Goal: Task Accomplishment & Management: Manage account settings

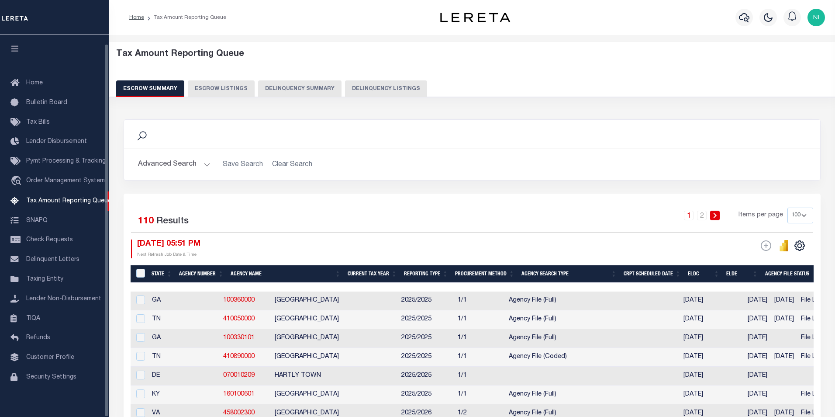
select select "100"
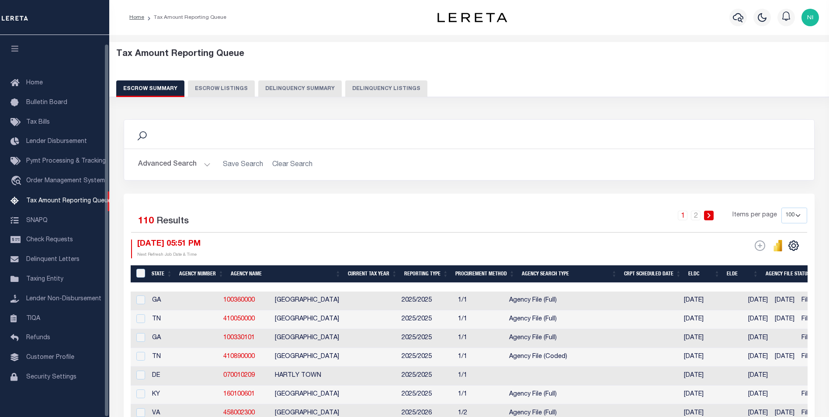
scroll to position [9, 0]
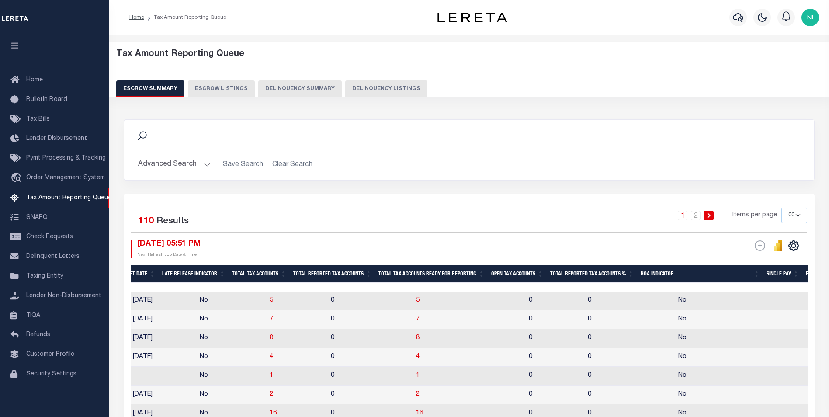
click at [800, 215] on select "10 25 50 100 500" at bounding box center [794, 216] width 26 height 16
select select "500"
click at [781, 208] on select "10 25 50 100 500" at bounding box center [794, 216] width 26 height 16
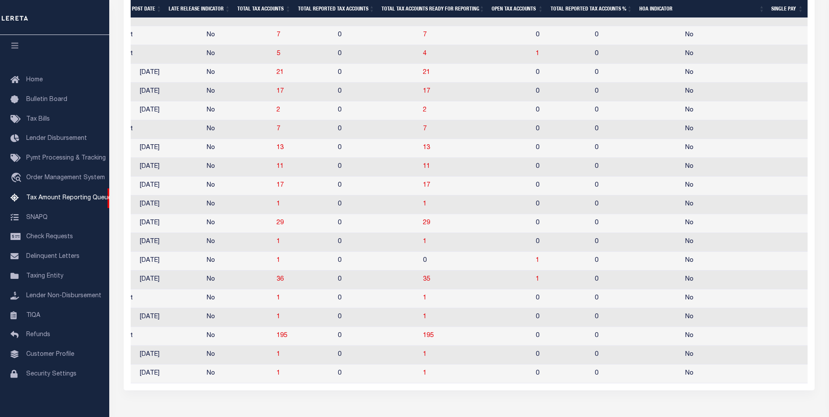
drag, startPoint x: 406, startPoint y: 20, endPoint x: 474, endPoint y: 24, distance: 68.7
click at [474, 24] on div at bounding box center [469, 22] width 677 height 9
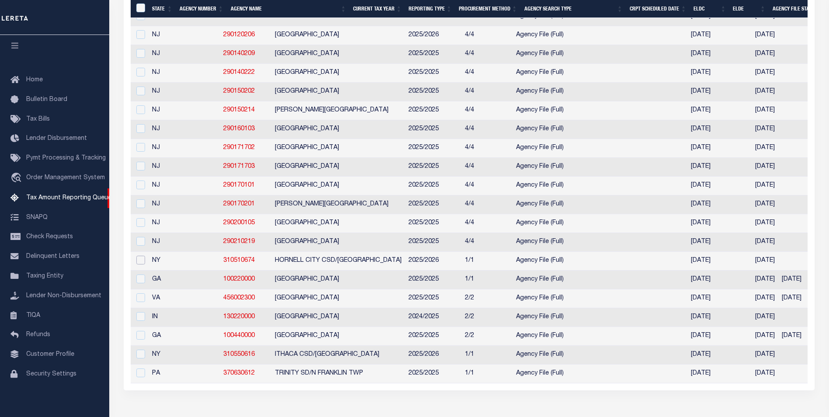
click at [143, 264] on input "checkbox" at bounding box center [140, 260] width 9 height 9
checkbox input "true"
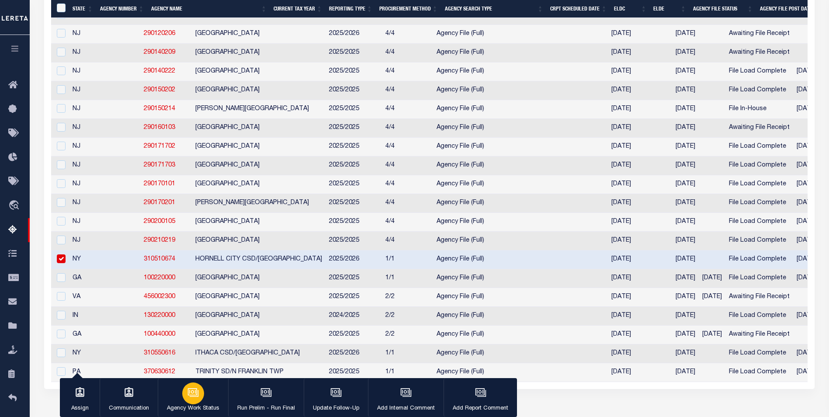
click at [183, 406] on p "Agency Work Status" at bounding box center [193, 408] width 52 height 9
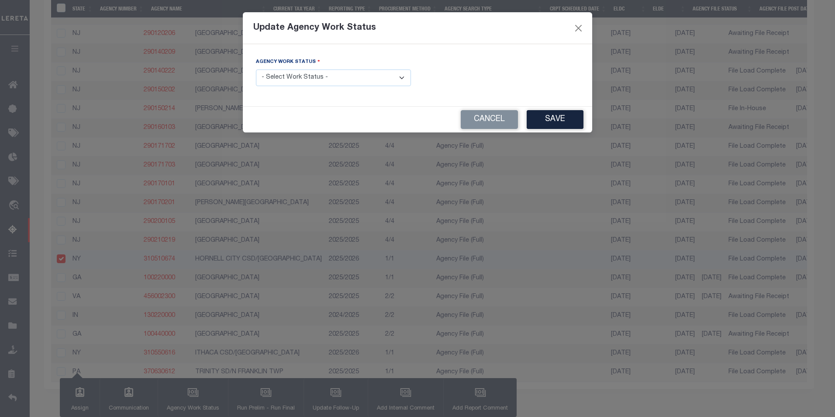
click at [398, 78] on select "- Select Work Status - New In Progress Pending Agency Follow-up Pending QC Read…" at bounding box center [333, 77] width 155 height 17
select select "1"
click at [256, 69] on select "- Select Work Status - New In Progress Pending Agency Follow-up Pending QC Read…" at bounding box center [333, 77] width 155 height 17
click at [563, 118] on button "Save" at bounding box center [555, 119] width 57 height 19
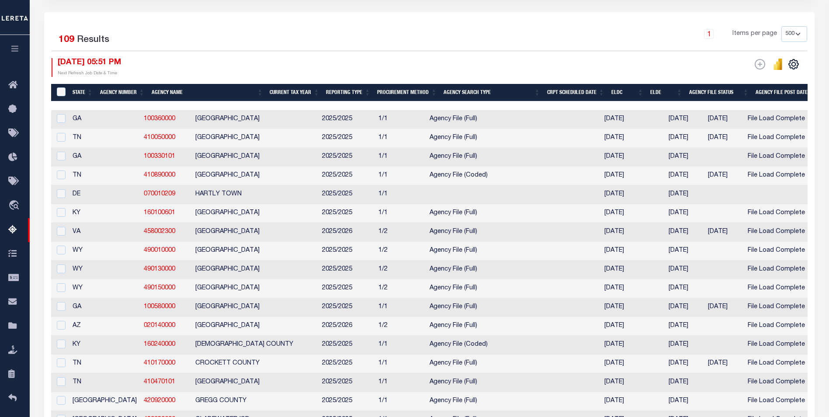
click at [617, 93] on th "ELDC" at bounding box center [627, 93] width 39 height 18
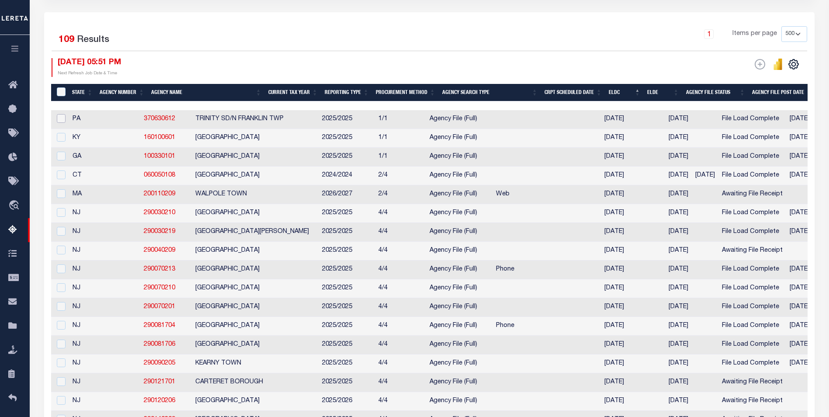
click at [59, 118] on input "checkbox" at bounding box center [61, 118] width 9 height 9
checkbox input "true"
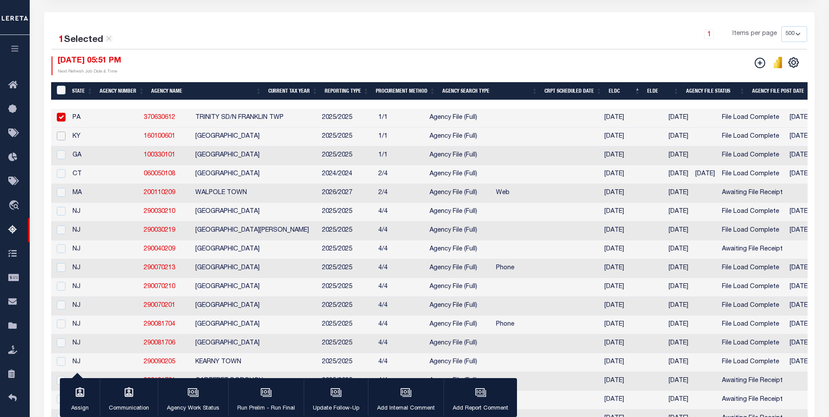
click at [62, 136] on input "checkbox" at bounding box center [61, 135] width 9 height 9
checkbox input "true"
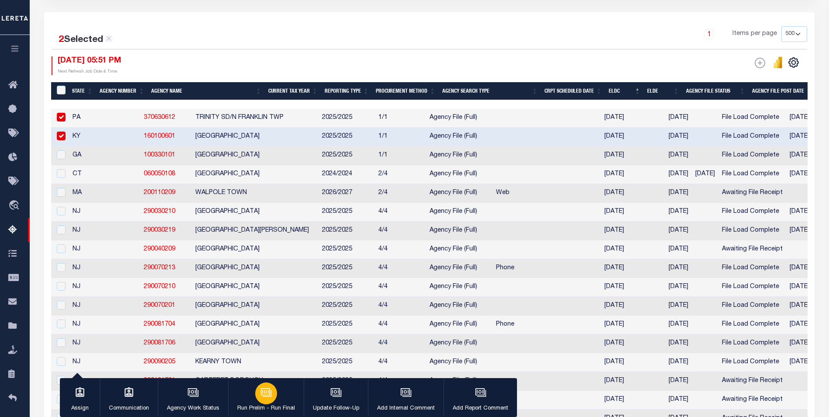
click at [280, 403] on button "Run Prelim - Run Final" at bounding box center [266, 397] width 76 height 39
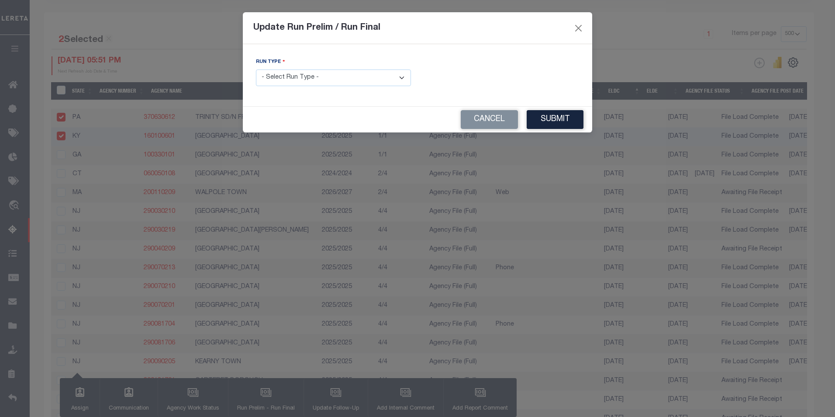
click at [401, 79] on select "- Select Run Type - Prelim Run Final Run" at bounding box center [333, 77] width 155 height 17
select select "P"
click at [256, 69] on select "- Select Run Type - Prelim Run Final Run" at bounding box center [333, 77] width 155 height 17
click at [553, 119] on button "Submit" at bounding box center [555, 119] width 57 height 19
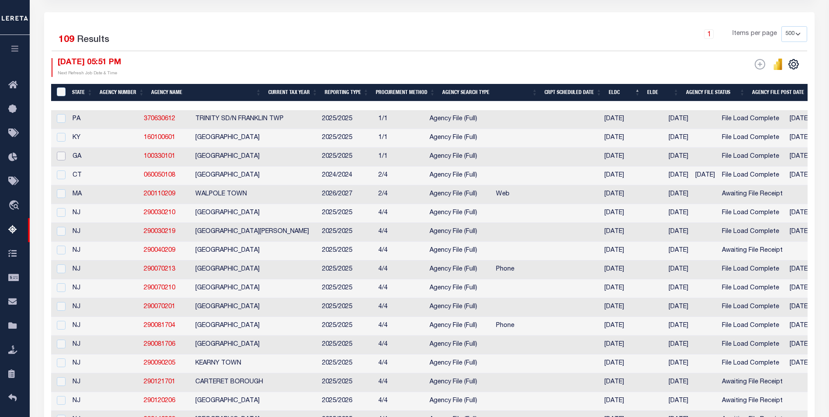
click at [60, 157] on input "checkbox" at bounding box center [61, 156] width 9 height 9
checkbox input "true"
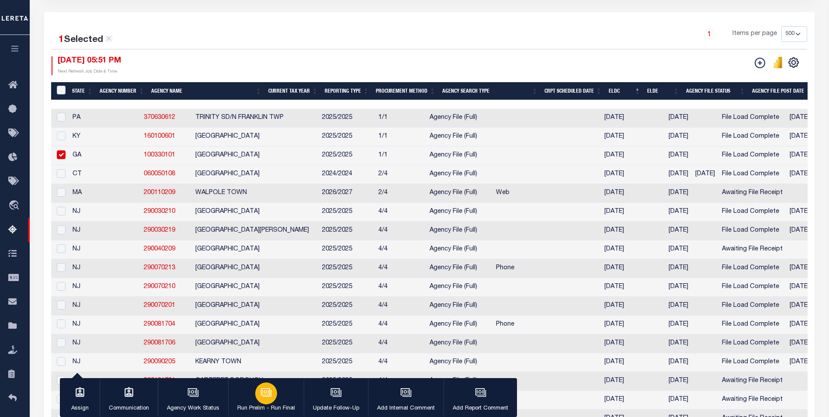
click at [252, 393] on button "Run Prelim - Run Final" at bounding box center [266, 397] width 76 height 39
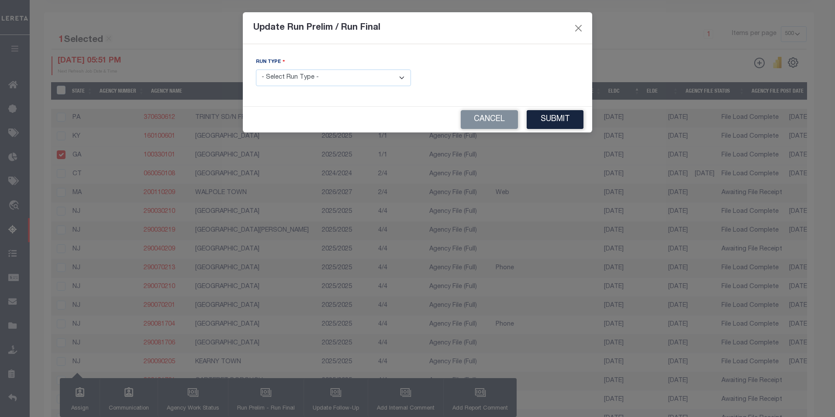
click at [402, 82] on select "- Select Run Type - Prelim Run Final Run" at bounding box center [333, 77] width 155 height 17
select select "P"
click at [256, 69] on select "- Select Run Type - Prelim Run Final Run" at bounding box center [333, 77] width 155 height 17
click at [558, 124] on button "Submit" at bounding box center [555, 119] width 57 height 19
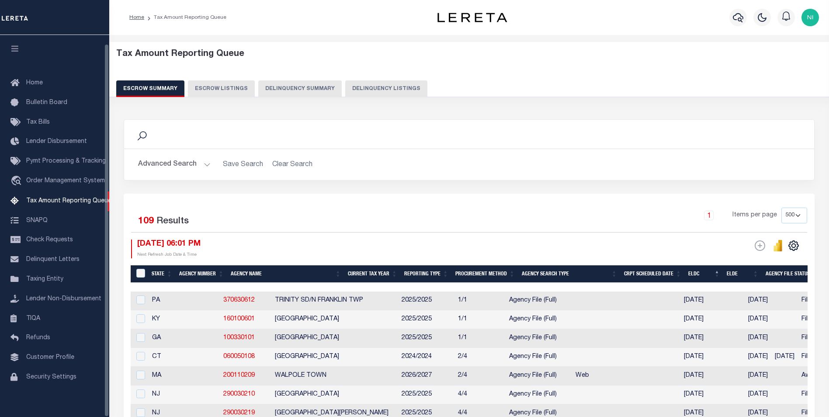
select select "500"
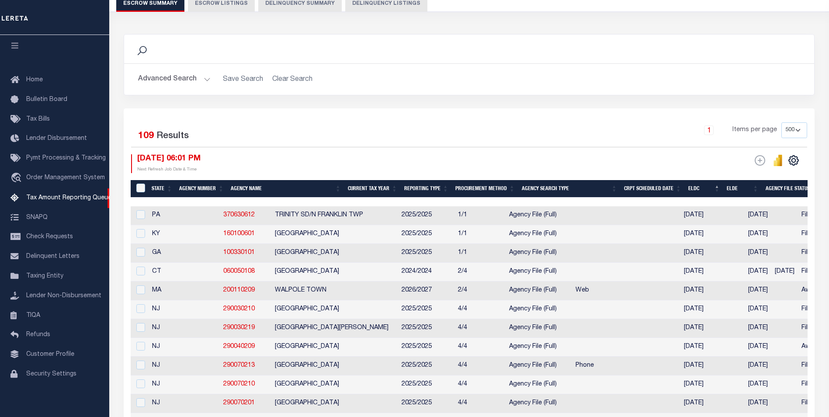
scroll to position [87, 0]
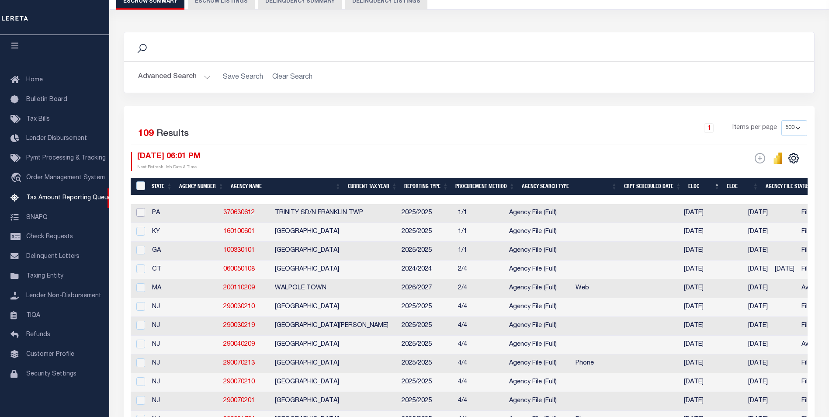
click at [144, 213] on input "checkbox" at bounding box center [140, 212] width 9 height 9
checkbox input "true"
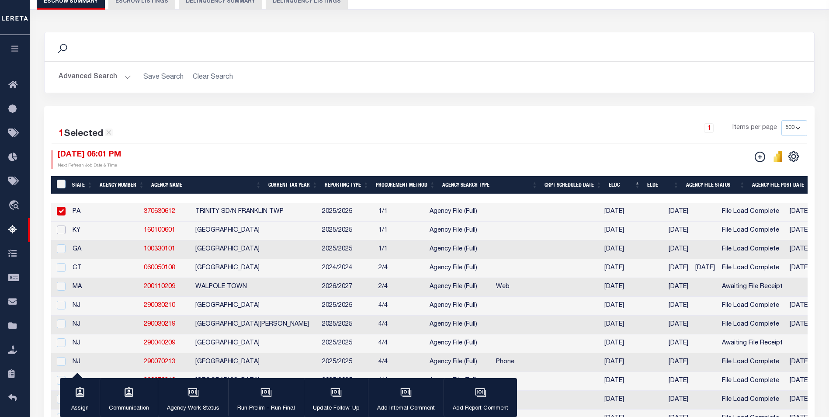
click at [60, 232] on input "checkbox" at bounding box center [61, 229] width 9 height 9
checkbox input "true"
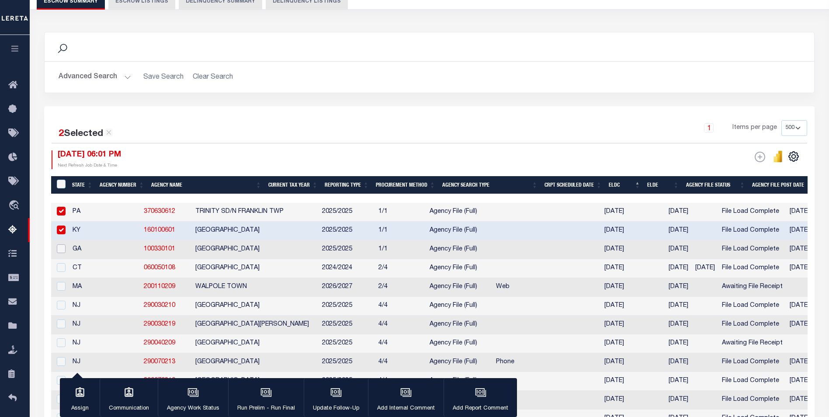
click at [62, 249] on input "checkbox" at bounding box center [61, 248] width 9 height 9
checkbox input "true"
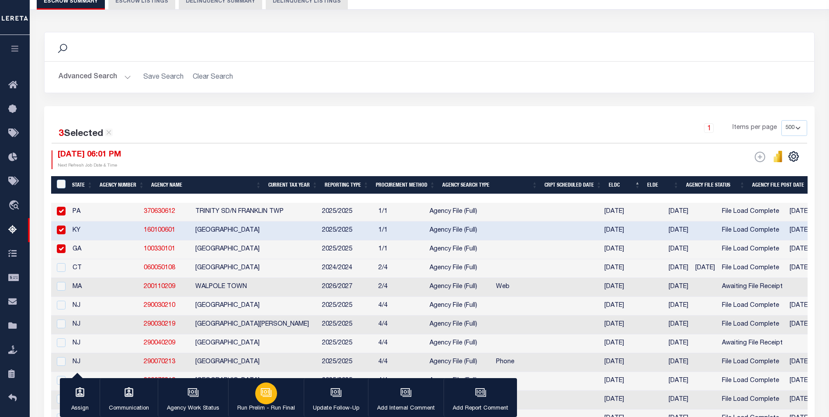
click at [262, 405] on p "Run Prelim - Run Final" at bounding box center [266, 408] width 58 height 9
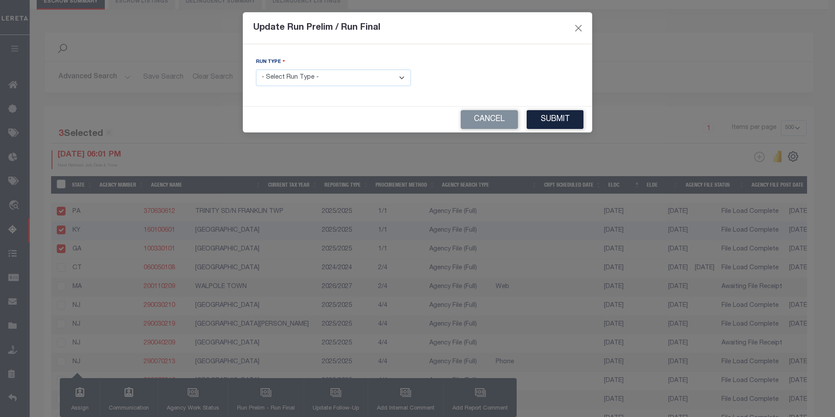
click at [402, 78] on select "- Select Run Type - Prelim Run Final Run" at bounding box center [333, 77] width 155 height 17
click at [492, 125] on button "Cancel" at bounding box center [489, 119] width 57 height 19
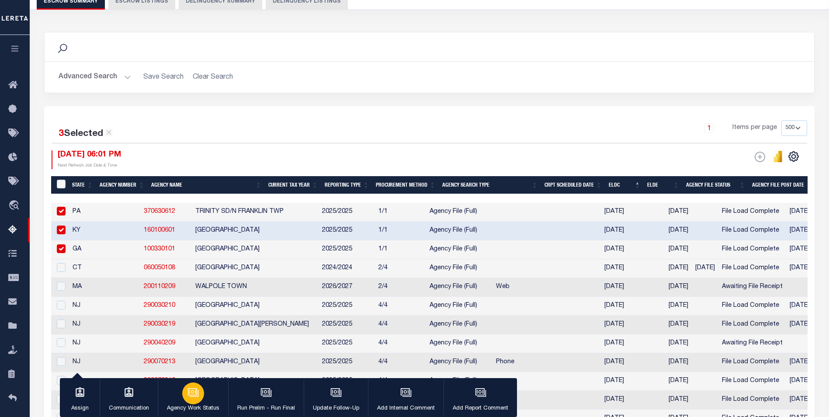
click at [201, 397] on div "button" at bounding box center [193, 393] width 22 height 22
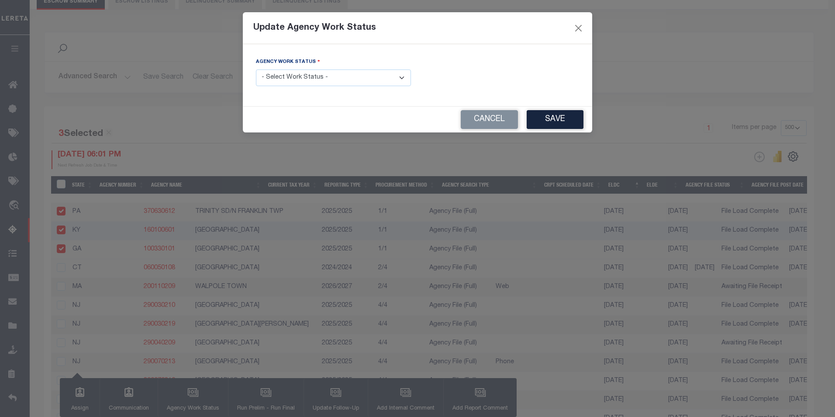
click at [400, 80] on select "- Select Work Status - New In Progress Pending Agency Follow-up Pending QC Read…" at bounding box center [333, 77] width 155 height 17
select select "6"
click at [256, 69] on select "- Select Work Status - New In Progress Pending Agency Follow-up Pending QC Read…" at bounding box center [333, 77] width 155 height 17
click at [565, 119] on button "Save" at bounding box center [555, 119] width 57 height 19
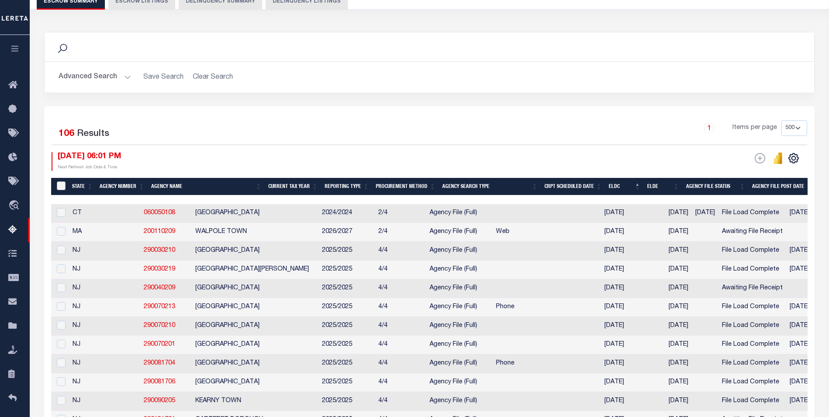
drag, startPoint x: 61, startPoint y: 185, endPoint x: 386, endPoint y: 281, distance: 338.9
click at [61, 185] on input "&nbsp;" at bounding box center [61, 185] width 9 height 9
checkbox input "true"
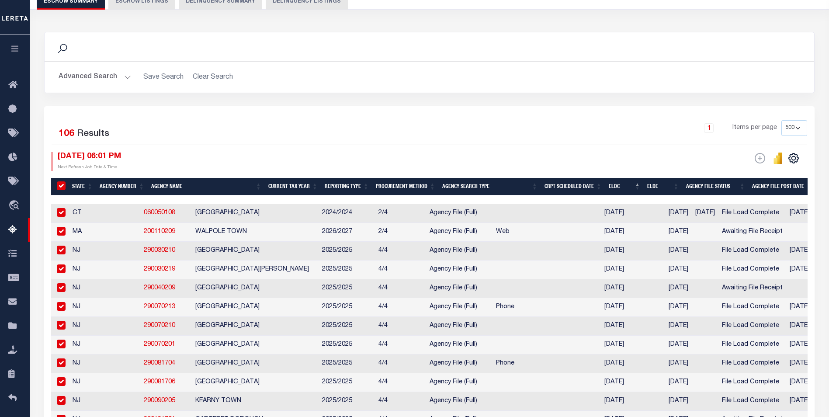
checkbox input "true"
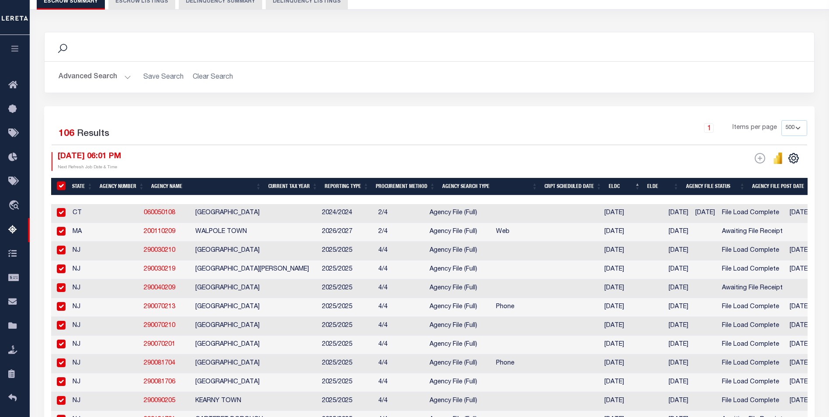
checkbox input "true"
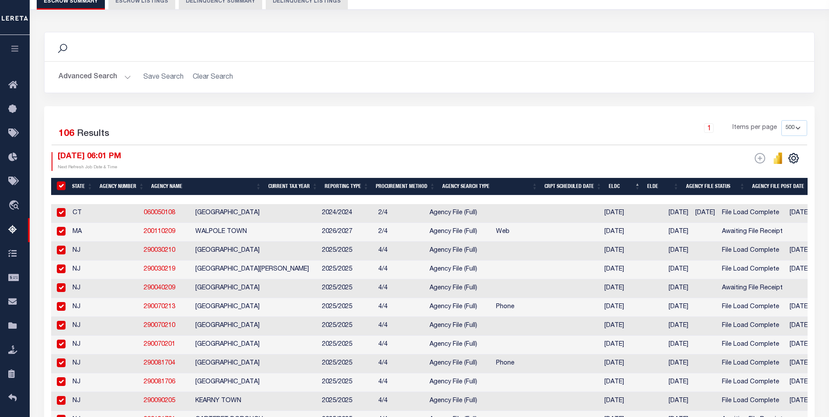
checkbox input "true"
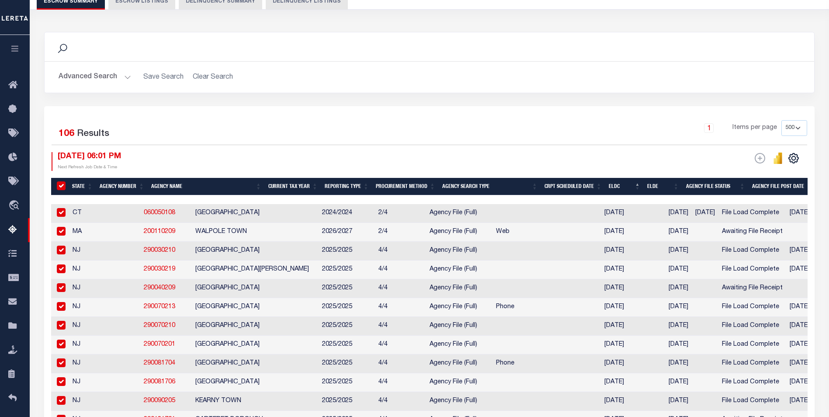
checkbox input "true"
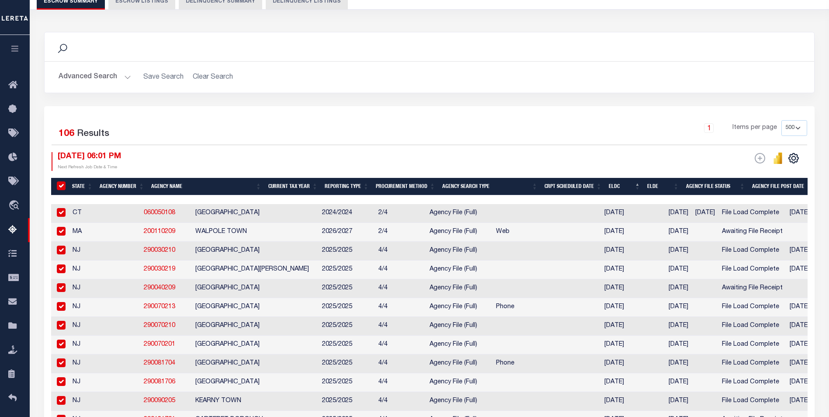
checkbox input "true"
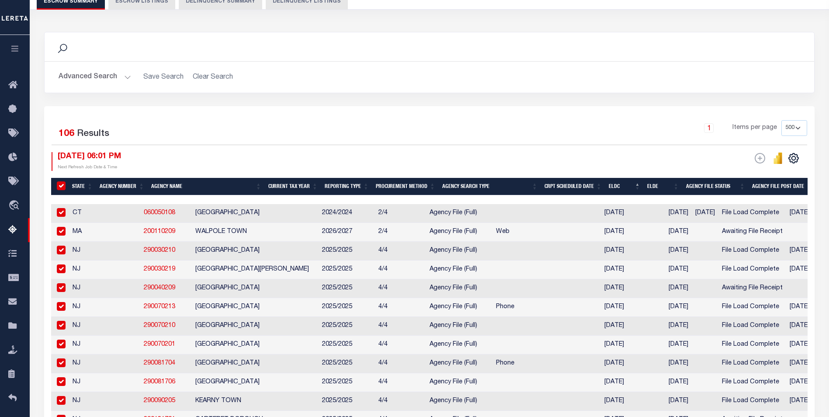
checkbox input "true"
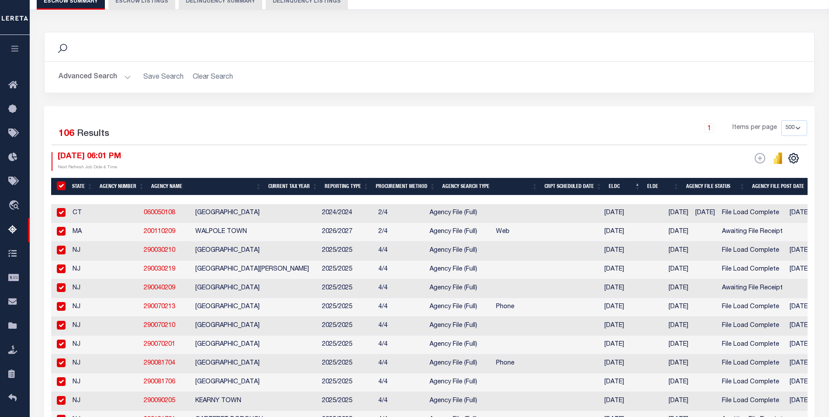
checkbox input "true"
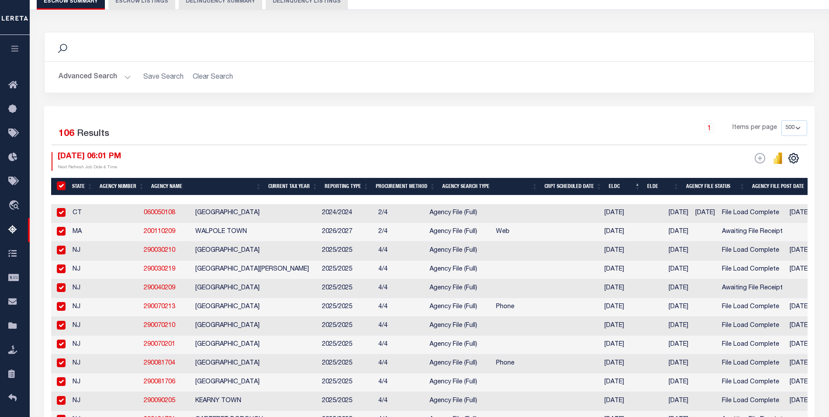
checkbox input "true"
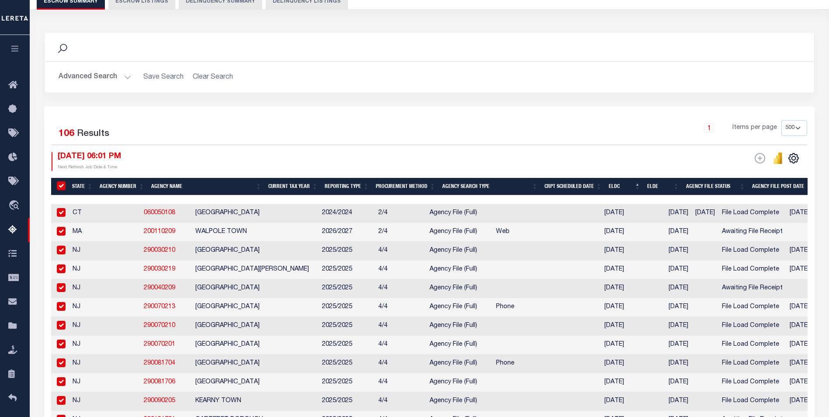
checkbox input "true"
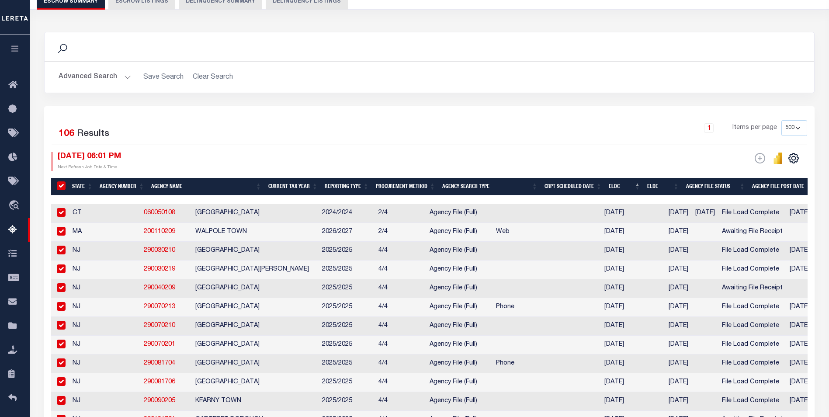
checkbox input "true"
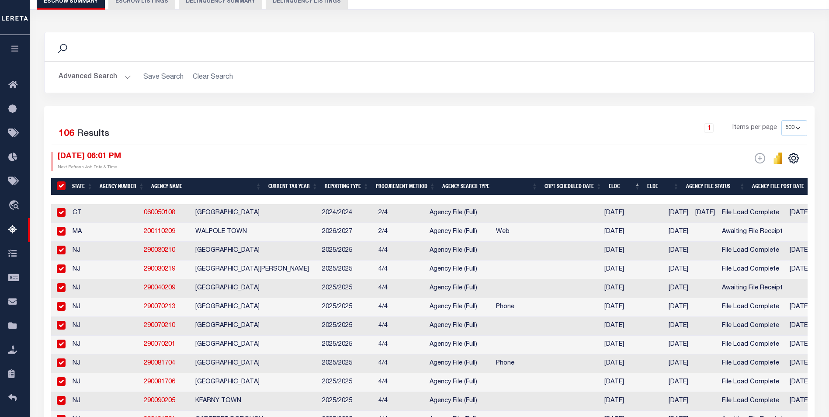
checkbox input "true"
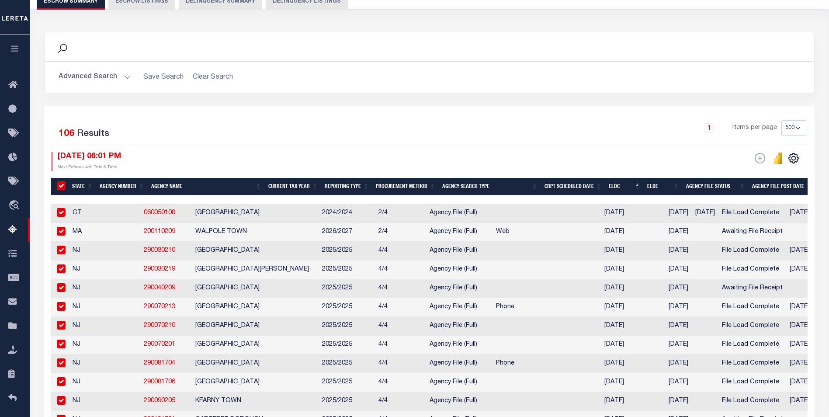
checkbox input "true"
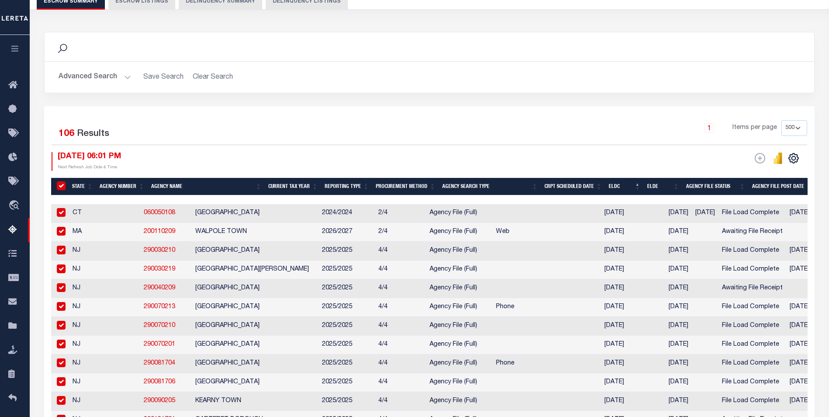
checkbox input "true"
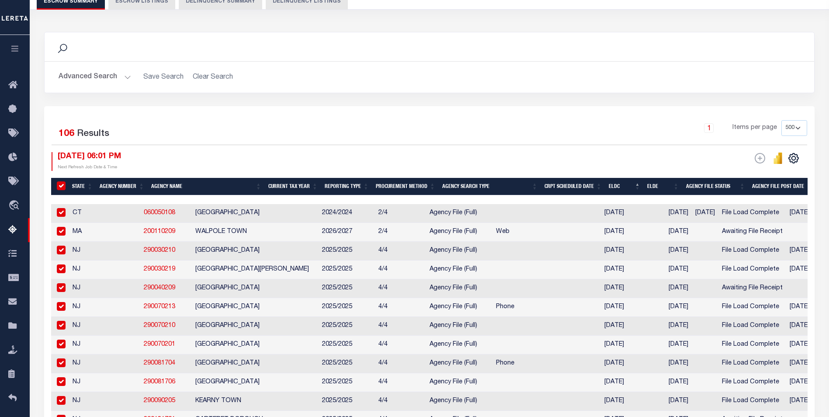
checkbox input "true"
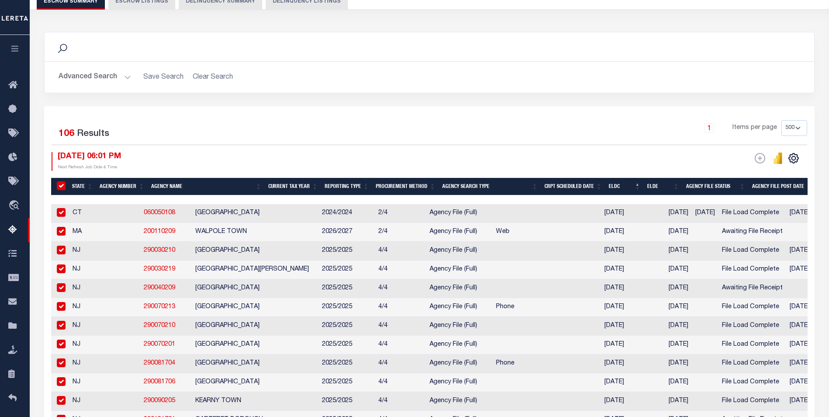
checkbox input "true"
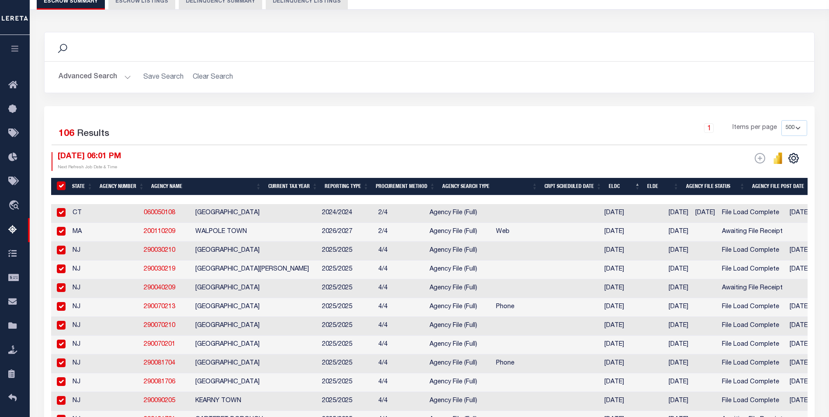
checkbox input "true"
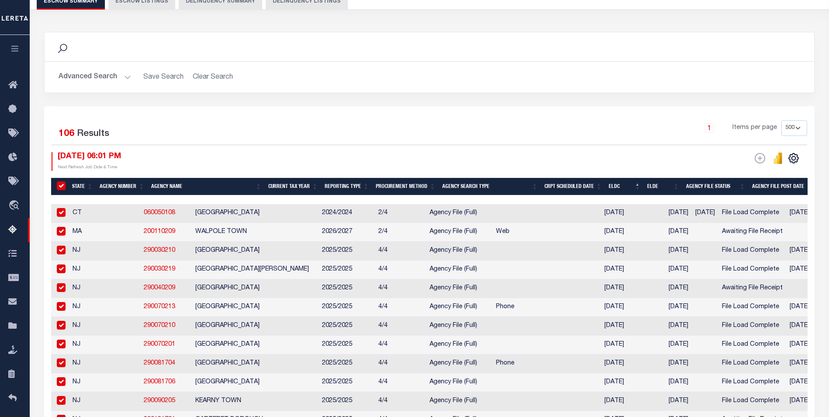
checkbox input "true"
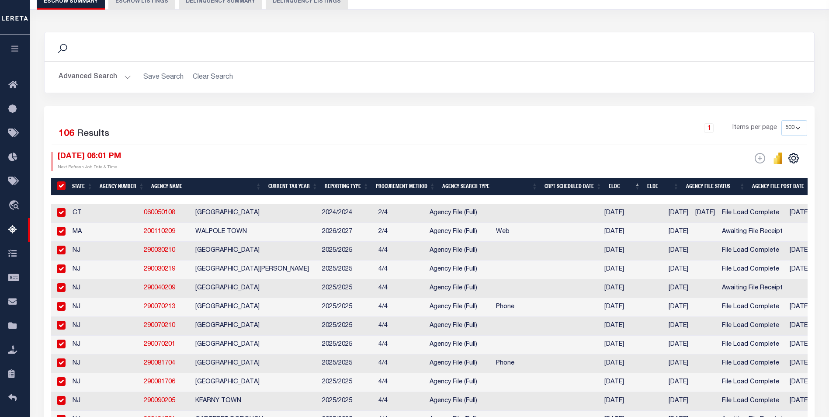
checkbox input "true"
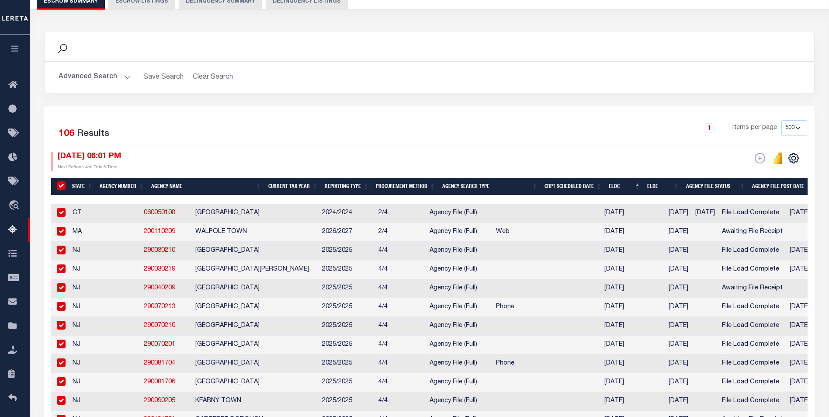
checkbox input "true"
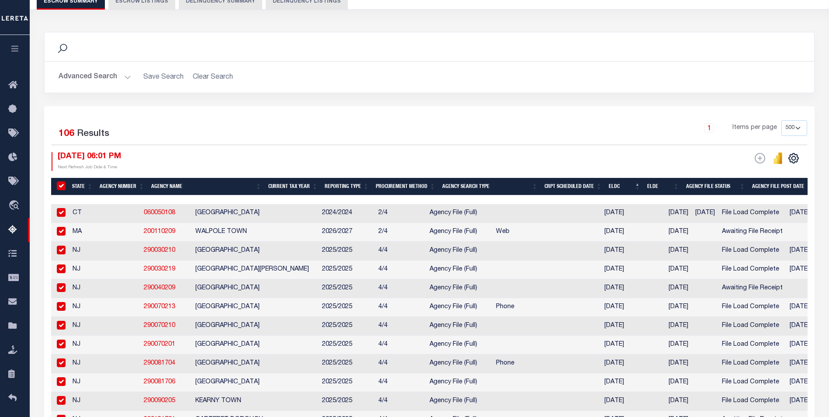
checkbox input "true"
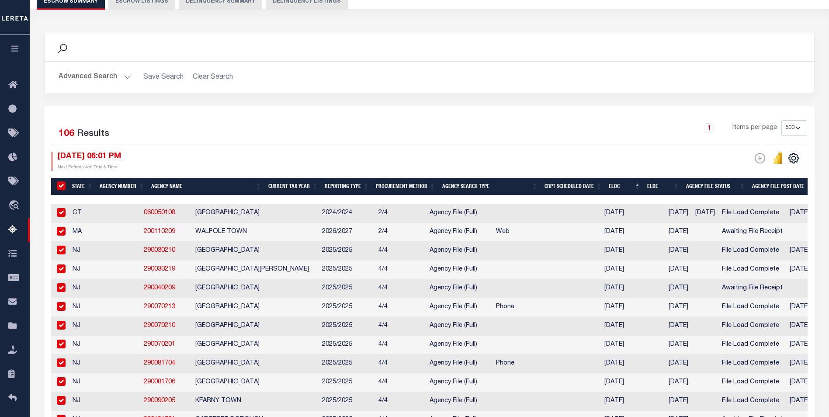
checkbox input "true"
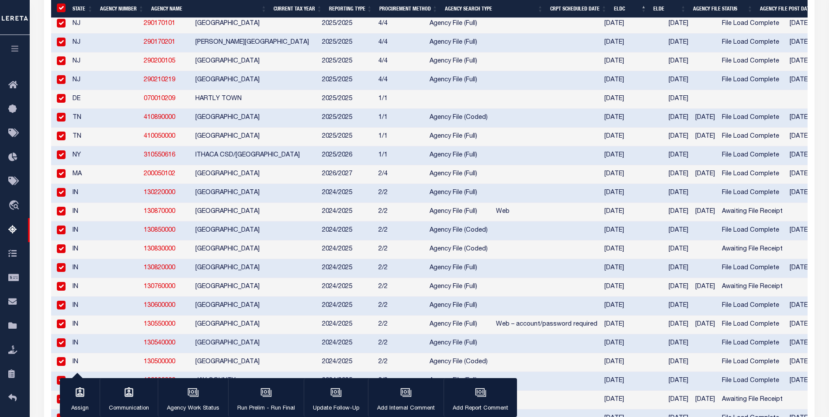
scroll to position [917, 0]
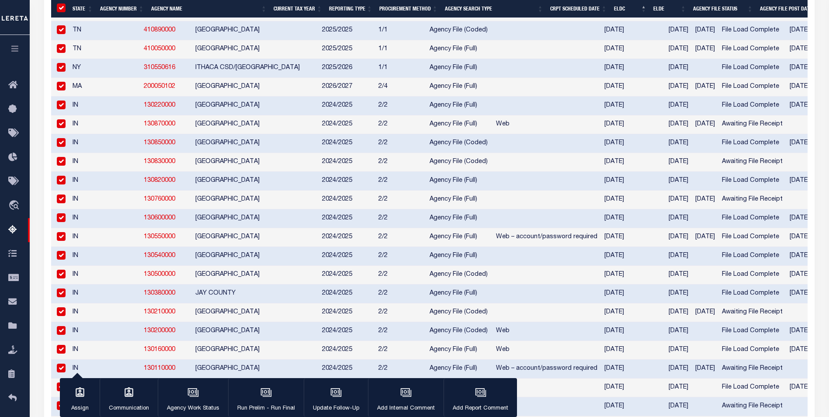
drag, startPoint x: 60, startPoint y: 124, endPoint x: 60, endPoint y: 144, distance: 20.1
click at [60, 109] on input "checkbox" at bounding box center [61, 104] width 9 height 9
checkbox input "false"
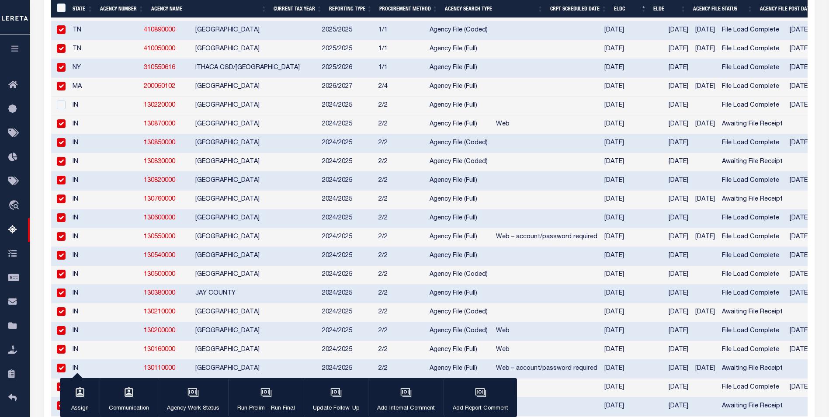
click at [60, 128] on input "checkbox" at bounding box center [61, 123] width 9 height 9
checkbox input "false"
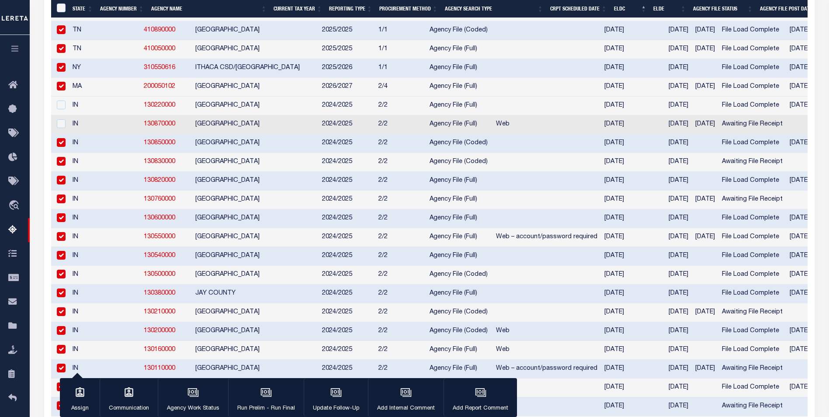
click at [60, 153] on td at bounding box center [60, 143] width 18 height 19
checkbox input "false"
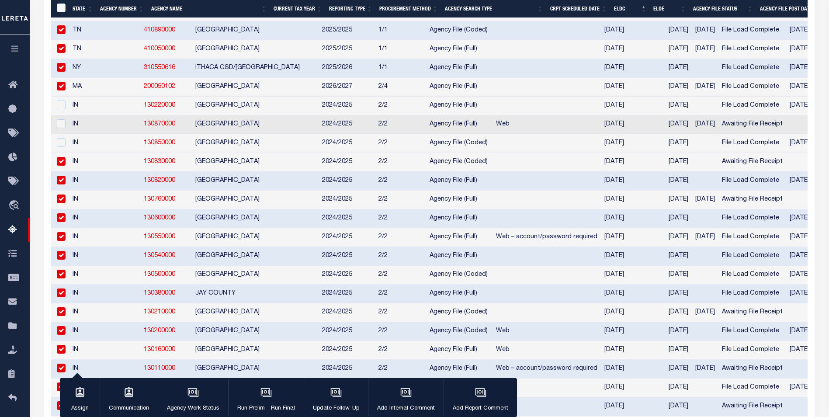
click at [61, 166] on input "checkbox" at bounding box center [61, 161] width 9 height 9
checkbox input "false"
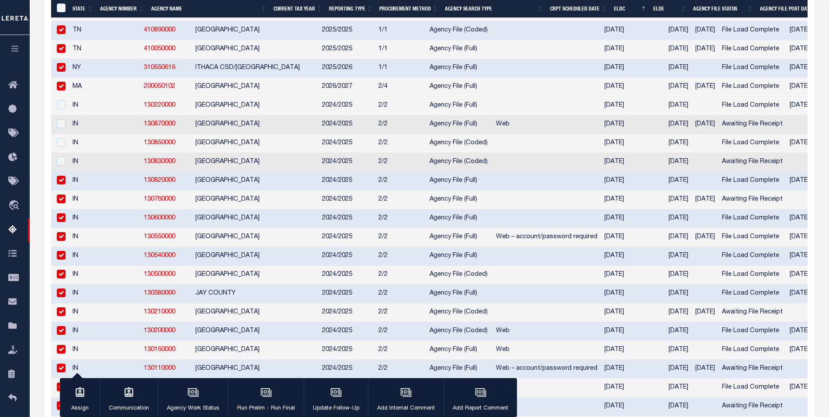
click at [60, 184] on input "checkbox" at bounding box center [61, 180] width 9 height 9
checkbox input "false"
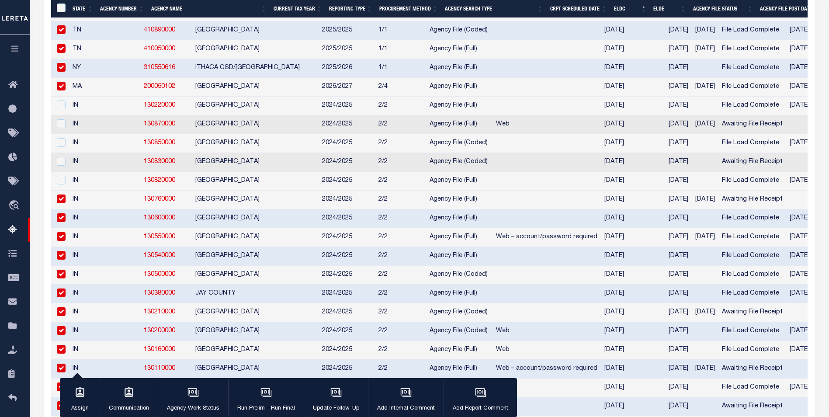
click at [62, 203] on input "checkbox" at bounding box center [61, 198] width 9 height 9
checkbox input "false"
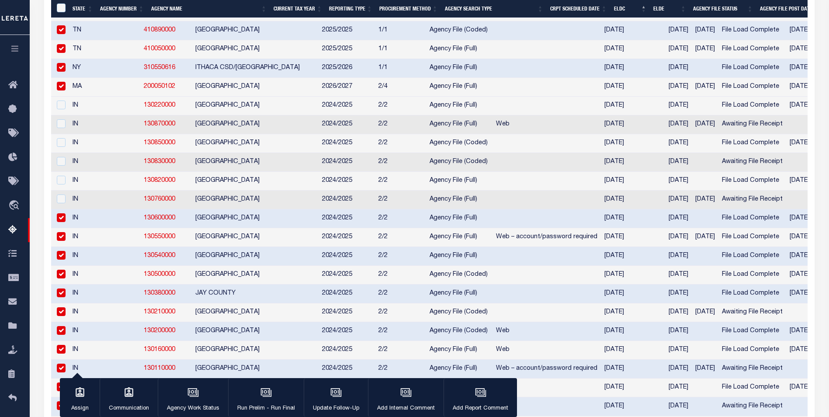
click at [61, 222] on input "checkbox" at bounding box center [61, 217] width 9 height 9
checkbox input "false"
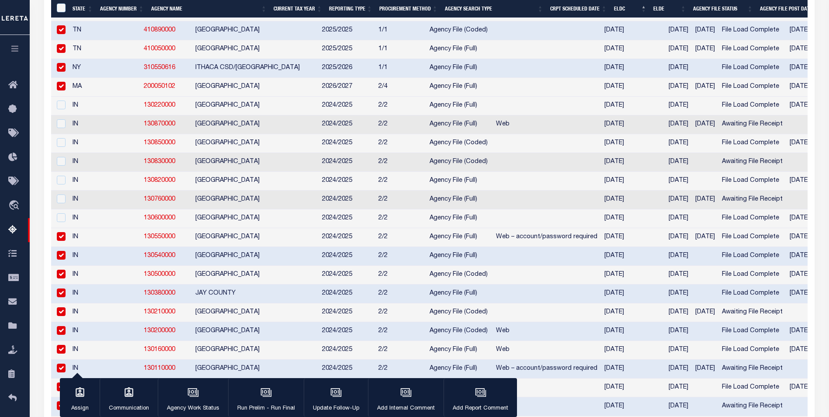
click at [64, 241] on input "checkbox" at bounding box center [61, 236] width 9 height 9
checkbox input "false"
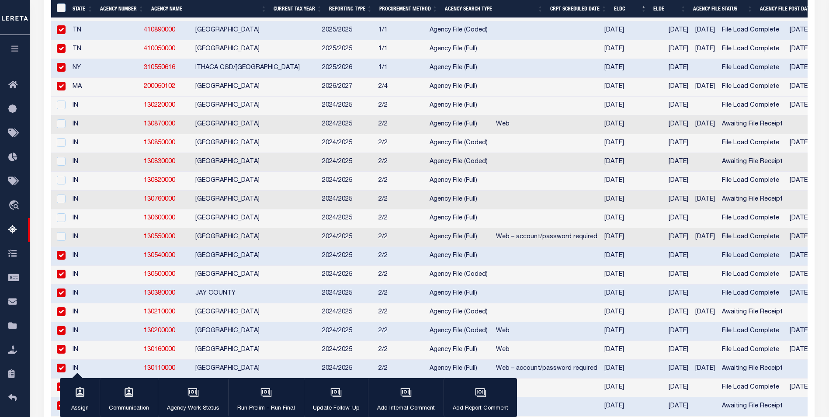
click at [62, 259] on input "checkbox" at bounding box center [61, 255] width 9 height 9
checkbox input "false"
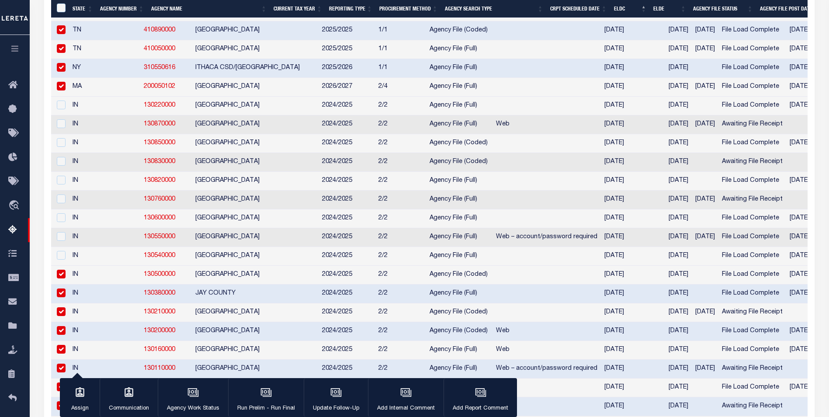
click at [63, 278] on input "checkbox" at bounding box center [61, 274] width 9 height 9
checkbox input "false"
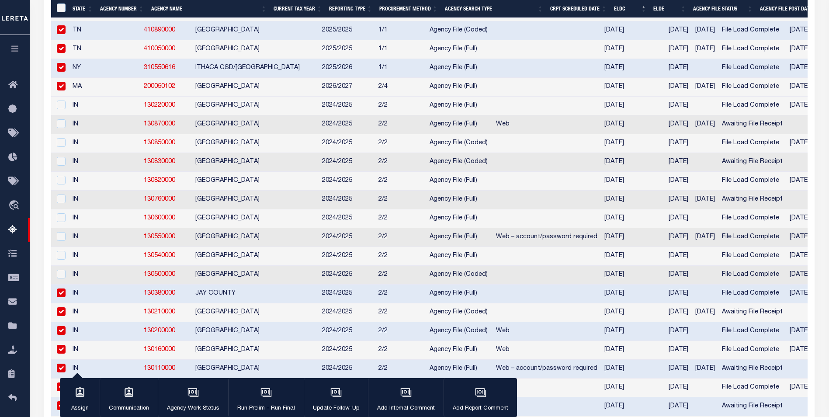
click at [60, 297] on input "checkbox" at bounding box center [61, 292] width 9 height 9
checkbox input "false"
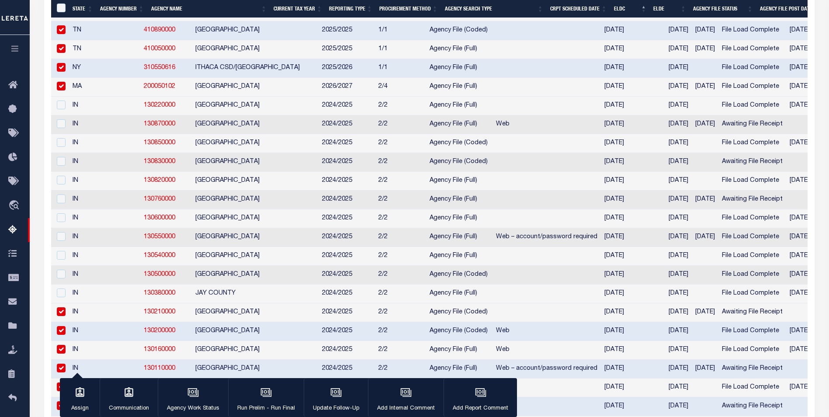
click at [60, 316] on input "checkbox" at bounding box center [61, 311] width 9 height 9
checkbox input "false"
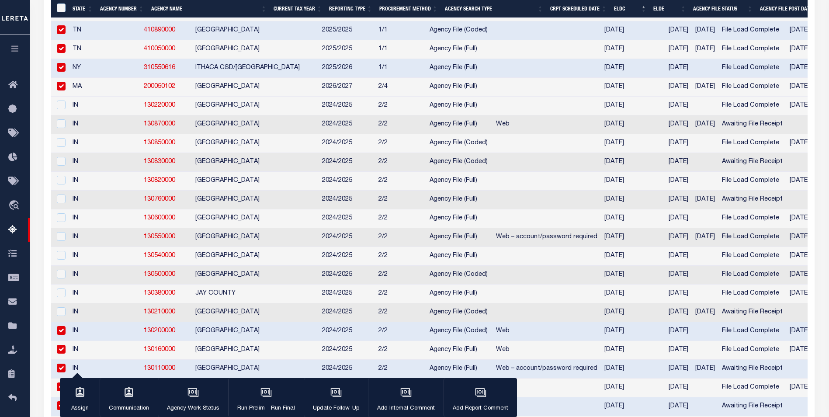
drag, startPoint x: 61, startPoint y: 355, endPoint x: 69, endPoint y: 363, distance: 10.8
click at [61, 335] on input "checkbox" at bounding box center [61, 330] width 9 height 9
checkbox input "false"
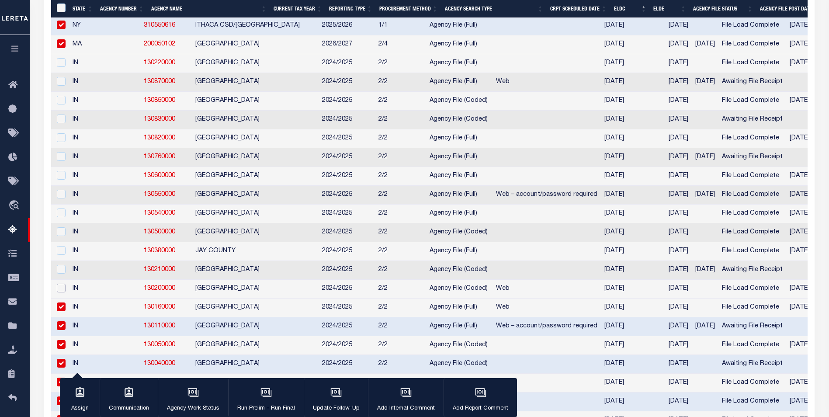
scroll to position [1005, 0]
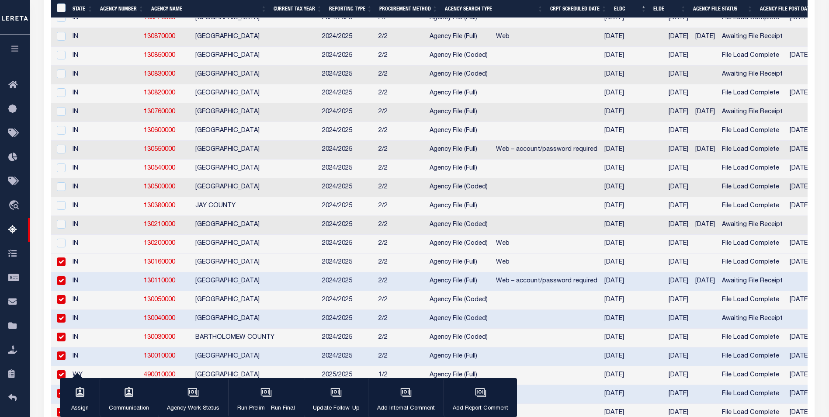
click at [61, 266] on input "checkbox" at bounding box center [61, 261] width 9 height 9
checkbox input "false"
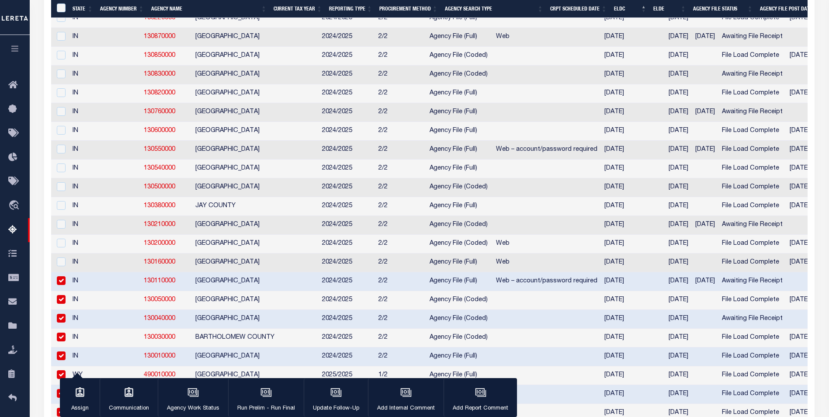
click at [61, 285] on input "checkbox" at bounding box center [61, 280] width 9 height 9
checkbox input "false"
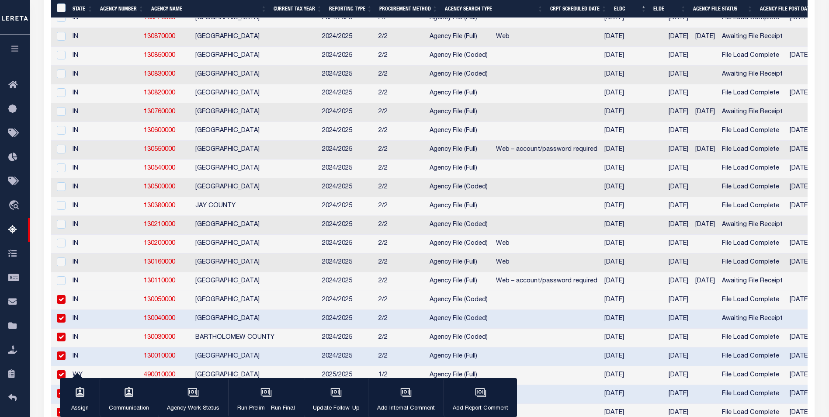
click at [61, 304] on input "checkbox" at bounding box center [61, 299] width 9 height 9
checkbox input "false"
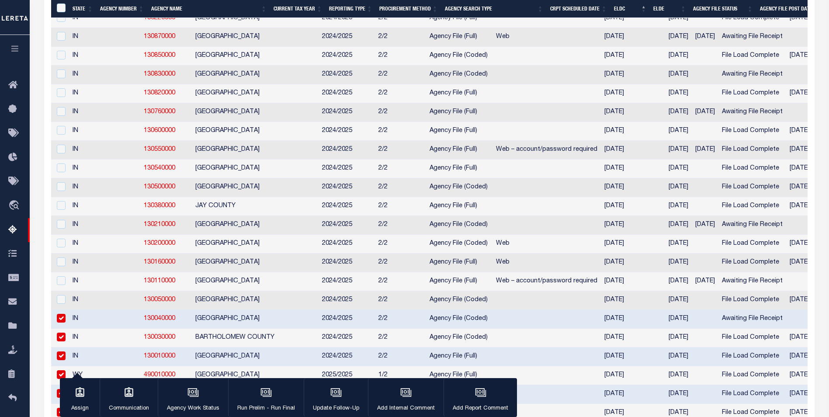
click at [60, 322] on input "checkbox" at bounding box center [61, 318] width 9 height 9
checkbox input "false"
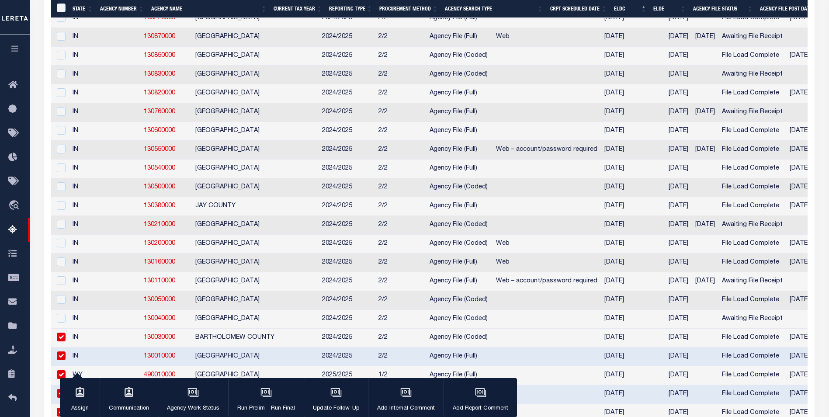
click at [59, 341] on input "checkbox" at bounding box center [61, 336] width 9 height 9
checkbox input "false"
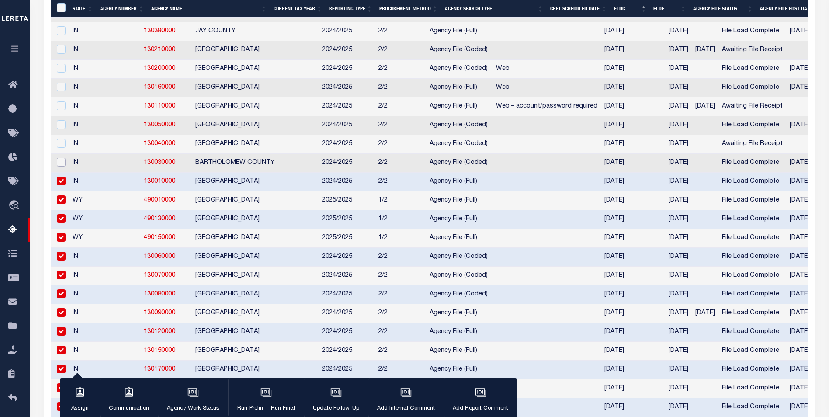
scroll to position [1267, 0]
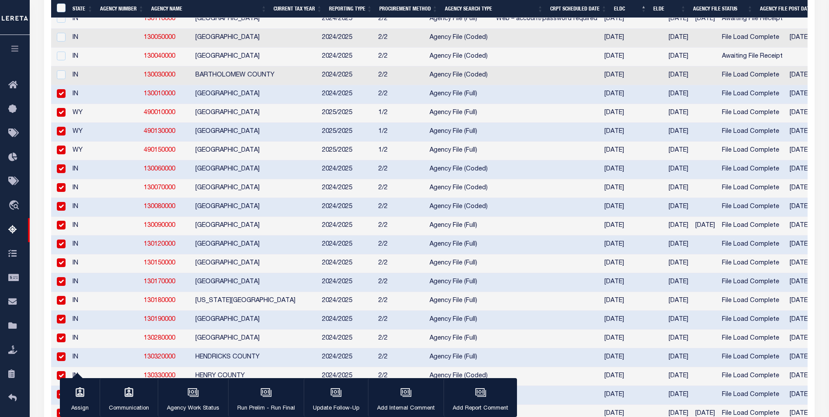
click at [62, 98] on input "checkbox" at bounding box center [61, 93] width 9 height 9
checkbox input "false"
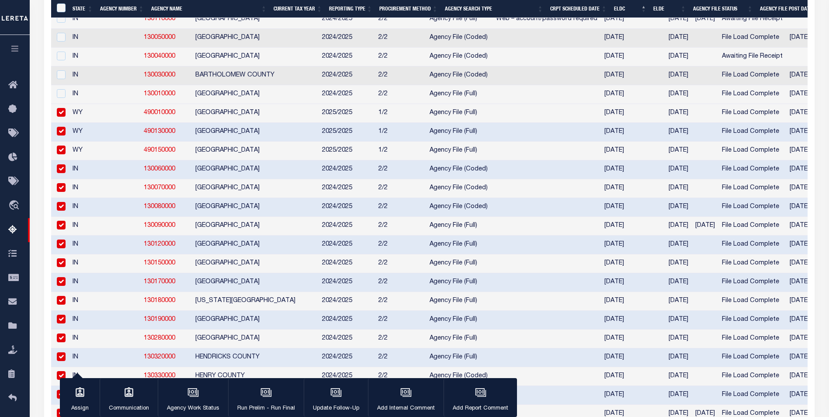
click at [60, 117] on input "checkbox" at bounding box center [61, 112] width 9 height 9
checkbox input "false"
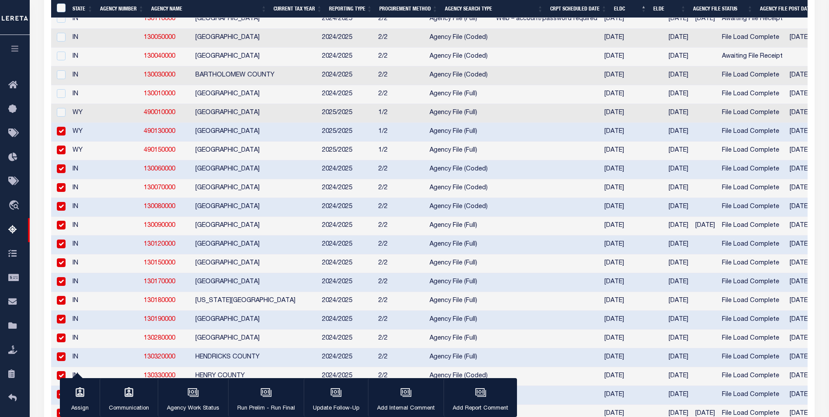
click at [60, 135] on input "checkbox" at bounding box center [61, 131] width 9 height 9
checkbox input "false"
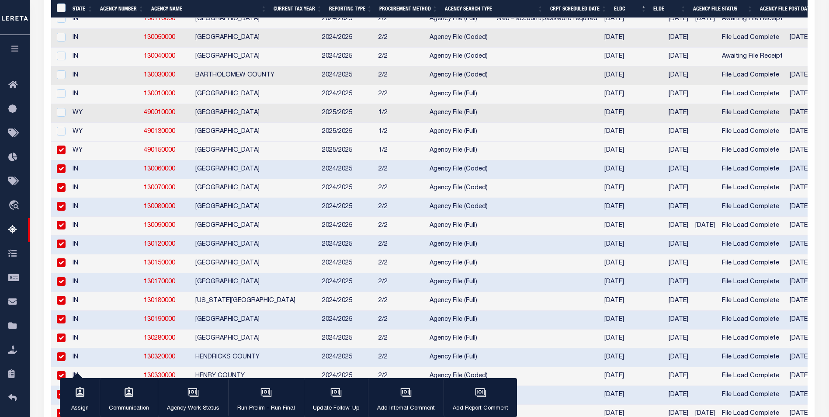
click at [60, 154] on input "checkbox" at bounding box center [61, 149] width 9 height 9
checkbox input "false"
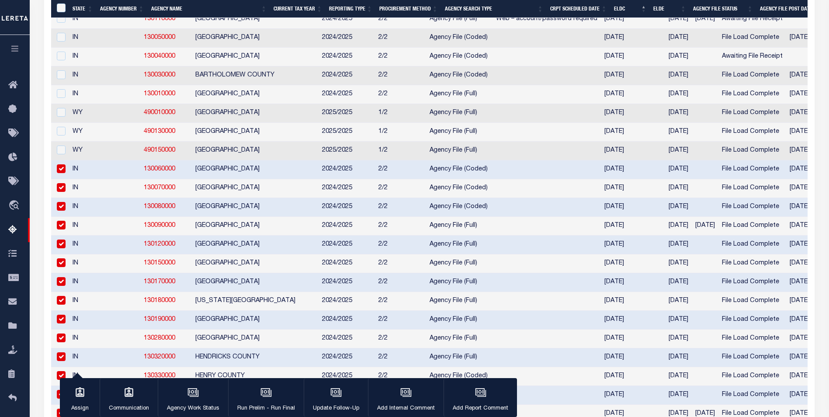
drag, startPoint x: 65, startPoint y: 197, endPoint x: 65, endPoint y: 215, distance: 17.9
click at [65, 173] on input "checkbox" at bounding box center [61, 168] width 9 height 9
checkbox input "false"
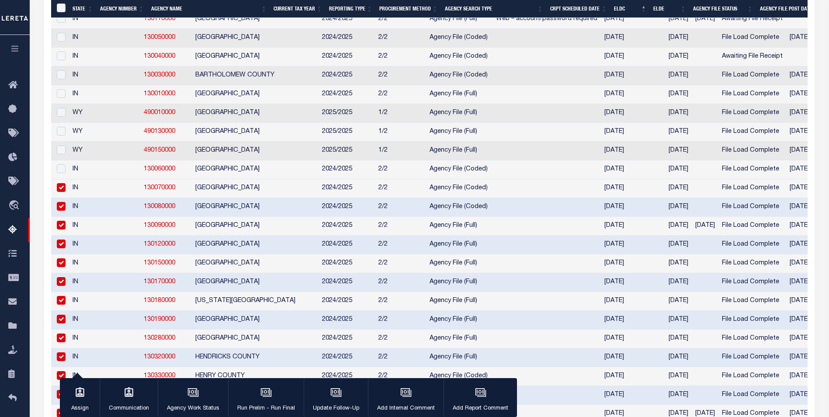
click at [62, 192] on input "checkbox" at bounding box center [61, 187] width 9 height 9
checkbox input "false"
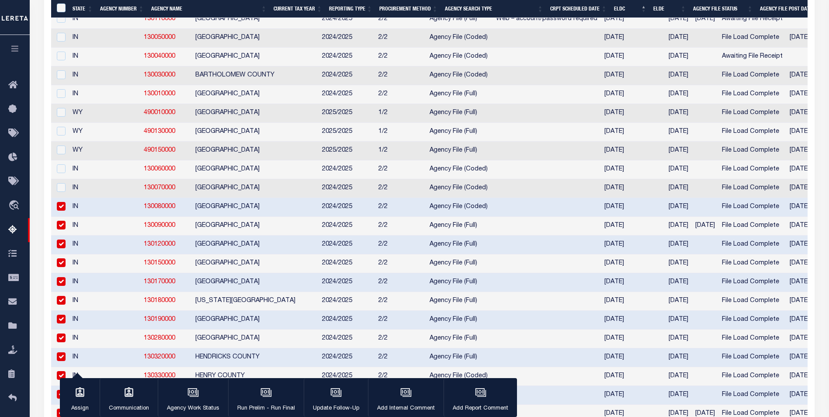
click at [60, 211] on input "checkbox" at bounding box center [61, 206] width 9 height 9
checkbox input "false"
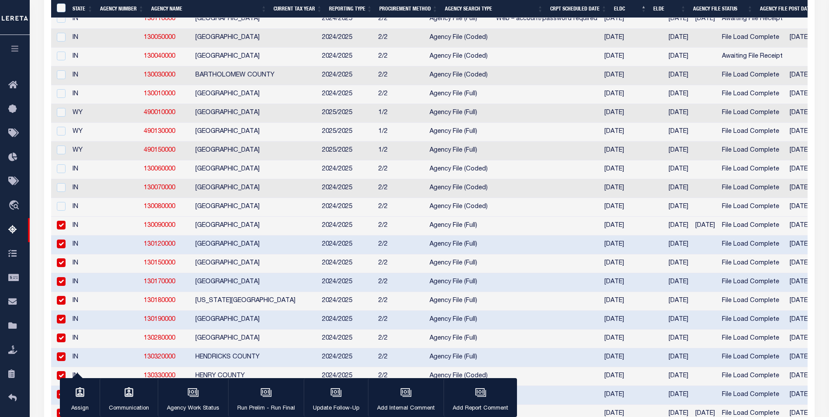
click at [60, 229] on input "checkbox" at bounding box center [61, 225] width 9 height 9
checkbox input "false"
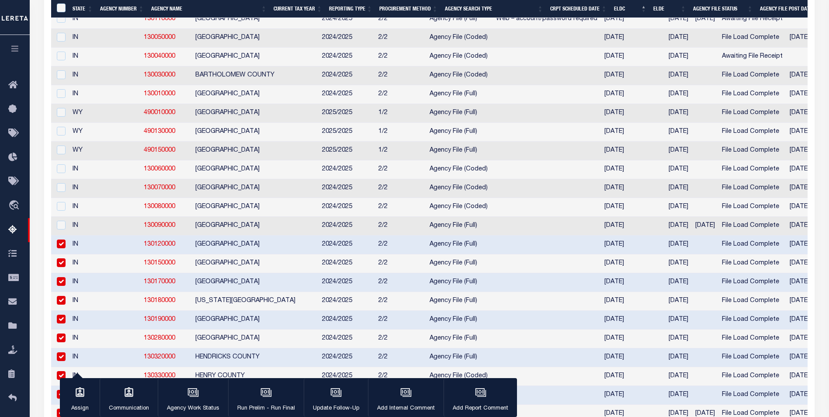
click at [61, 248] on input "checkbox" at bounding box center [61, 243] width 9 height 9
checkbox input "false"
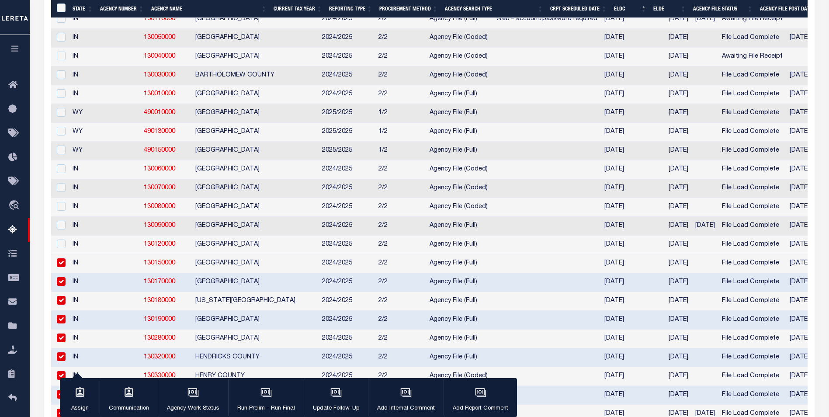
click at [60, 267] on input "checkbox" at bounding box center [61, 262] width 9 height 9
checkbox input "false"
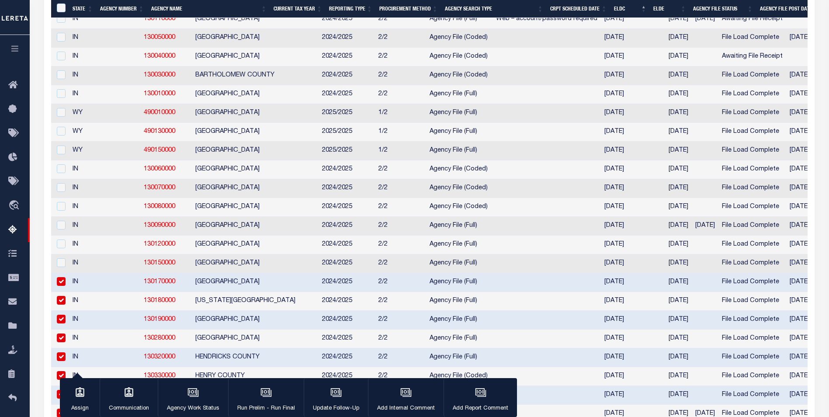
click at [60, 286] on input "checkbox" at bounding box center [61, 281] width 9 height 9
checkbox input "false"
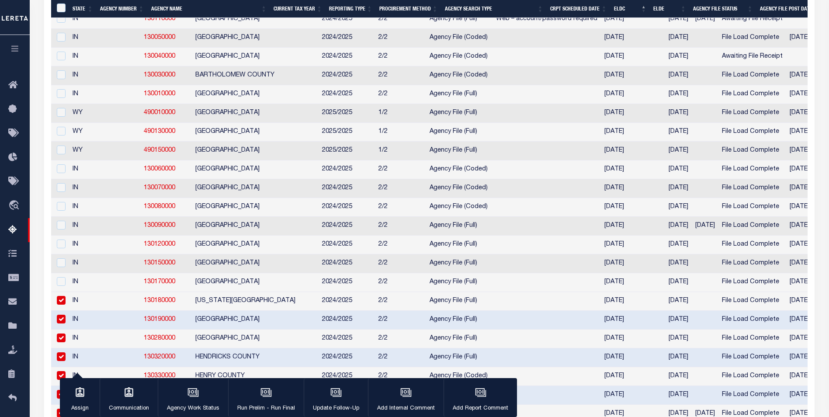
click at [62, 304] on input "checkbox" at bounding box center [61, 300] width 9 height 9
checkbox input "false"
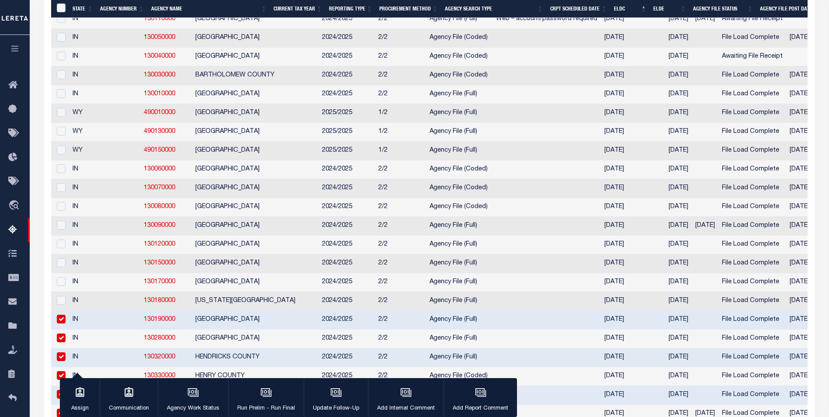
click at [62, 323] on input "checkbox" at bounding box center [61, 319] width 9 height 9
checkbox input "false"
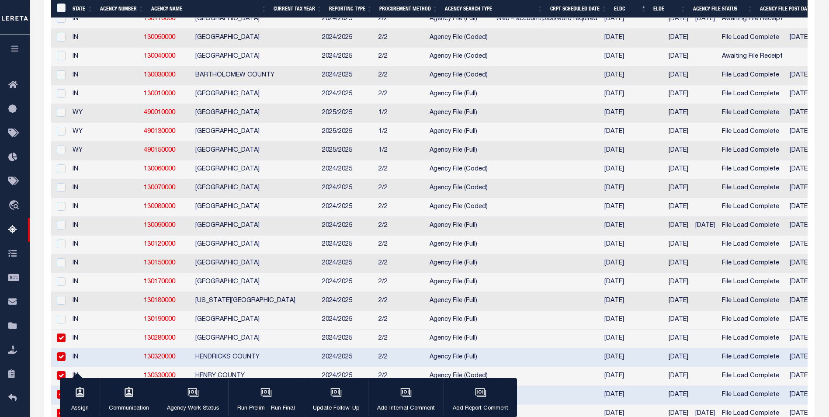
click at [62, 342] on input "checkbox" at bounding box center [61, 337] width 9 height 9
checkbox input "false"
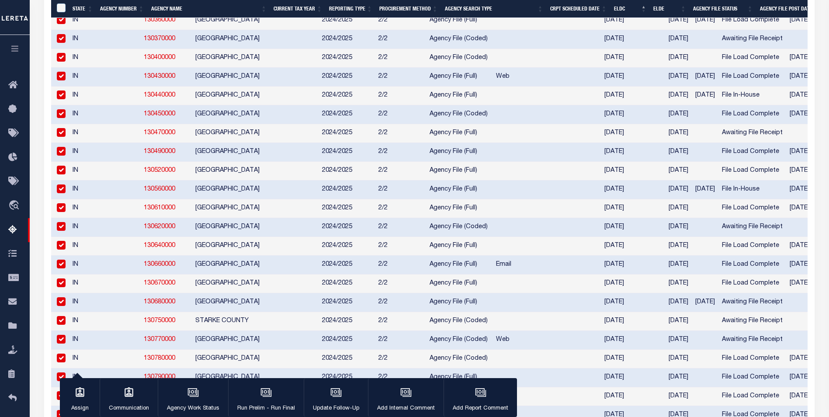
scroll to position [1616, 0]
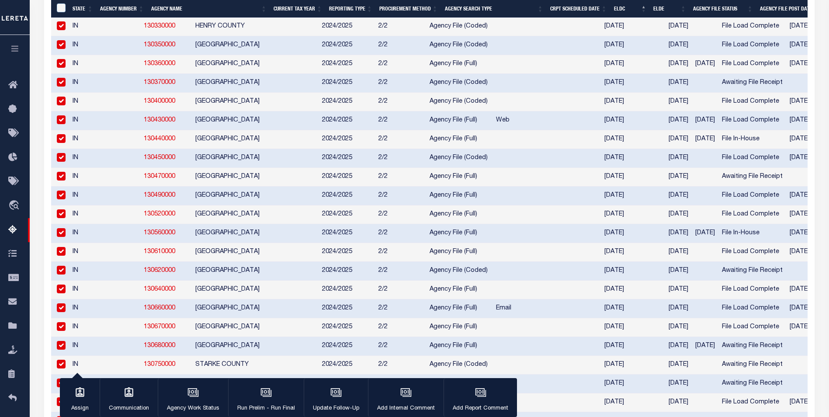
click at [61, 11] on input "checkbox" at bounding box center [61, 7] width 9 height 9
checkbox input "false"
drag, startPoint x: 57, startPoint y: 61, endPoint x: 61, endPoint y: 80, distance: 19.2
click at [57, 30] on input "checkbox" at bounding box center [61, 25] width 9 height 9
checkbox input "false"
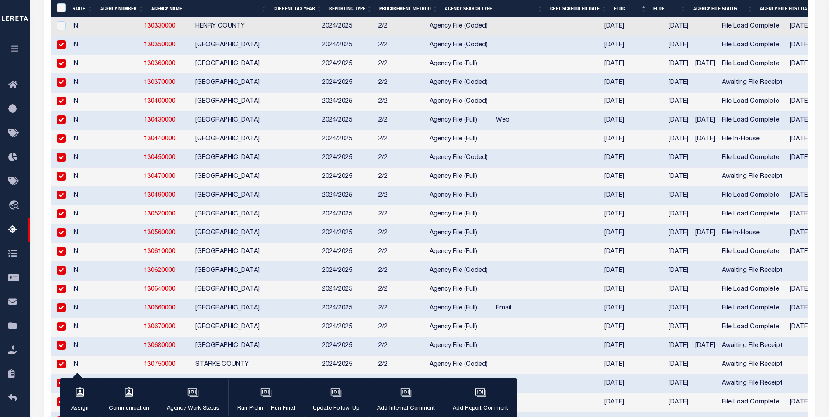
click at [61, 49] on input "checkbox" at bounding box center [61, 44] width 9 height 9
checkbox input "false"
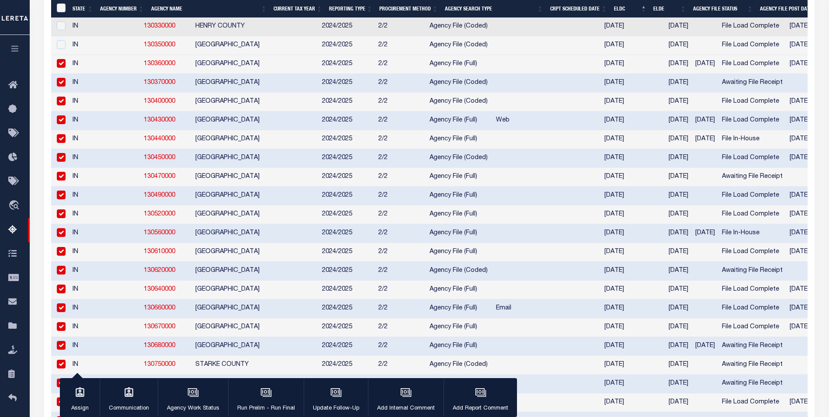
click at [59, 68] on input "checkbox" at bounding box center [61, 63] width 9 height 9
checkbox input "false"
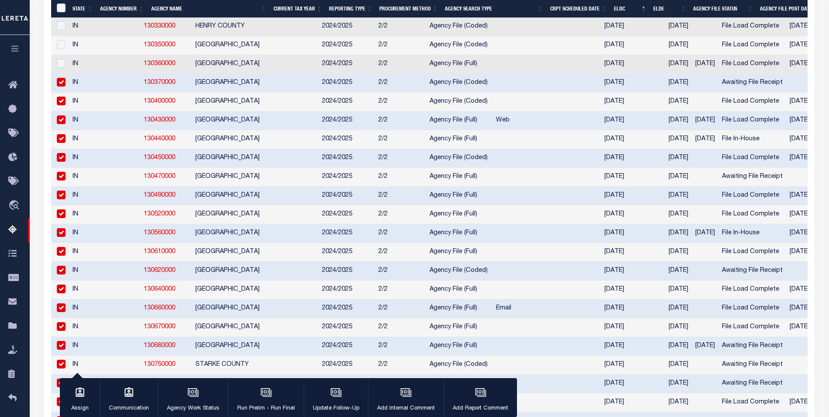
click at [61, 86] on input "checkbox" at bounding box center [61, 82] width 9 height 9
checkbox input "false"
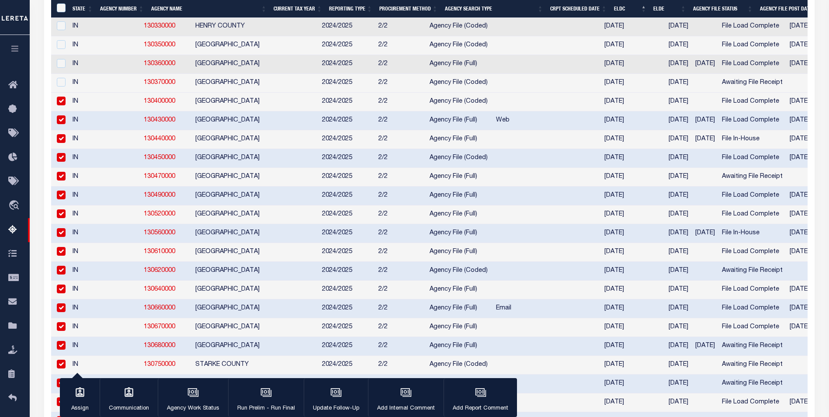
click at [60, 105] on input "checkbox" at bounding box center [61, 101] width 9 height 9
checkbox input "false"
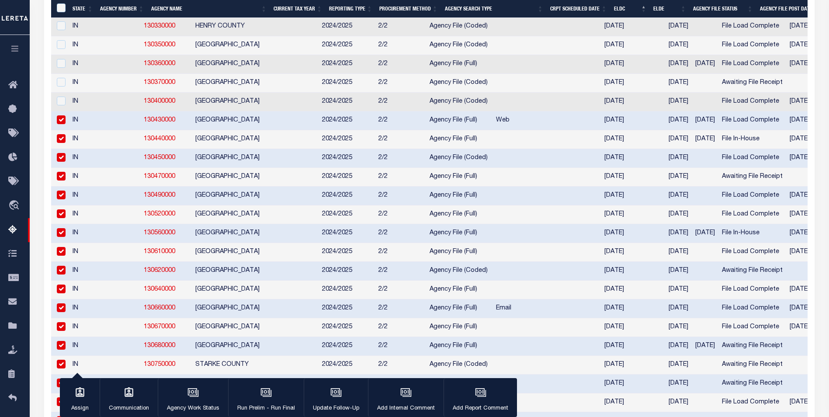
click at [60, 124] on input "checkbox" at bounding box center [61, 119] width 9 height 9
checkbox input "false"
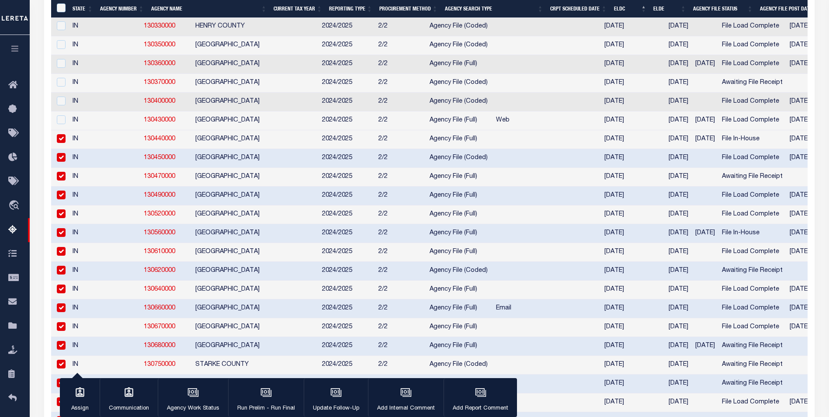
click at [62, 143] on input "checkbox" at bounding box center [61, 138] width 9 height 9
checkbox input "false"
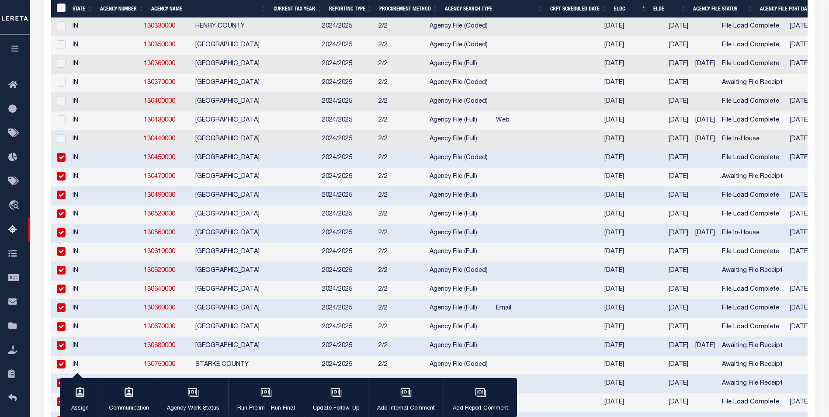
click at [62, 162] on input "checkbox" at bounding box center [61, 157] width 9 height 9
checkbox input "false"
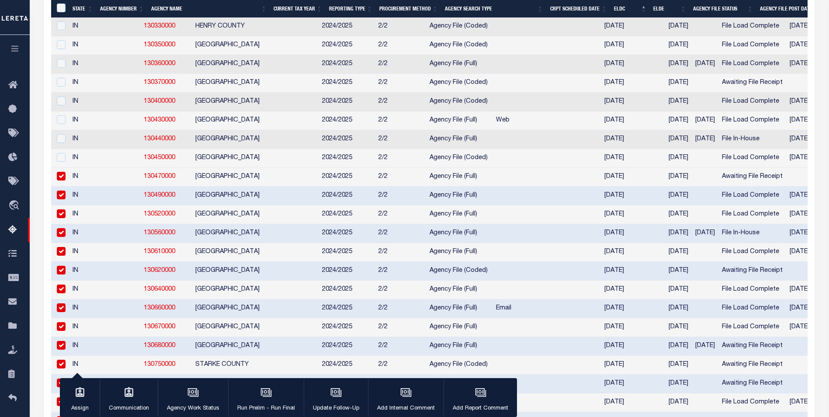
click at [60, 180] on input "checkbox" at bounding box center [61, 176] width 9 height 9
checkbox input "false"
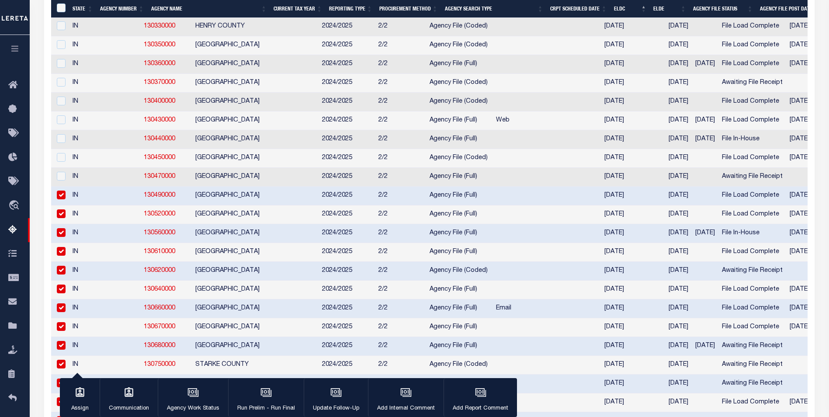
click at [60, 199] on input "checkbox" at bounding box center [61, 194] width 9 height 9
checkbox input "false"
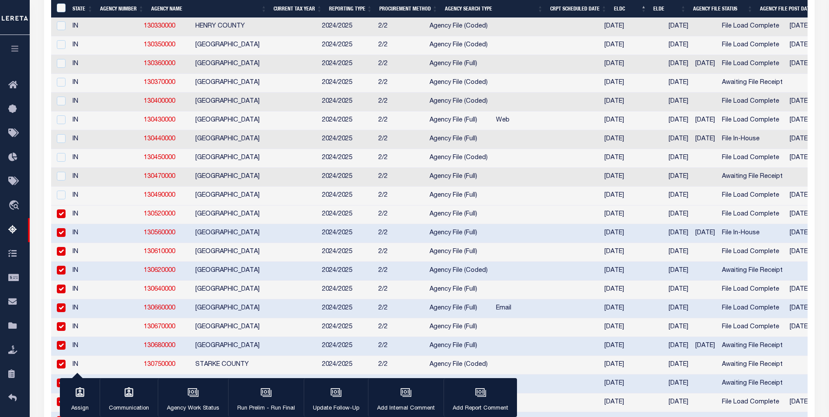
drag, startPoint x: 60, startPoint y: 255, endPoint x: 62, endPoint y: 261, distance: 6.9
click at [61, 218] on input "checkbox" at bounding box center [61, 213] width 9 height 9
checkbox input "false"
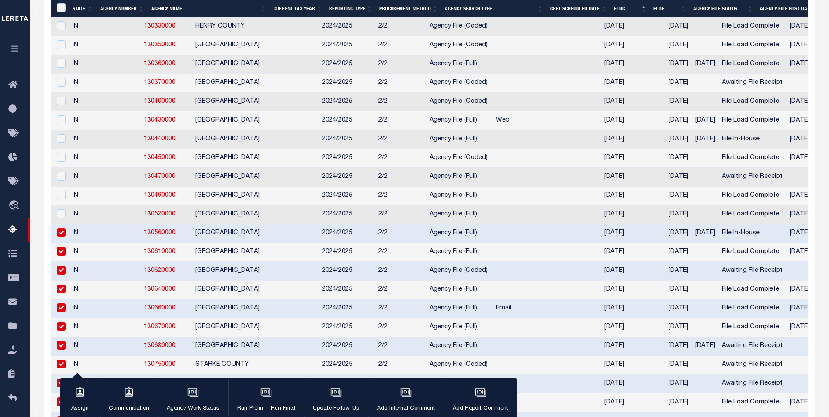
click at [63, 237] on input "checkbox" at bounding box center [61, 232] width 9 height 9
checkbox input "false"
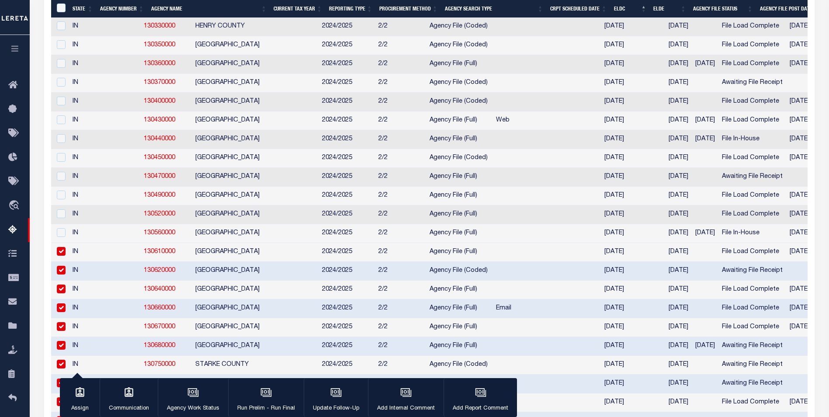
drag, startPoint x: 61, startPoint y: 295, endPoint x: 61, endPoint y: 309, distance: 14.4
click at [61, 256] on input "checkbox" at bounding box center [61, 251] width 9 height 9
checkbox input "false"
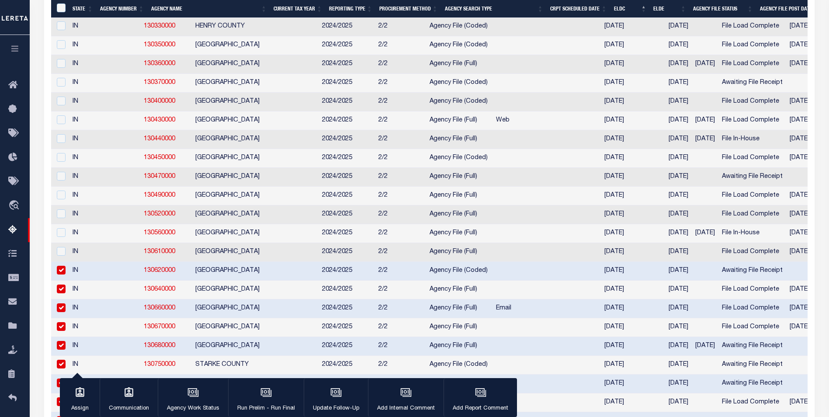
click at [61, 274] on input "checkbox" at bounding box center [61, 270] width 9 height 9
checkbox input "false"
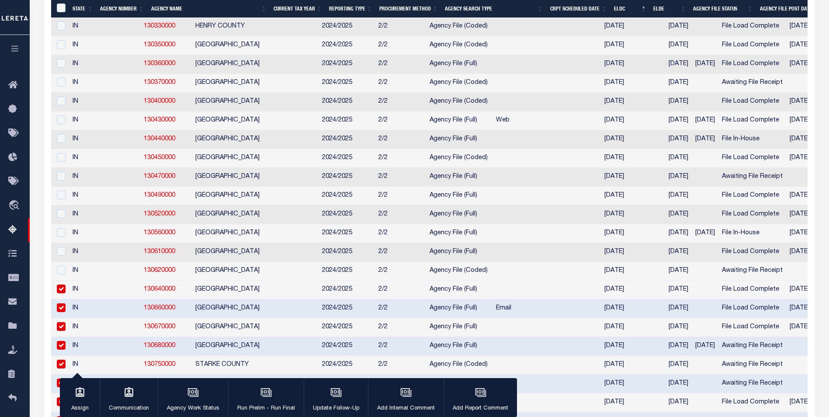
click at [62, 293] on input "checkbox" at bounding box center [61, 288] width 9 height 9
checkbox input "false"
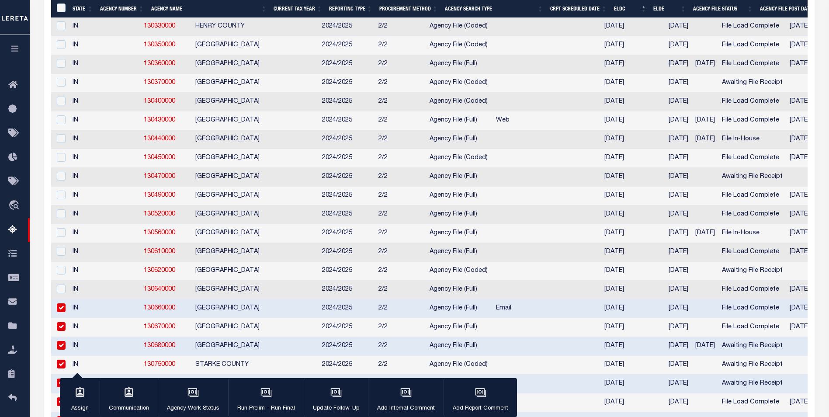
drag, startPoint x: 59, startPoint y: 349, endPoint x: 61, endPoint y: 358, distance: 9.0
click at [59, 312] on input "checkbox" at bounding box center [61, 307] width 9 height 9
checkbox input "false"
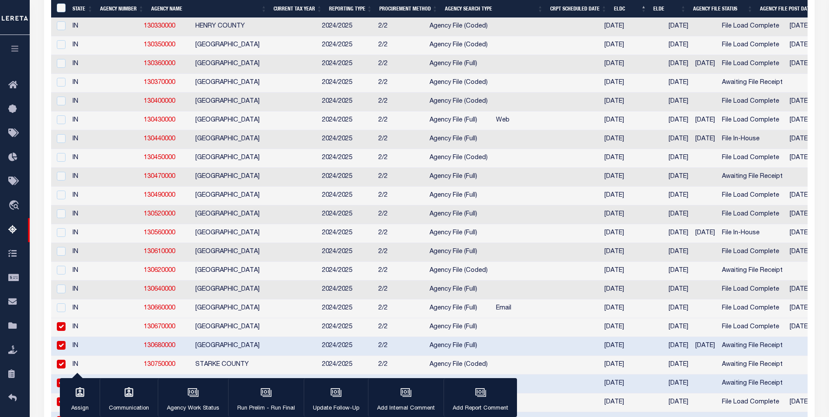
click at [60, 331] on input "checkbox" at bounding box center [61, 326] width 9 height 9
checkbox input "false"
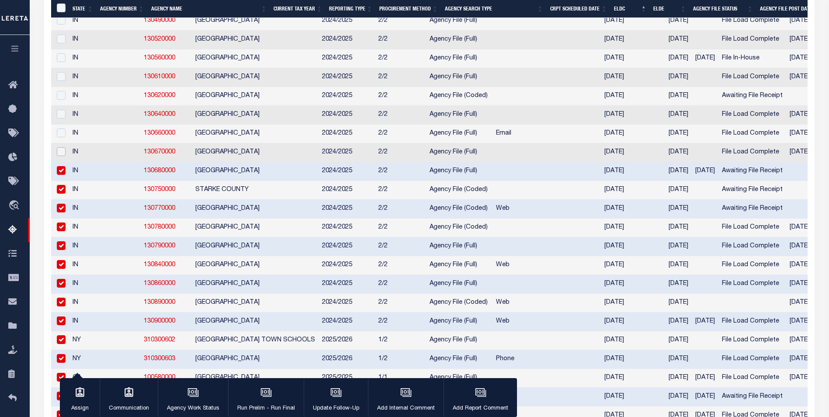
scroll to position [1922, 0]
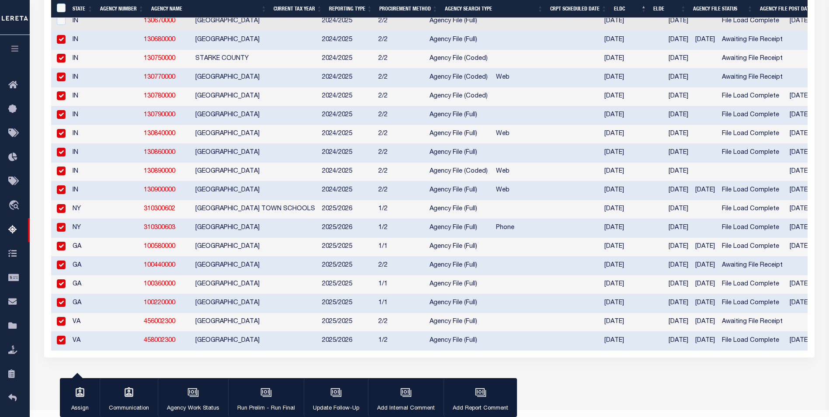
click at [61, 44] on input "checkbox" at bounding box center [61, 39] width 9 height 9
checkbox input "false"
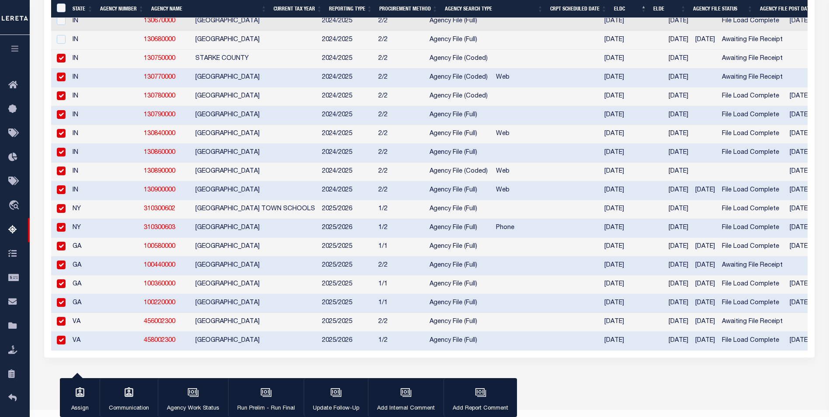
click at [61, 62] on input "checkbox" at bounding box center [61, 58] width 9 height 9
checkbox input "false"
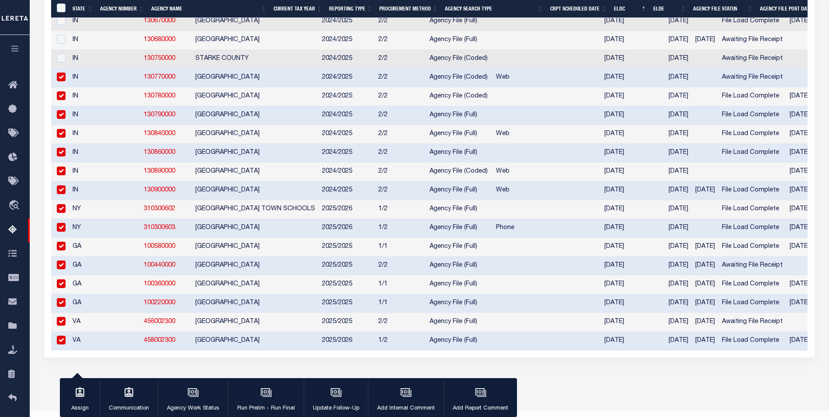
click at [63, 81] on input "checkbox" at bounding box center [61, 77] width 9 height 9
checkbox input "false"
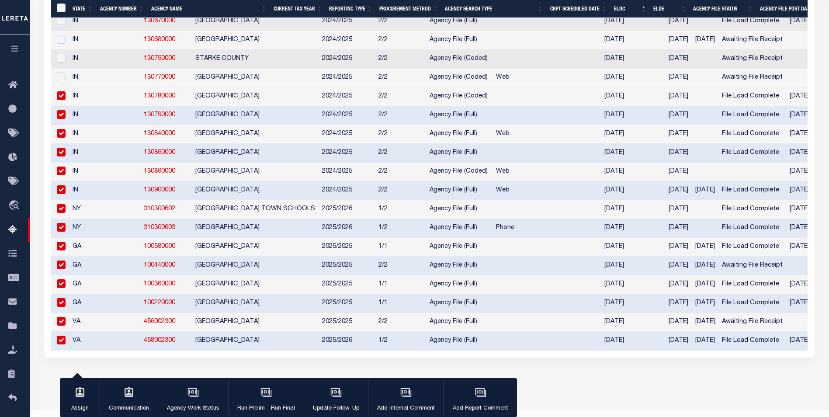
drag, startPoint x: 62, startPoint y: 142, endPoint x: 62, endPoint y: 153, distance: 10.5
click at [62, 100] on input "checkbox" at bounding box center [61, 95] width 9 height 9
checkbox input "false"
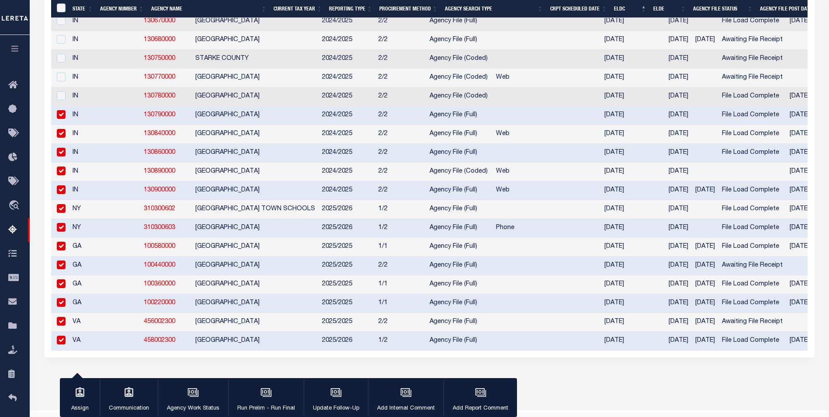
click at [61, 119] on input "checkbox" at bounding box center [61, 114] width 9 height 9
checkbox input "false"
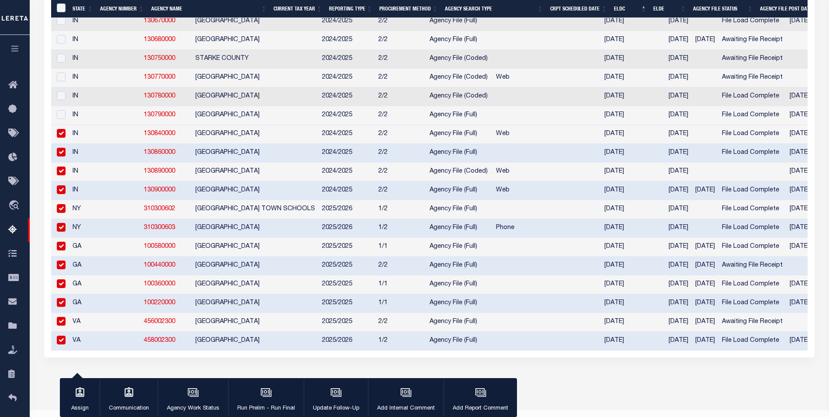
click at [61, 138] on input "checkbox" at bounding box center [61, 133] width 9 height 9
checkbox input "false"
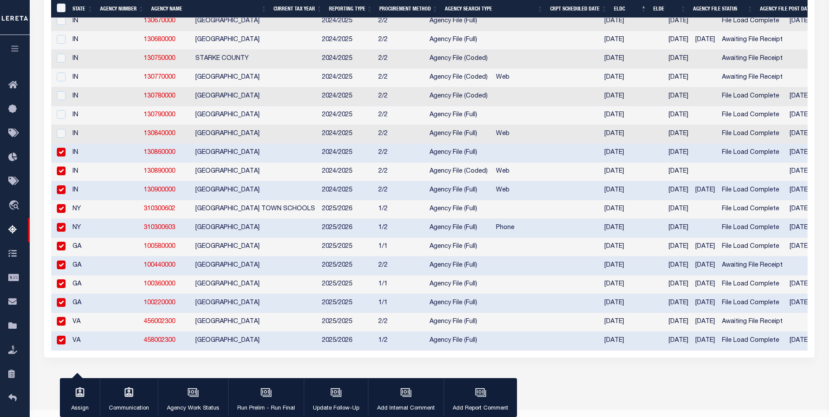
drag, startPoint x: 64, startPoint y: 201, endPoint x: 63, endPoint y: 210, distance: 8.3
click at [63, 156] on input "checkbox" at bounding box center [61, 152] width 9 height 9
checkbox input "false"
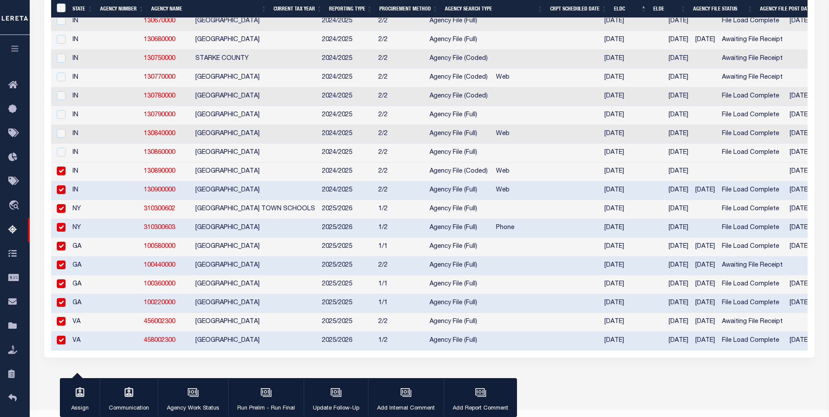
drag, startPoint x: 62, startPoint y: 220, endPoint x: 63, endPoint y: 239, distance: 18.4
click at [62, 175] on input "checkbox" at bounding box center [61, 170] width 9 height 9
checkbox input "false"
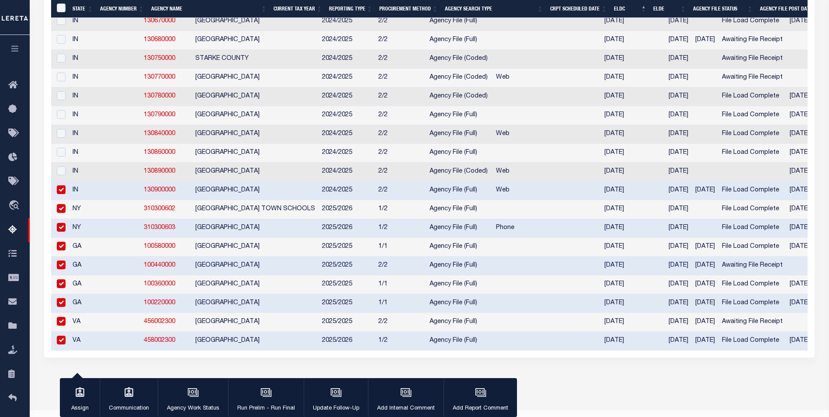
click at [61, 194] on input "checkbox" at bounding box center [61, 189] width 9 height 9
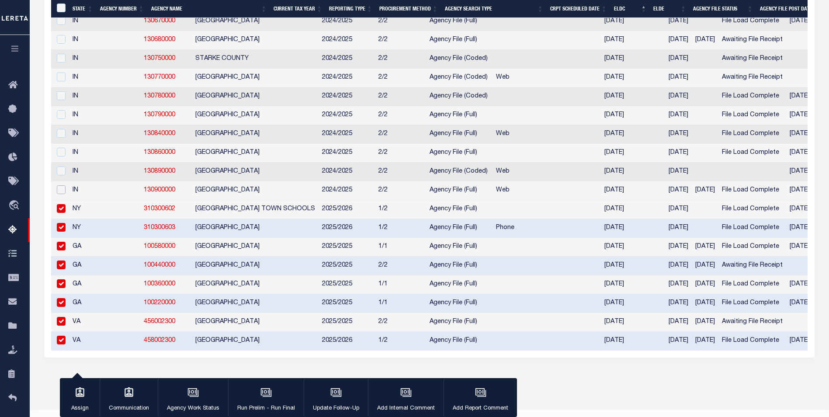
click at [63, 194] on input "checkbox" at bounding box center [61, 189] width 9 height 9
checkbox input "true"
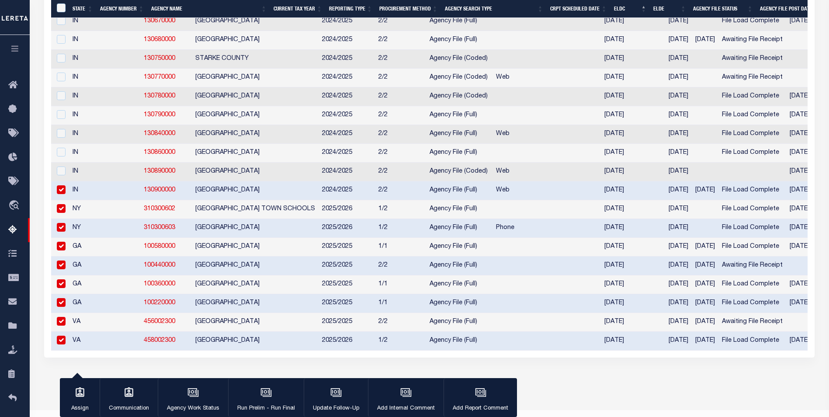
click at [61, 213] on input "checkbox" at bounding box center [61, 208] width 9 height 9
checkbox input "false"
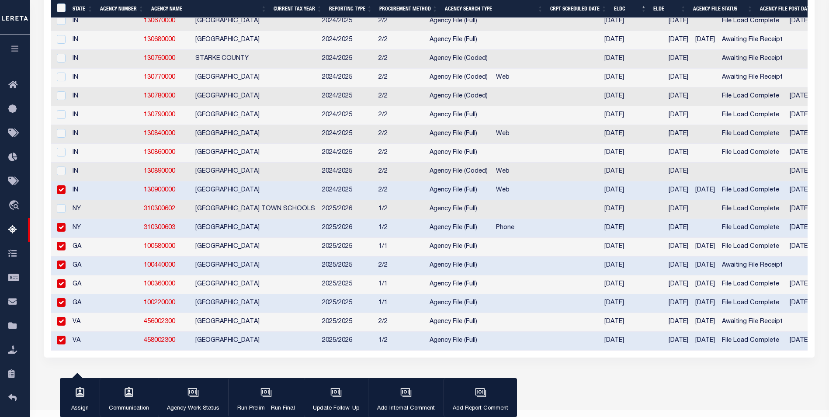
click at [62, 232] on input "checkbox" at bounding box center [61, 227] width 9 height 9
checkbox input "false"
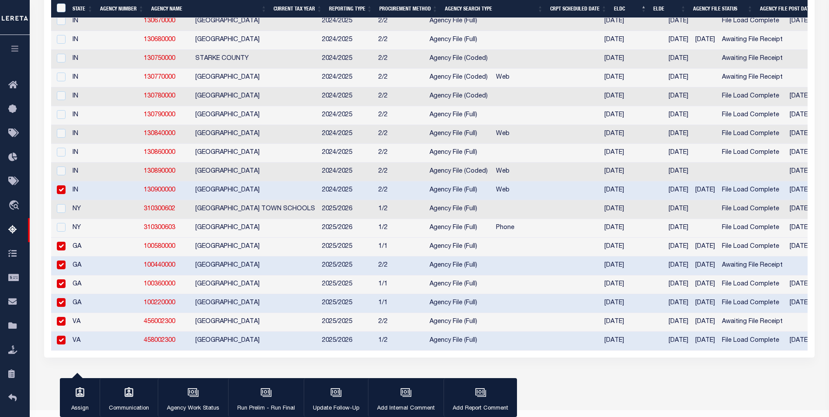
click at [59, 269] on input "checkbox" at bounding box center [61, 264] width 9 height 9
checkbox input "false"
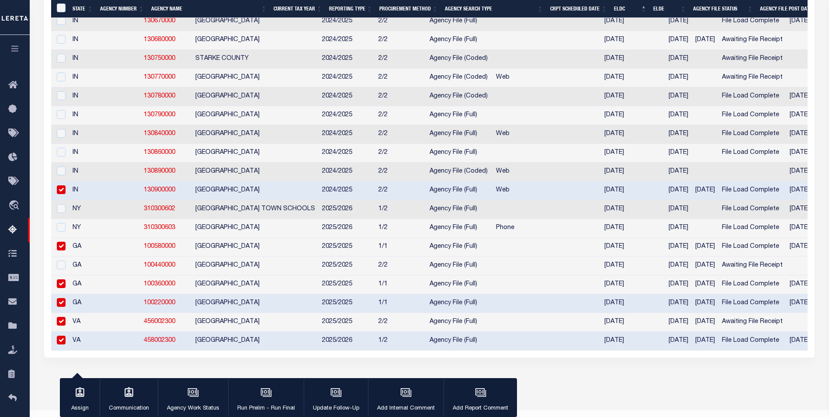
click at [62, 288] on input "checkbox" at bounding box center [61, 283] width 9 height 9
checkbox input "false"
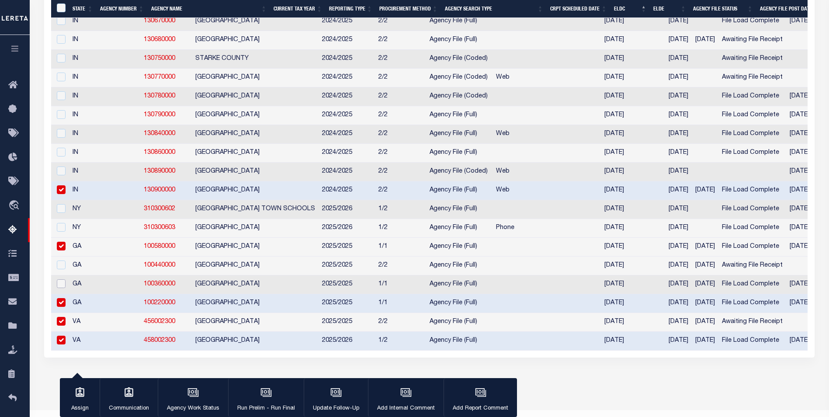
scroll to position [2000, 0]
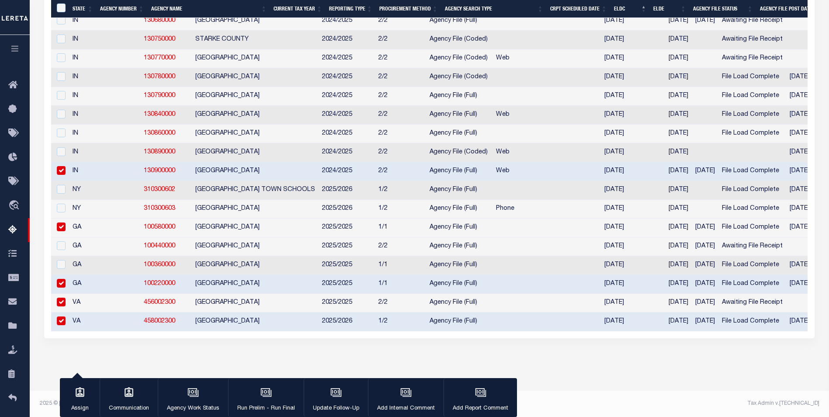
click at [59, 298] on input "checkbox" at bounding box center [61, 302] width 9 height 9
checkbox input "false"
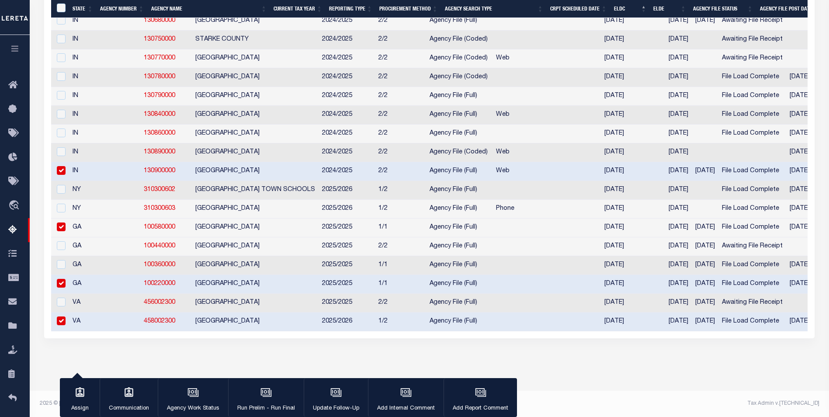
click at [60, 316] on input "checkbox" at bounding box center [61, 320] width 9 height 9
checkbox input "false"
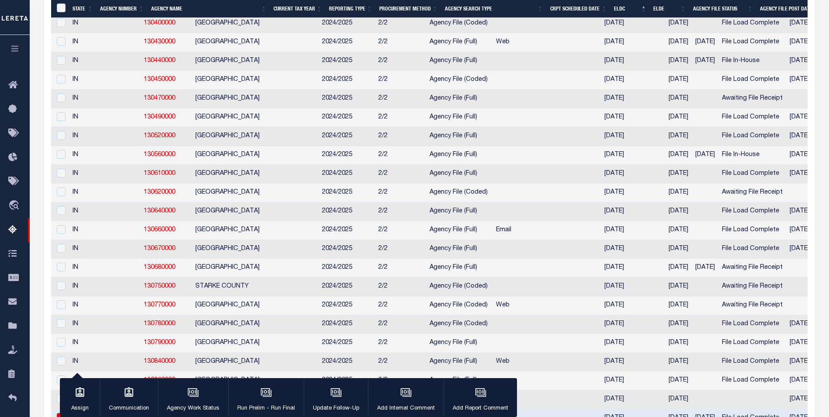
scroll to position [1607, 0]
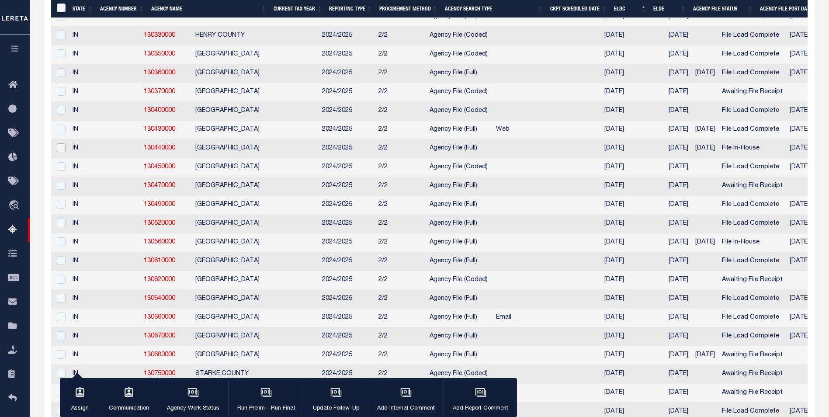
click at [62, 152] on input "checkbox" at bounding box center [61, 147] width 9 height 9
checkbox input "true"
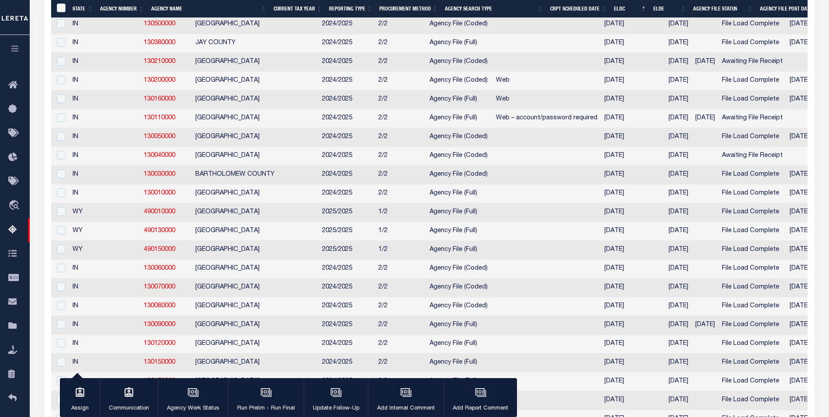
scroll to position [1083, 0]
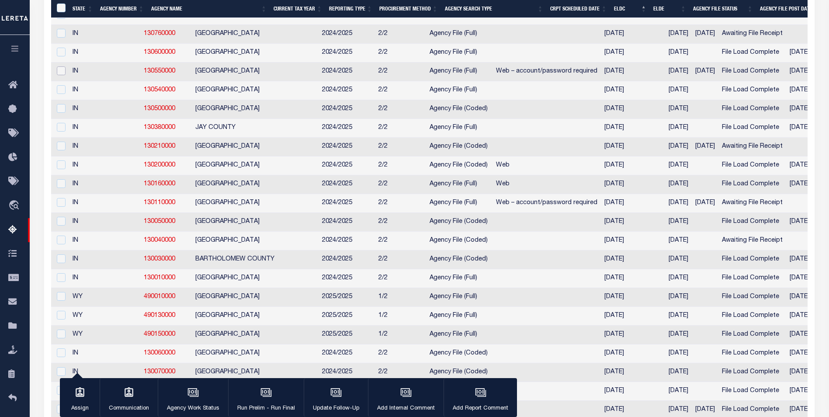
click at [62, 75] on input "checkbox" at bounding box center [61, 70] width 9 height 9
checkbox input "true"
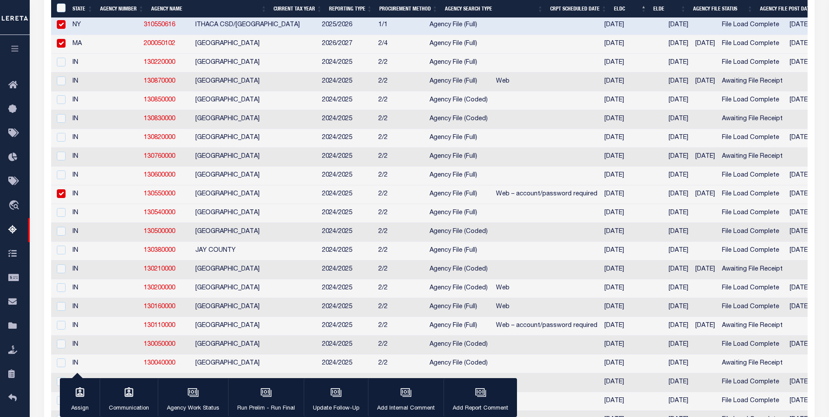
scroll to position [952, 0]
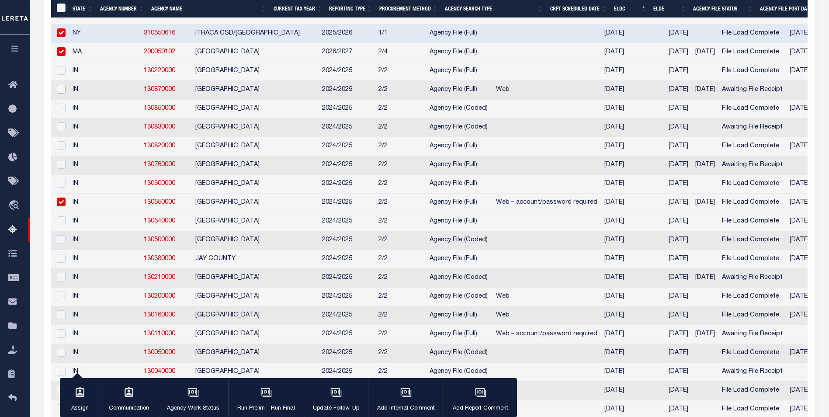
drag, startPoint x: 59, startPoint y: 109, endPoint x: 106, endPoint y: 119, distance: 48.8
click at [59, 93] on input "checkbox" at bounding box center [61, 89] width 9 height 9
checkbox input "true"
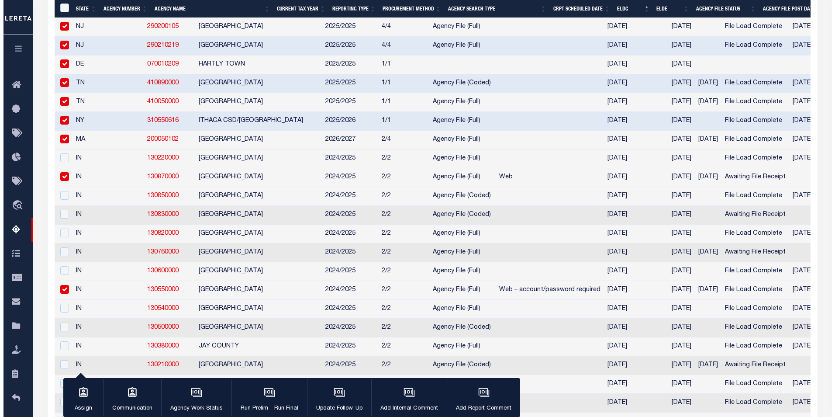
scroll to position [821, 0]
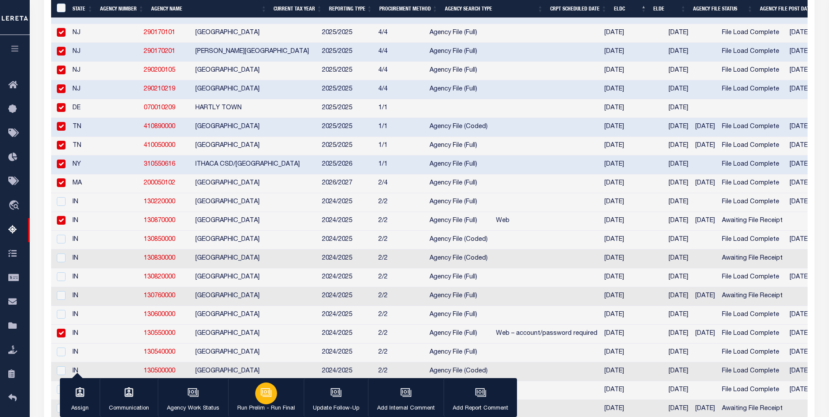
click at [262, 396] on icon "button" at bounding box center [265, 392] width 11 height 11
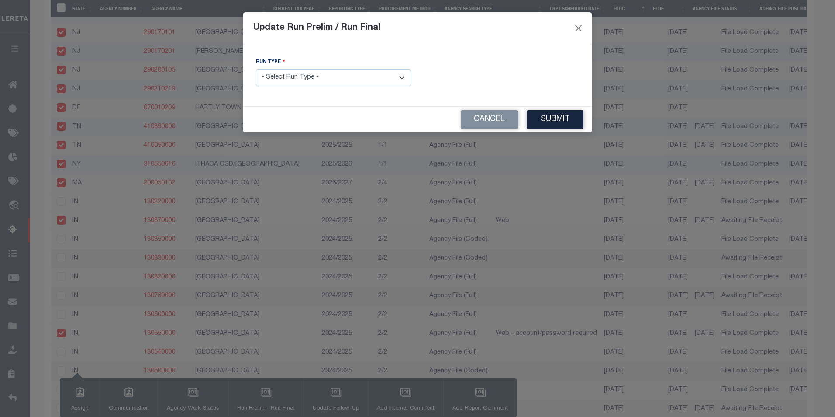
click at [401, 80] on select "- Select Run Type - Prelim Run Final Run" at bounding box center [333, 77] width 155 height 17
select select "P"
click at [256, 69] on select "- Select Run Type - Prelim Run Final Run" at bounding box center [333, 77] width 155 height 17
click at [551, 118] on button "Submit" at bounding box center [555, 119] width 57 height 19
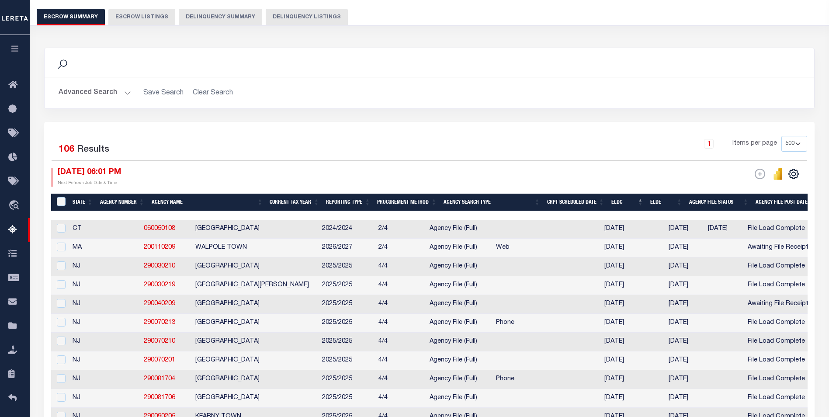
scroll to position [0, 0]
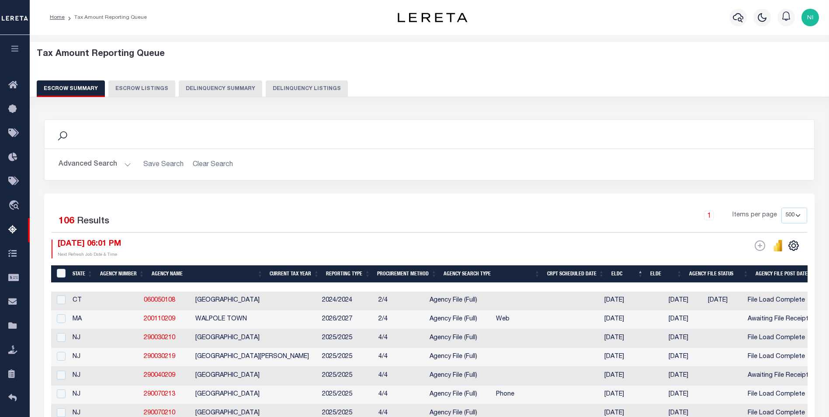
click at [125, 165] on button "Advanced Search" at bounding box center [95, 164] width 73 height 17
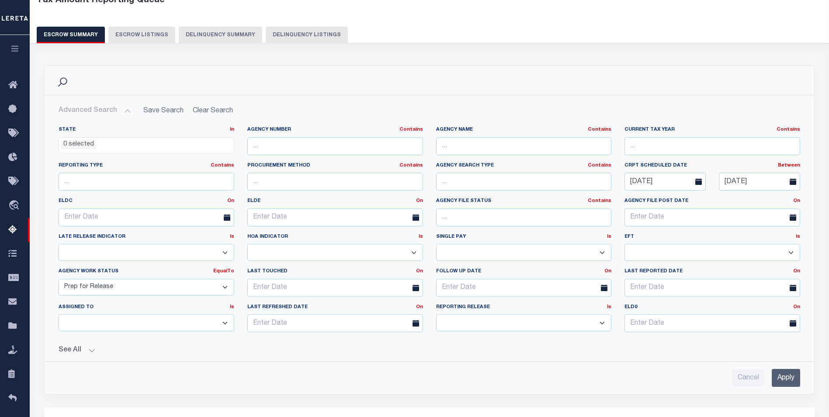
scroll to position [87, 0]
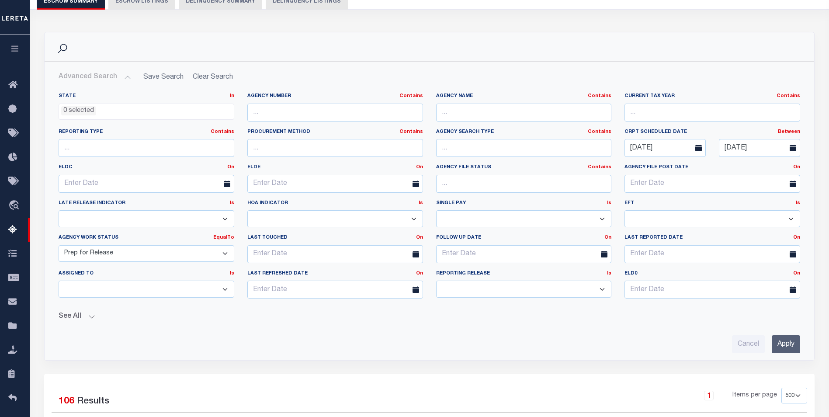
click at [604, 291] on select "Prelim Final" at bounding box center [524, 288] width 176 height 17
select select "P"
click at [436, 280] on select "Prelim Final" at bounding box center [524, 288] width 176 height 17
click at [794, 349] on input "Apply" at bounding box center [786, 344] width 28 height 18
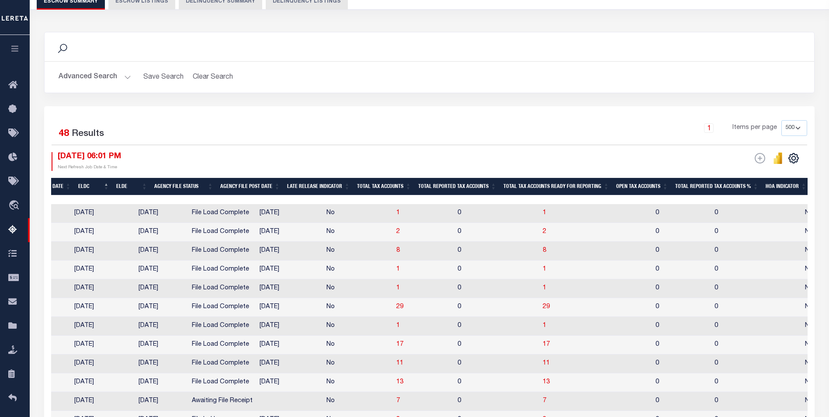
scroll to position [0, 0]
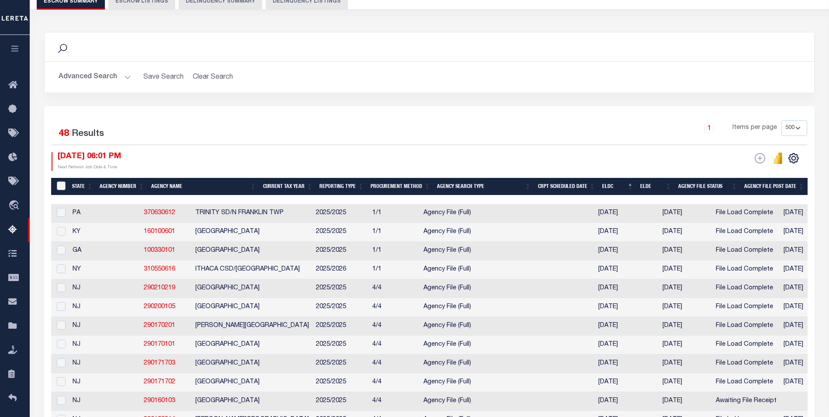
click at [61, 186] on input "&nbsp;" at bounding box center [61, 185] width 9 height 9
checkbox input "true"
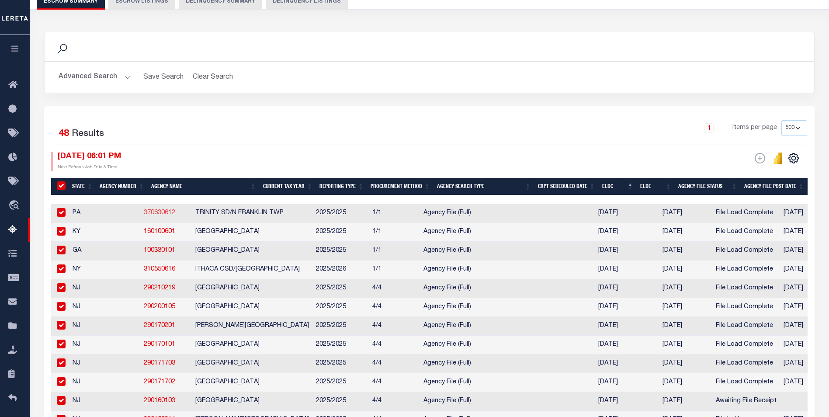
checkbox input "true"
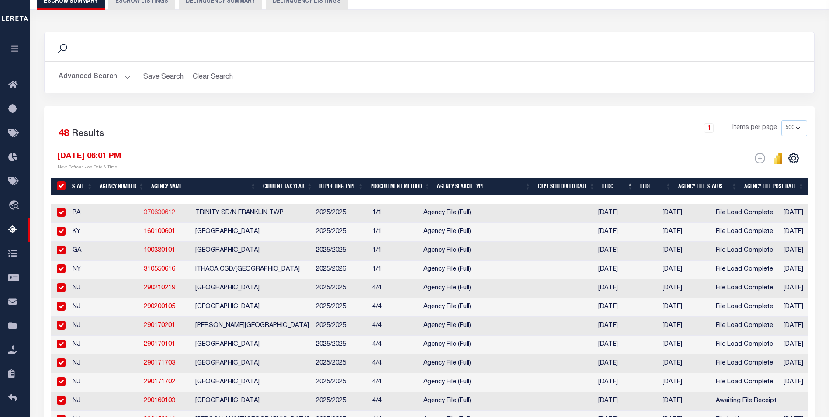
checkbox input "true"
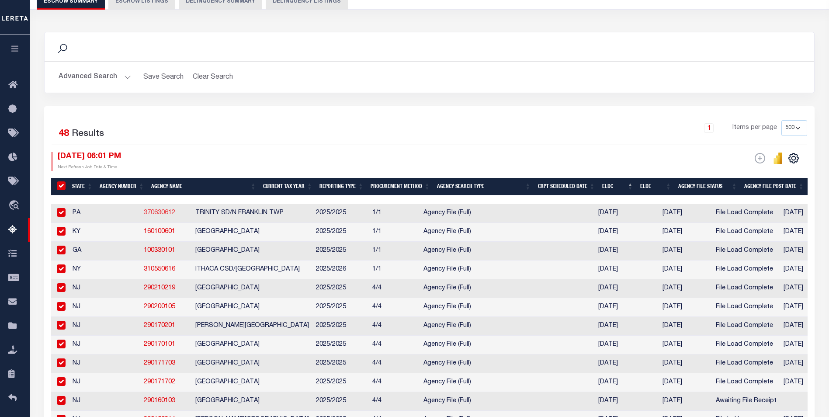
checkbox input "true"
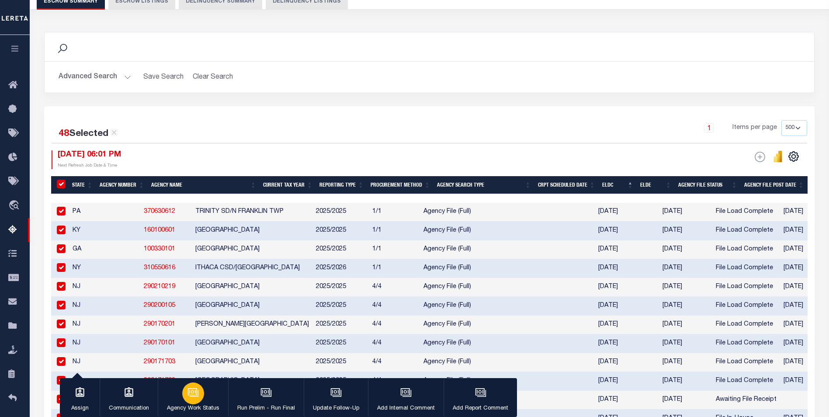
click at [194, 398] on icon "button" at bounding box center [192, 392] width 11 height 11
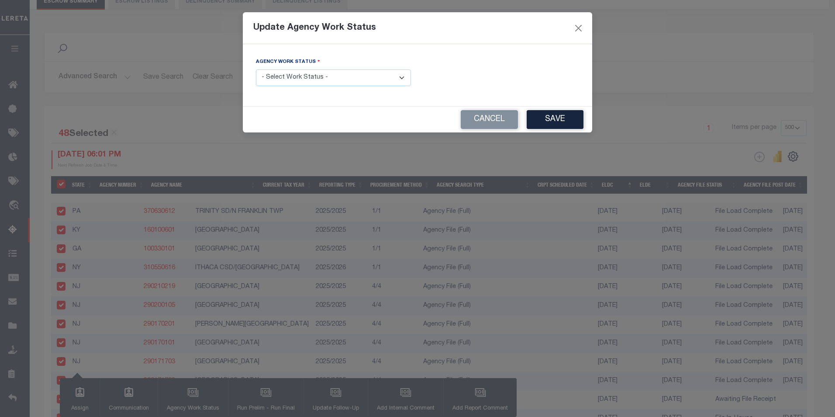
click at [402, 76] on select "- Select Work Status - New In Progress Pending Agency Follow-up Pending QC Read…" at bounding box center [333, 77] width 155 height 17
click at [256, 69] on select "- Select Work Status - New In Progress Pending Agency Follow-up Pending QC Read…" at bounding box center [333, 77] width 155 height 17
click at [556, 119] on button "Save" at bounding box center [555, 119] width 57 height 19
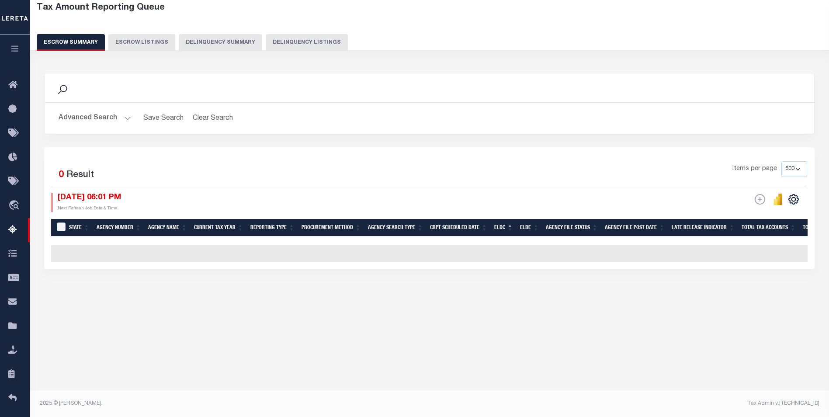
click at [122, 116] on button "Advanced Search" at bounding box center [95, 118] width 73 height 17
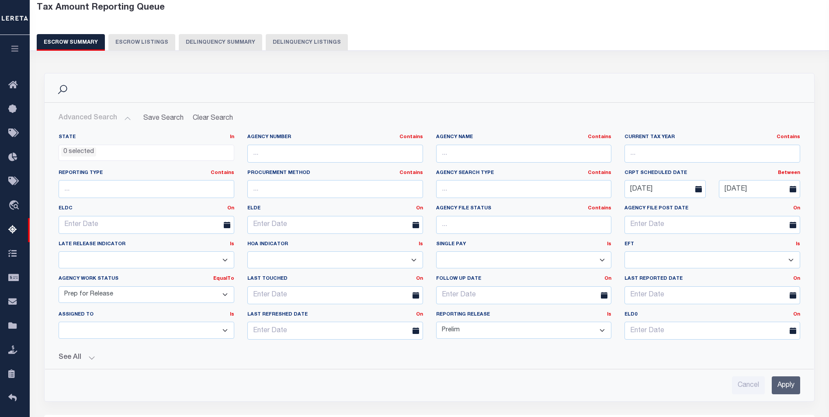
click at [228, 297] on select "New In Progress Pending Agency Follow-up Pending QC Ready for Release Prep for …" at bounding box center [147, 294] width 176 height 17
click at [59, 286] on select "New In Progress Pending Agency Follow-up Pending QC Ready for Release Prep for …" at bounding box center [147, 294] width 176 height 17
click at [790, 388] on input "Apply" at bounding box center [786, 385] width 28 height 18
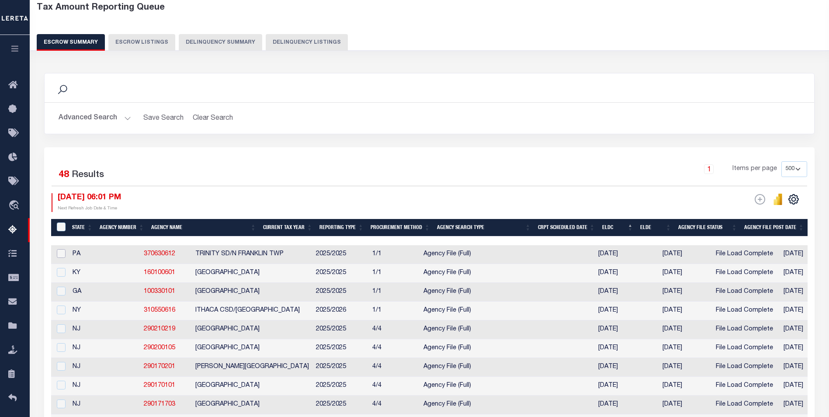
click at [63, 254] on input "checkbox" at bounding box center [61, 253] width 9 height 9
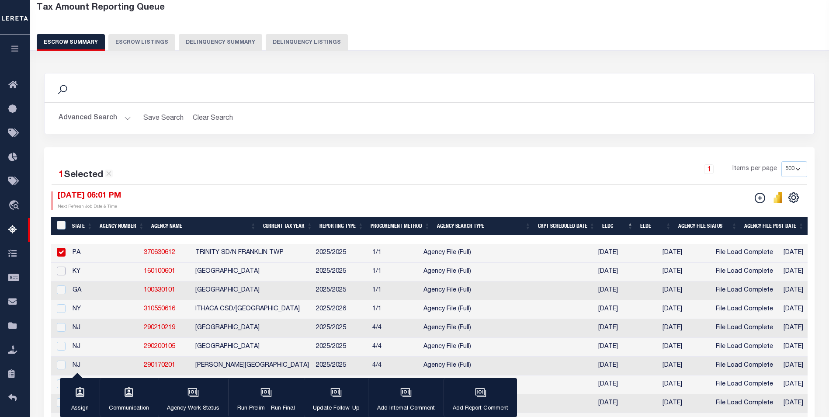
click at [57, 268] on input "checkbox" at bounding box center [61, 270] width 9 height 9
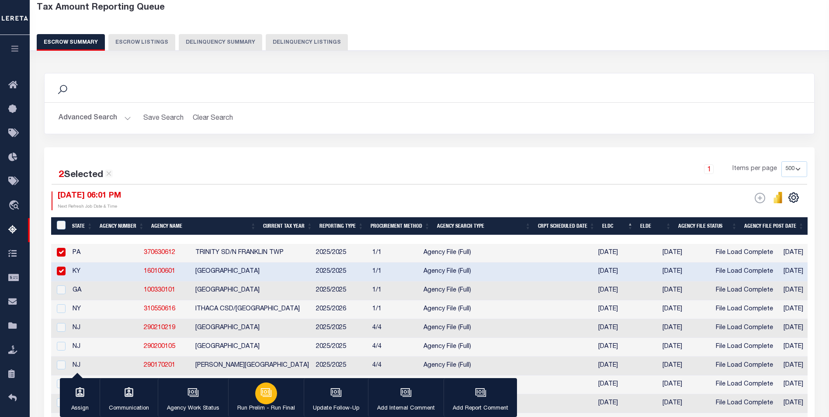
click at [278, 389] on button "Run Prelim - Run Final" at bounding box center [266, 397] width 76 height 39
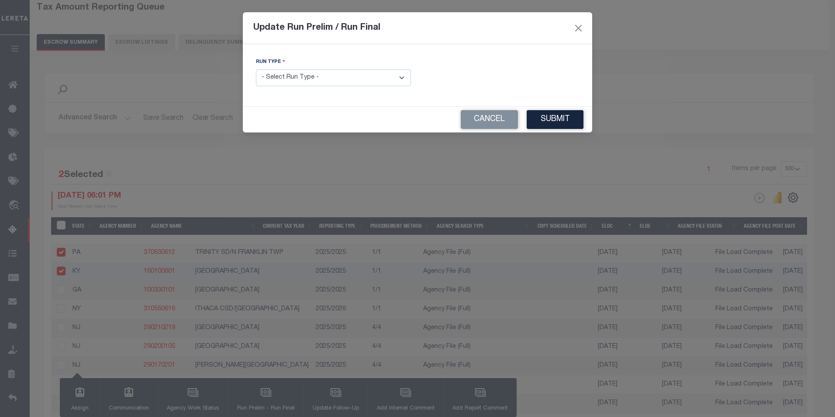
click at [401, 75] on select "- Select Run Type - Prelim Run Final Run" at bounding box center [333, 77] width 155 height 17
click at [256, 69] on select "- Select Run Type - Prelim Run Final Run" at bounding box center [333, 77] width 155 height 17
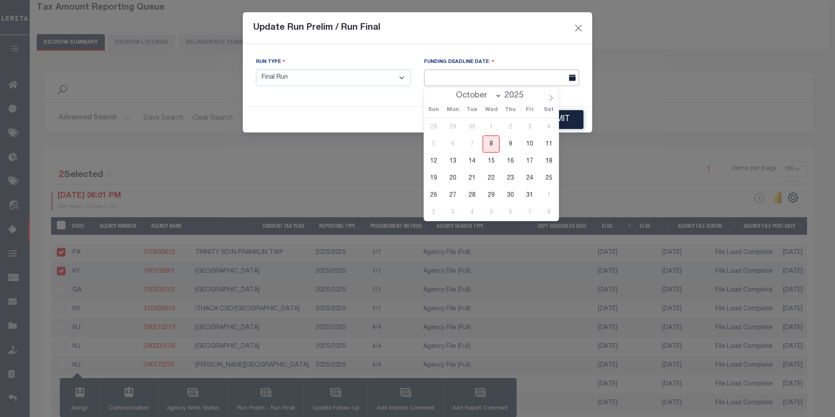
click at [499, 78] on input "text" at bounding box center [501, 77] width 155 height 17
click at [452, 164] on span "13" at bounding box center [452, 160] width 17 height 17
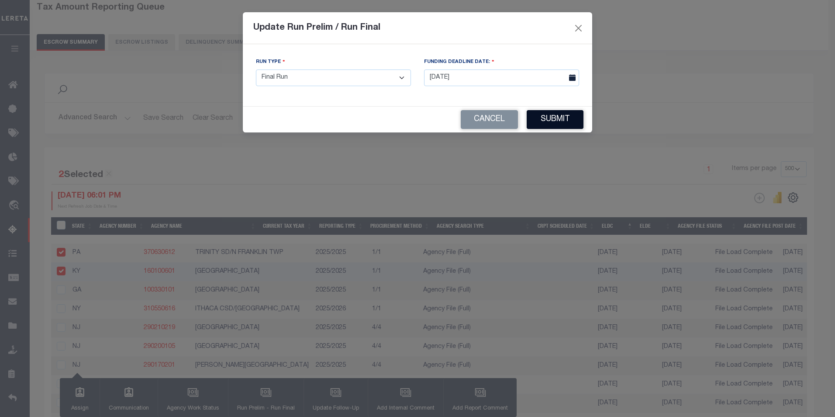
click at [549, 121] on button "Submit" at bounding box center [555, 119] width 57 height 19
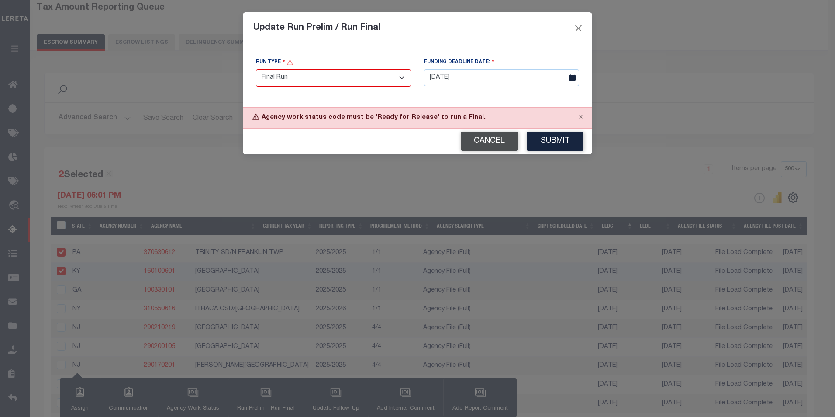
click at [503, 145] on button "Cancel" at bounding box center [489, 141] width 57 height 19
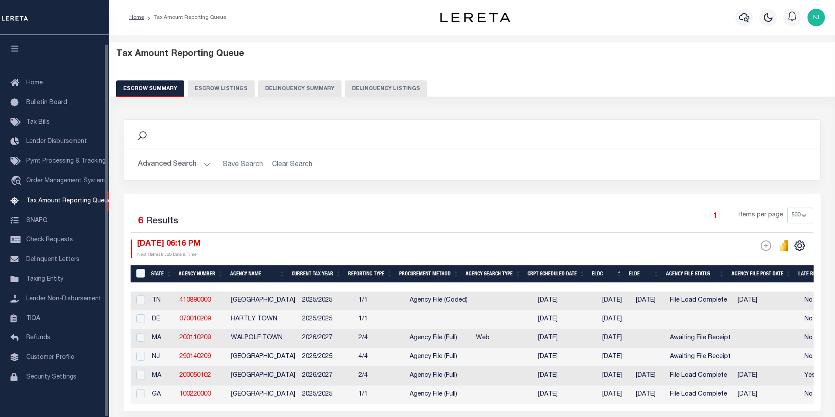
select select "500"
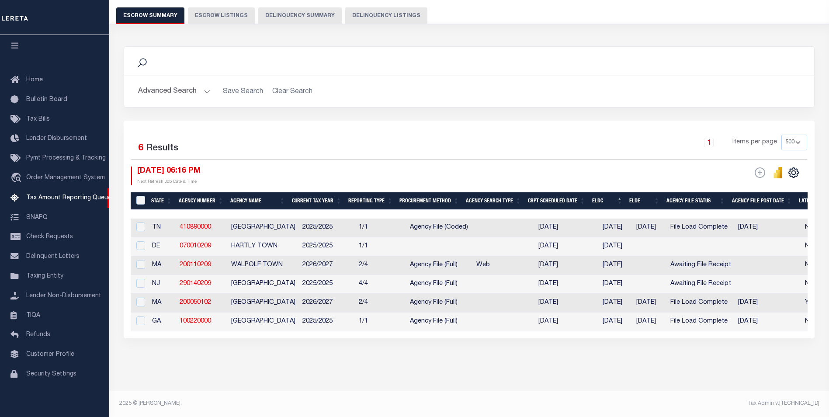
click at [197, 83] on button "Advanced Search" at bounding box center [174, 91] width 73 height 17
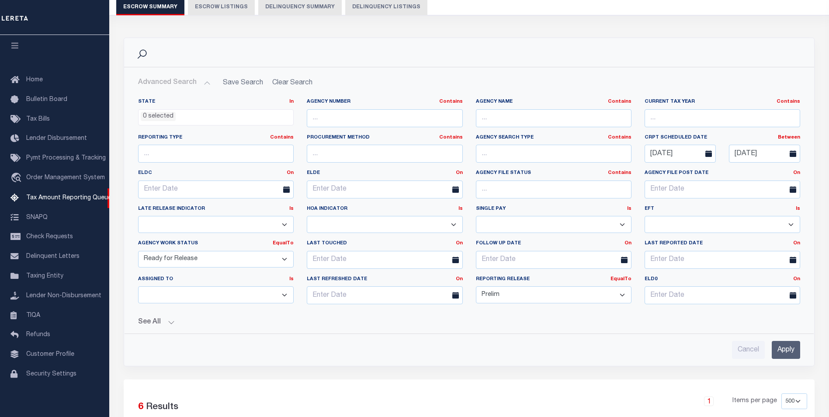
click at [626, 294] on select "Prelim Final" at bounding box center [554, 294] width 156 height 17
click at [476, 286] on select "Prelim Final" at bounding box center [554, 294] width 156 height 17
click at [285, 257] on select "New In Progress Pending Agency Follow-up Pending QC Ready for Release Prep for …" at bounding box center [216, 259] width 156 height 17
select select "7"
click at [138, 251] on select "New In Progress Pending Agency Follow-up Pending QC Ready for Release Prep for …" at bounding box center [216, 259] width 156 height 17
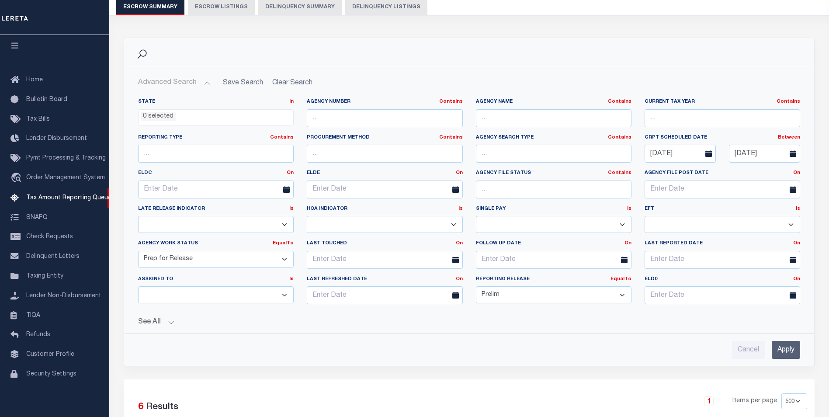
click at [786, 347] on input "Apply" at bounding box center [786, 350] width 28 height 18
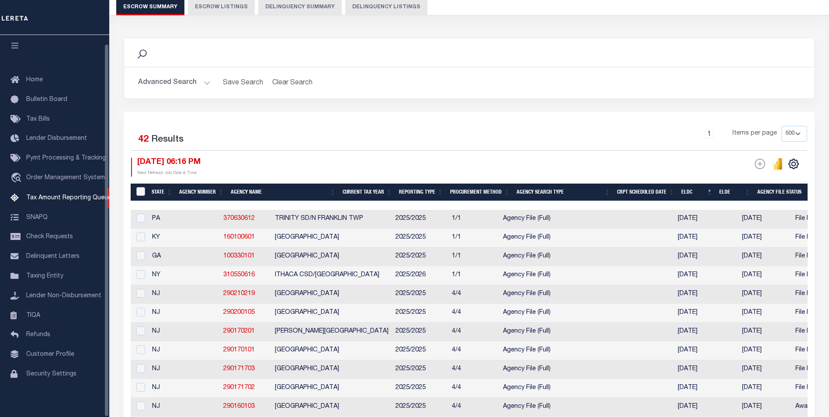
click at [139, 192] on input "&nbsp;" at bounding box center [140, 191] width 9 height 9
checkbox input "true"
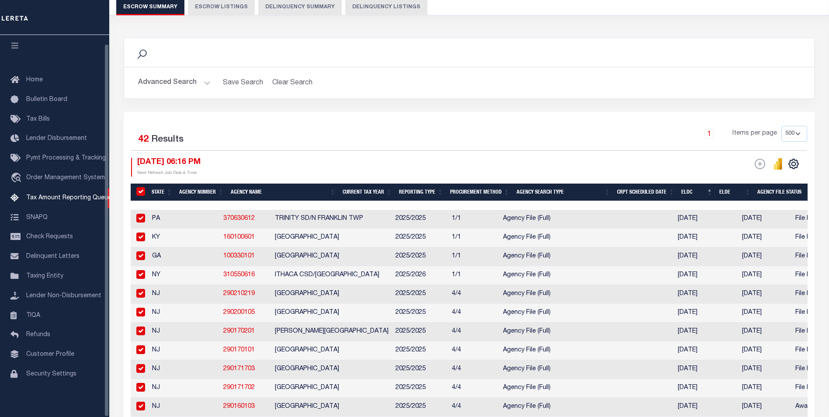
checkbox input "true"
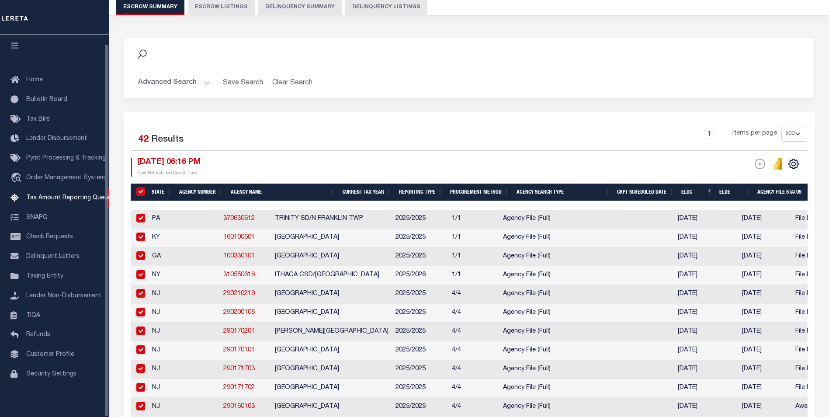
checkbox input "true"
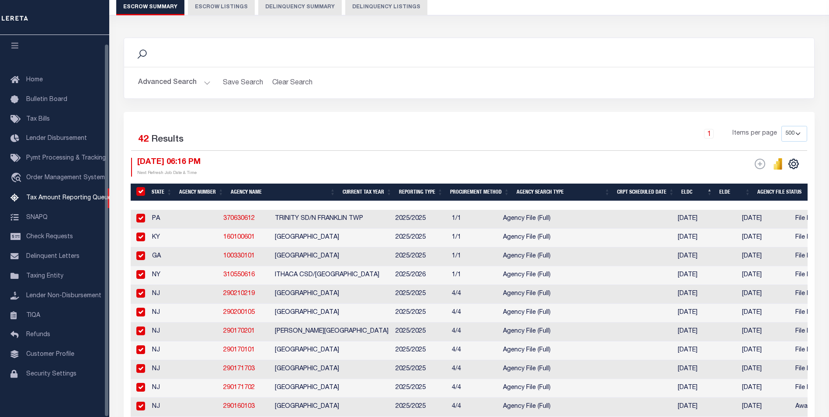
checkbox input "true"
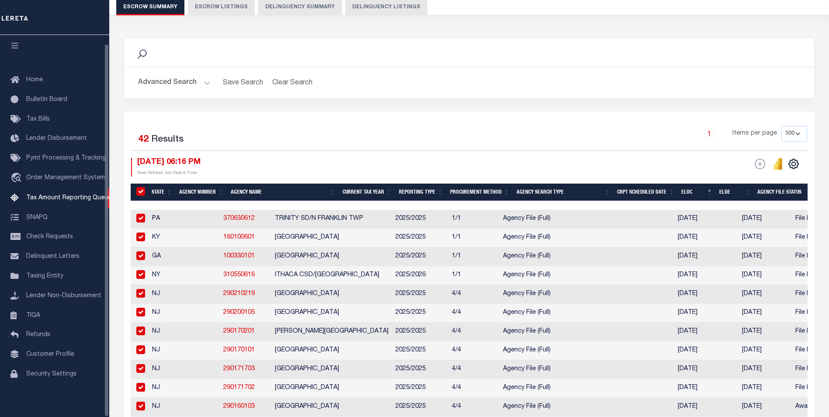
checkbox input "true"
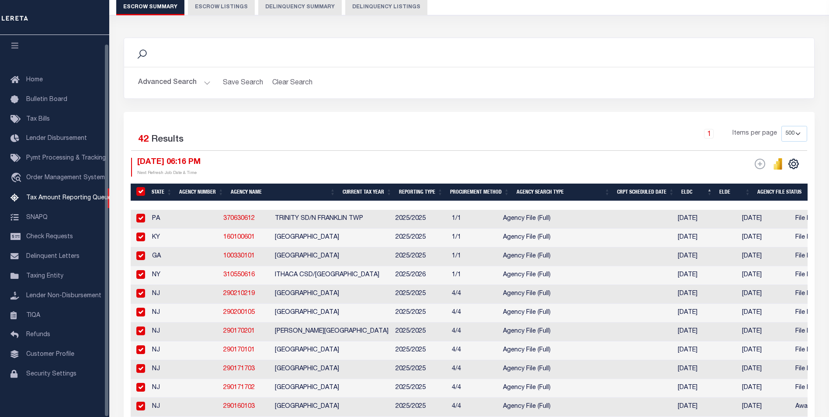
checkbox input "true"
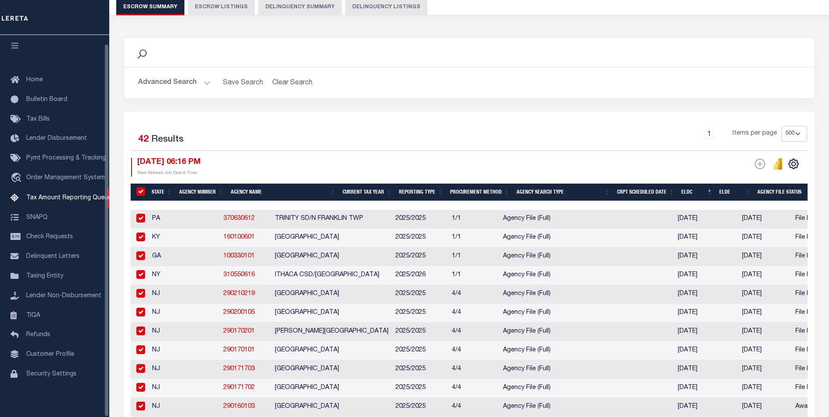
checkbox input "true"
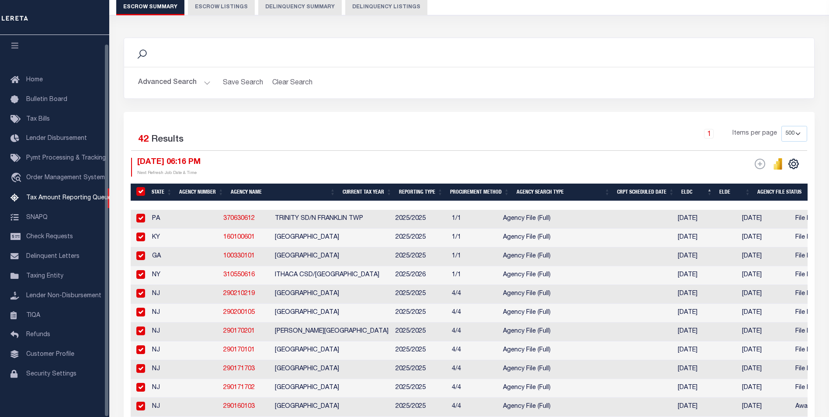
checkbox input "true"
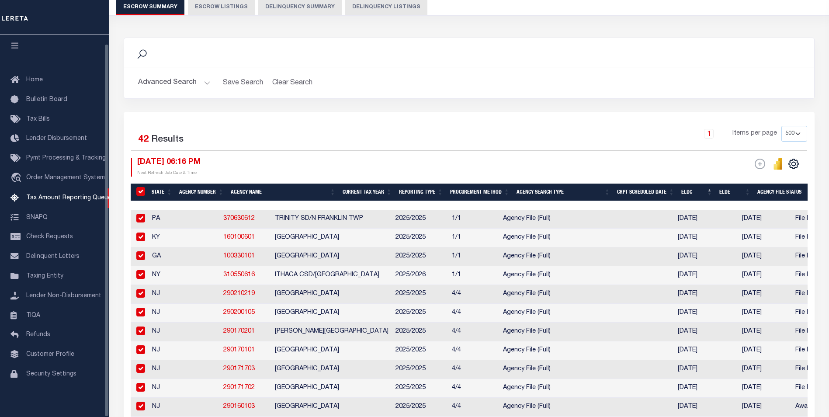
checkbox input "true"
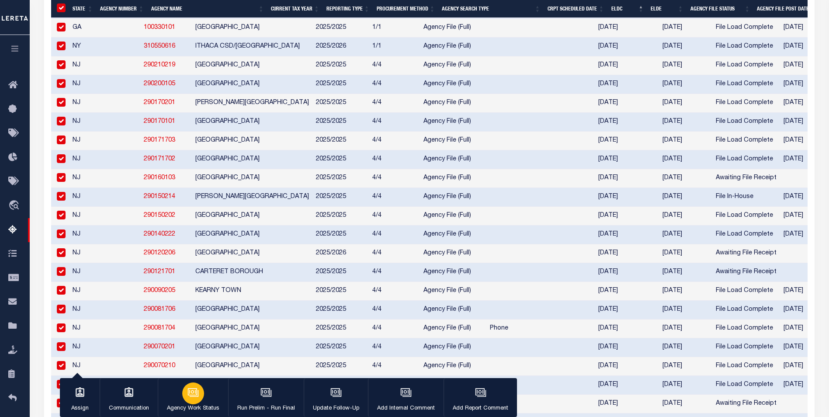
click at [179, 401] on button "Agency Work Status" at bounding box center [193, 397] width 70 height 39
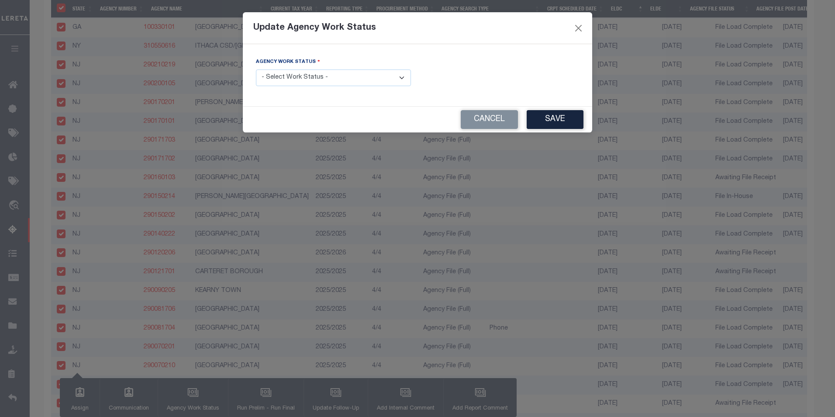
click at [405, 78] on select "- Select Work Status - New In Progress Pending Agency Follow-up Pending QC Read…" at bounding box center [333, 77] width 155 height 17
select select "6"
click at [256, 69] on select "- Select Work Status - New In Progress Pending Agency Follow-up Pending QC Read…" at bounding box center [333, 77] width 155 height 17
click at [547, 120] on button "Save" at bounding box center [555, 119] width 57 height 19
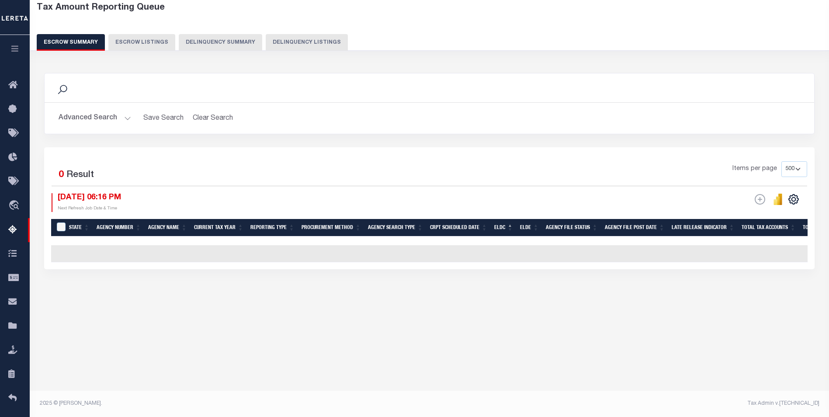
click at [127, 119] on button "Advanced Search" at bounding box center [95, 118] width 73 height 17
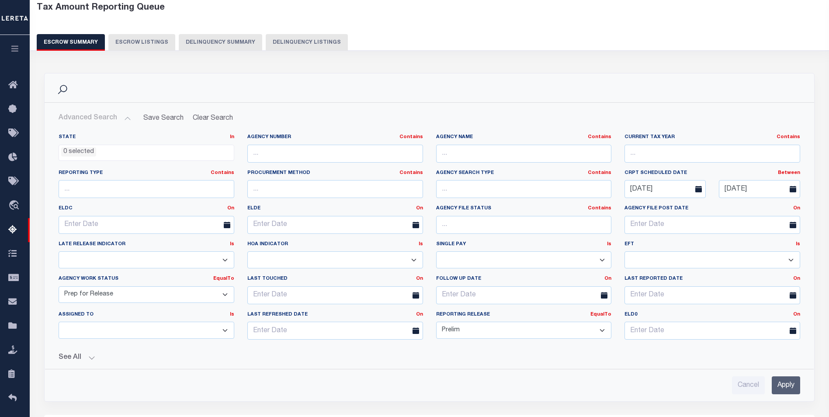
click at [228, 293] on select "New In Progress Pending Agency Follow-up Pending QC Ready for Release Prep for …" at bounding box center [147, 294] width 176 height 17
select select "6"
click at [59, 286] on select "New In Progress Pending Agency Follow-up Pending QC Ready for Release Prep for …" at bounding box center [147, 294] width 176 height 17
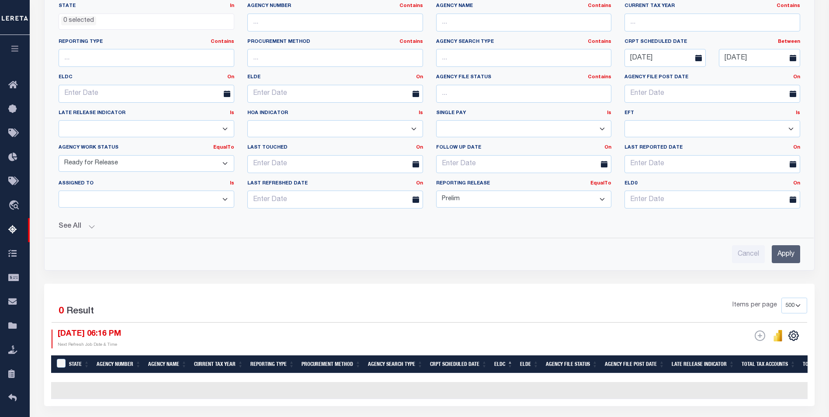
click at [775, 257] on input "Apply" at bounding box center [786, 254] width 28 height 18
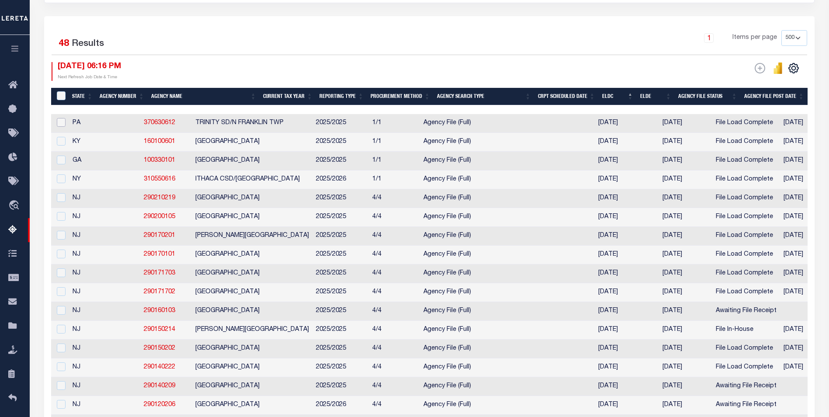
click at [65, 121] on input "checkbox" at bounding box center [61, 122] width 9 height 9
checkbox input "true"
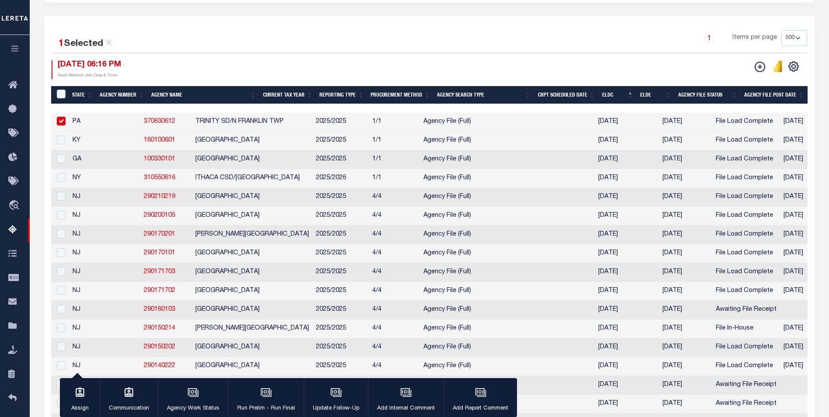
click at [66, 143] on td at bounding box center [60, 140] width 18 height 19
checkbox input "true"
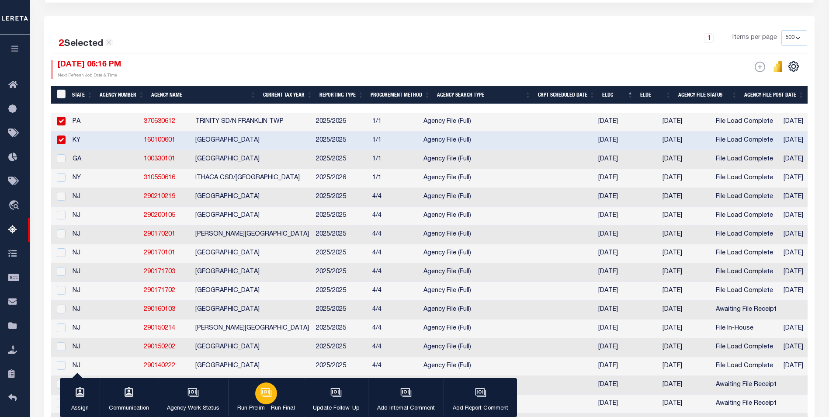
click at [257, 400] on div "button" at bounding box center [266, 393] width 22 height 22
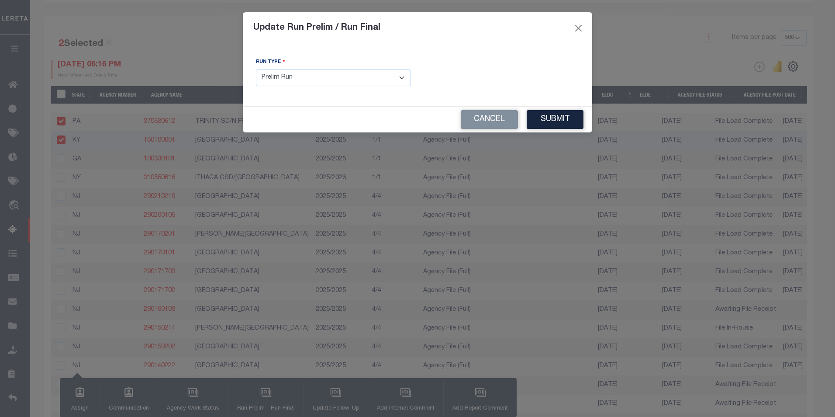
click at [402, 77] on select "- Select Run Type - Prelim Run Final Run" at bounding box center [333, 77] width 155 height 17
select select "F"
click at [256, 69] on select "- Select Run Type - Prelim Run Final Run" at bounding box center [333, 77] width 155 height 17
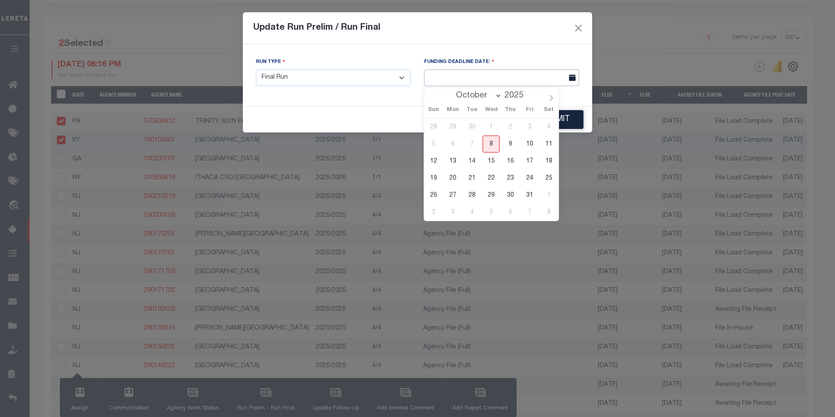
click at [509, 80] on input "text" at bounding box center [501, 77] width 155 height 17
click at [454, 159] on span "13" at bounding box center [452, 160] width 17 height 17
type input "10/13/2025"
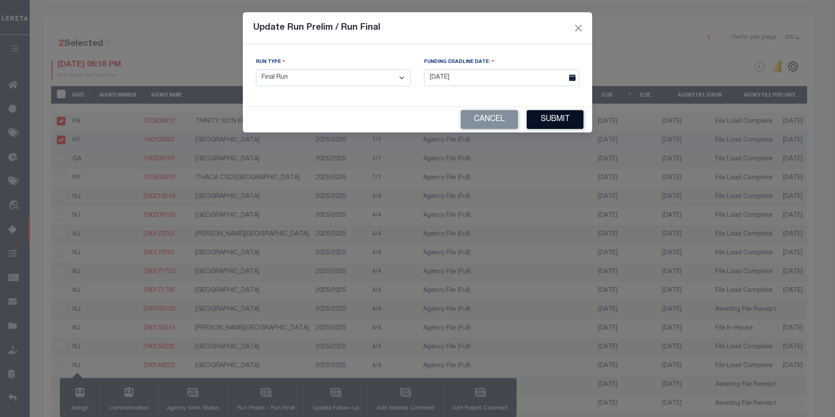
click at [553, 116] on button "Submit" at bounding box center [555, 119] width 57 height 19
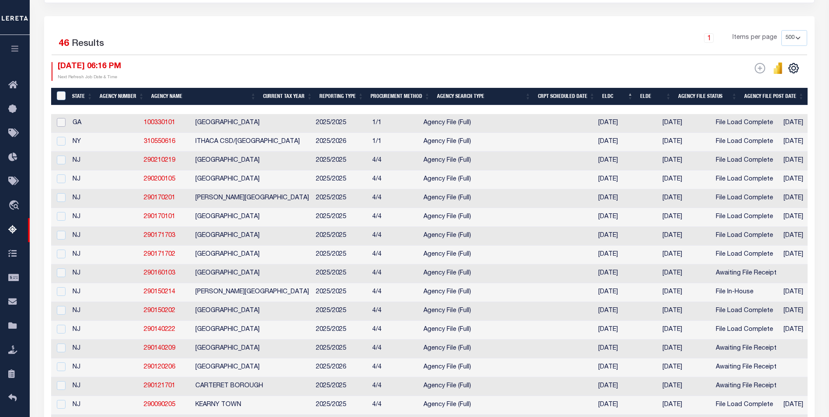
click at [63, 122] on input "checkbox" at bounding box center [61, 122] width 9 height 9
checkbox input "true"
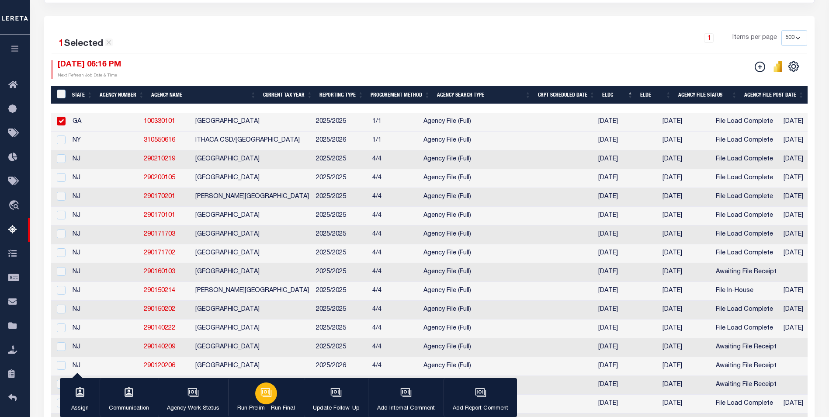
click at [265, 408] on p "Run Prelim - Run Final" at bounding box center [266, 408] width 58 height 9
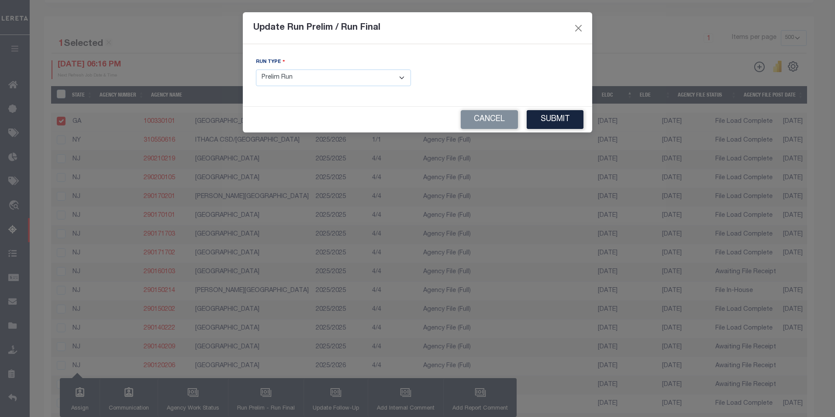
click at [404, 79] on select "- Select Run Type - Prelim Run Final Run" at bounding box center [333, 77] width 155 height 17
select select "F"
click at [256, 69] on select "- Select Run Type - Prelim Run Final Run" at bounding box center [333, 77] width 155 height 17
click at [467, 78] on input "text" at bounding box center [501, 77] width 155 height 17
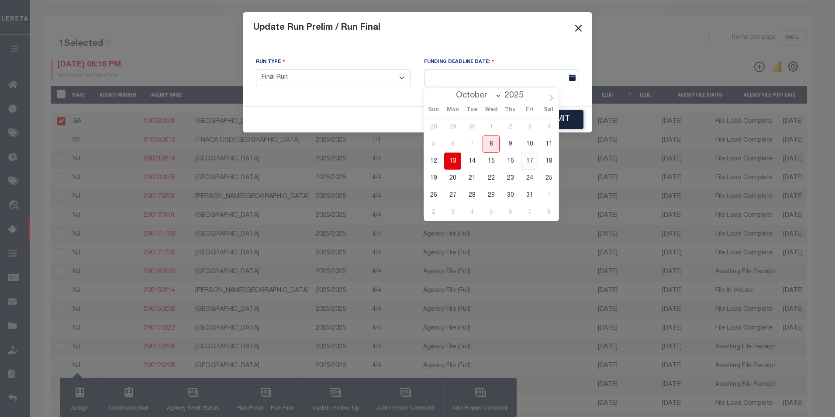
click at [529, 159] on span "17" at bounding box center [529, 160] width 17 height 17
type input "[DATE]"
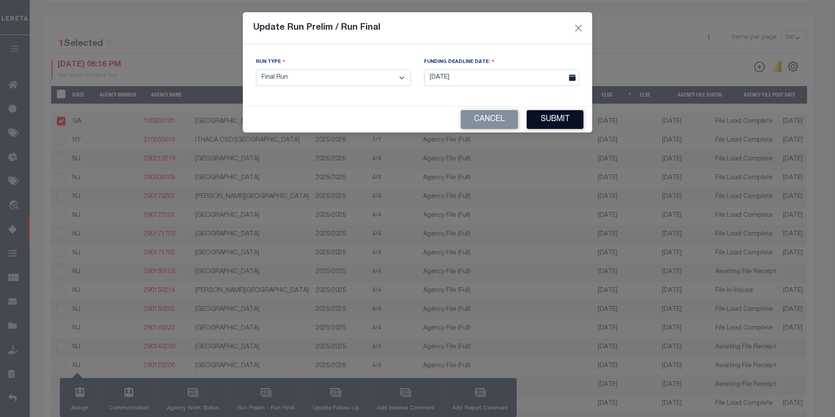
click at [544, 123] on button "Submit" at bounding box center [555, 119] width 57 height 19
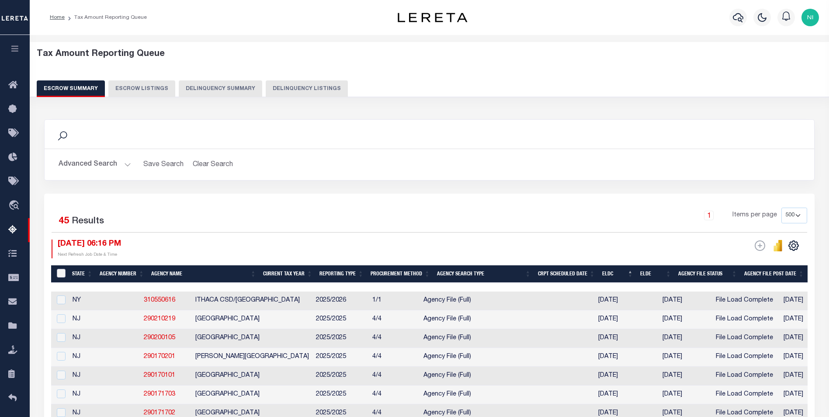
click at [59, 273] on input "&nbsp;" at bounding box center [61, 273] width 9 height 9
checkbox input "true"
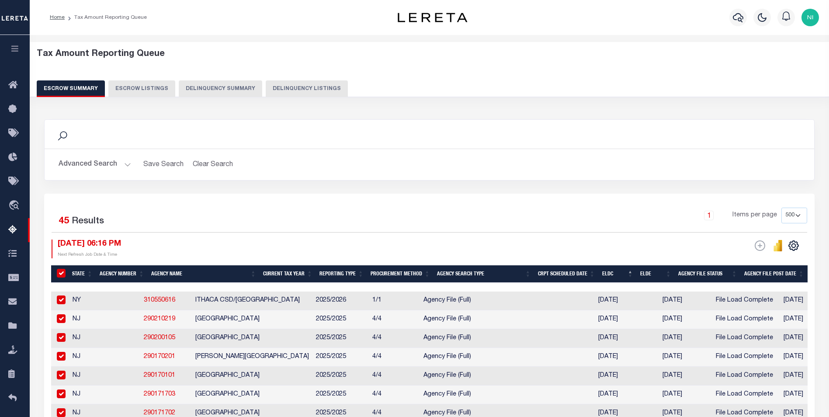
checkbox input "true"
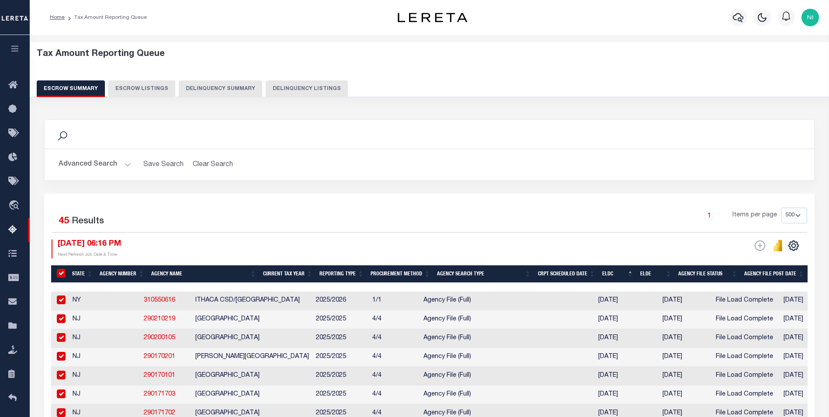
checkbox input "true"
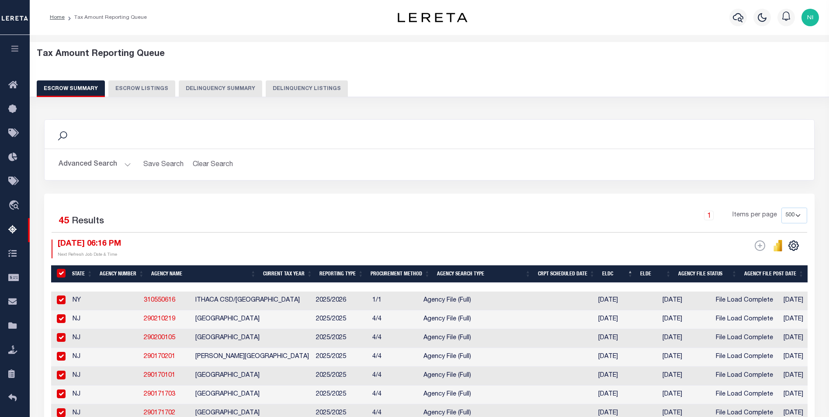
checkbox input "true"
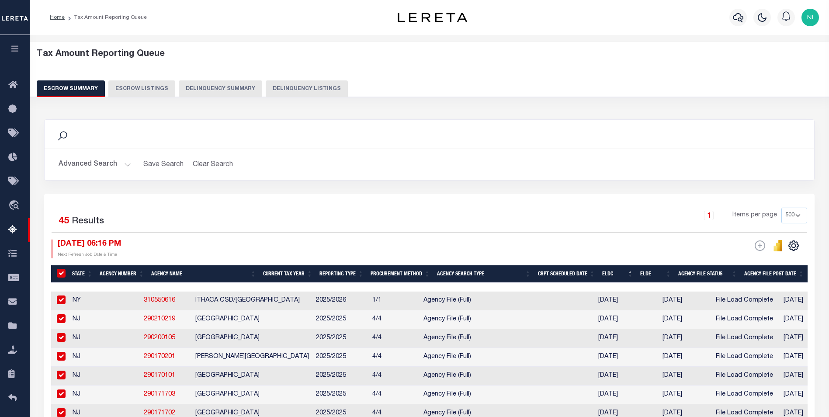
checkbox input "true"
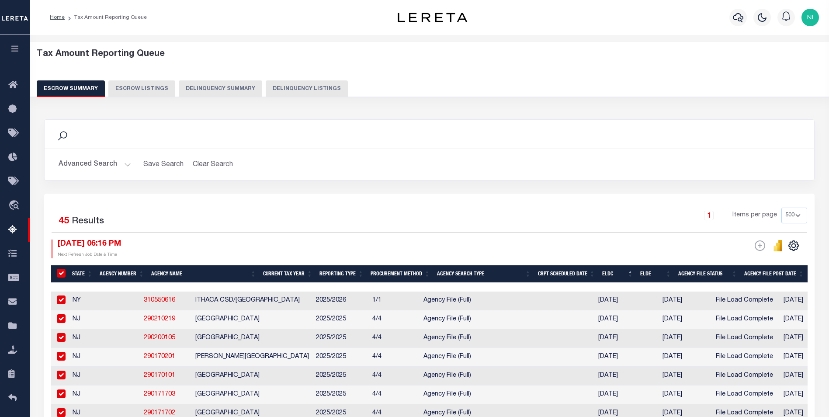
checkbox input "true"
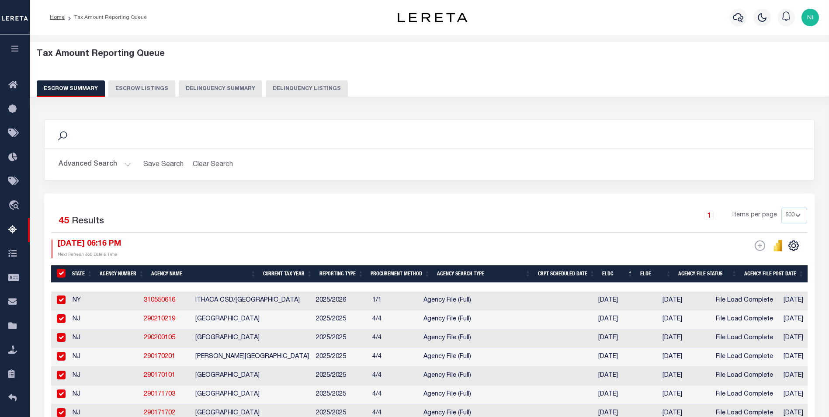
checkbox input "true"
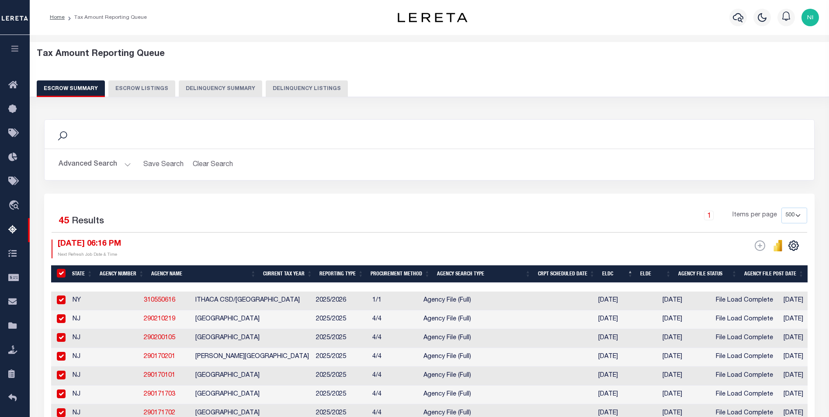
checkbox input "true"
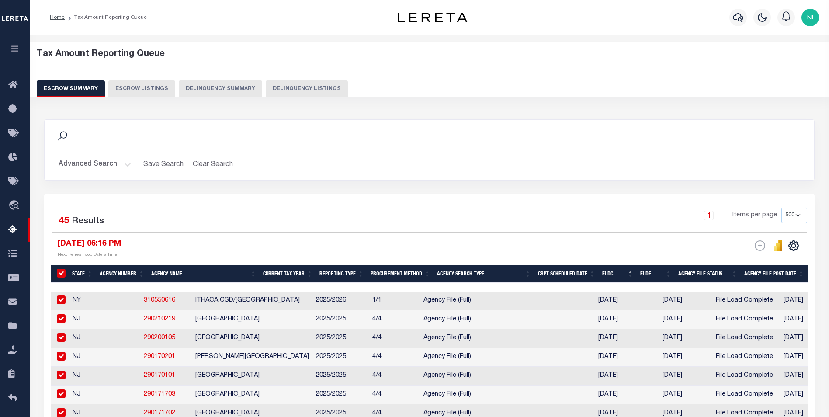
checkbox input "true"
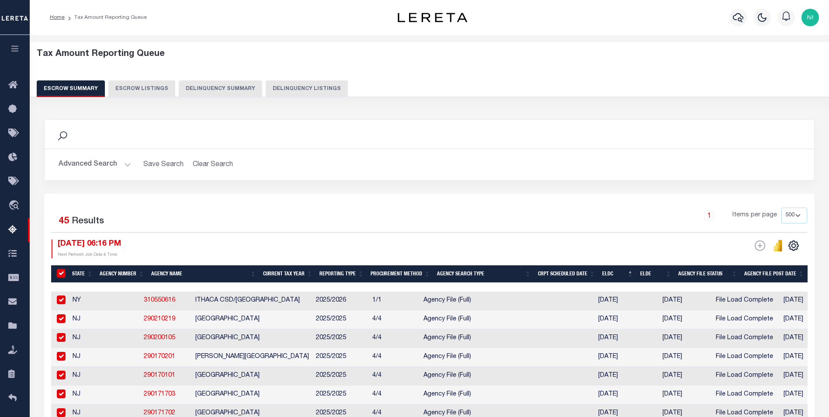
checkbox input "true"
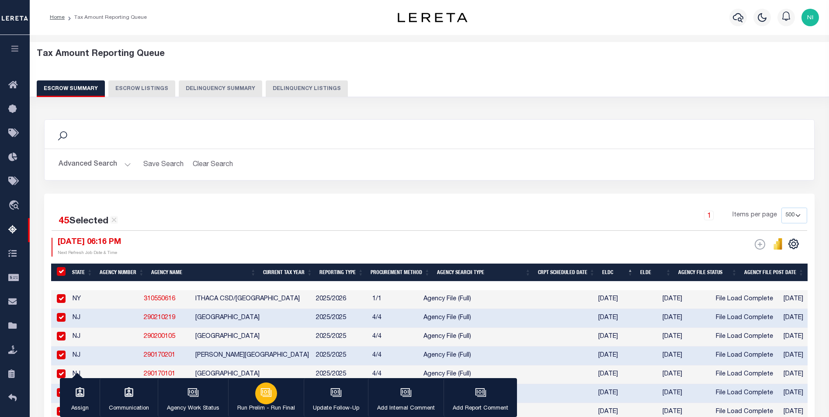
click at [262, 395] on icon "button" at bounding box center [265, 391] width 9 height 7
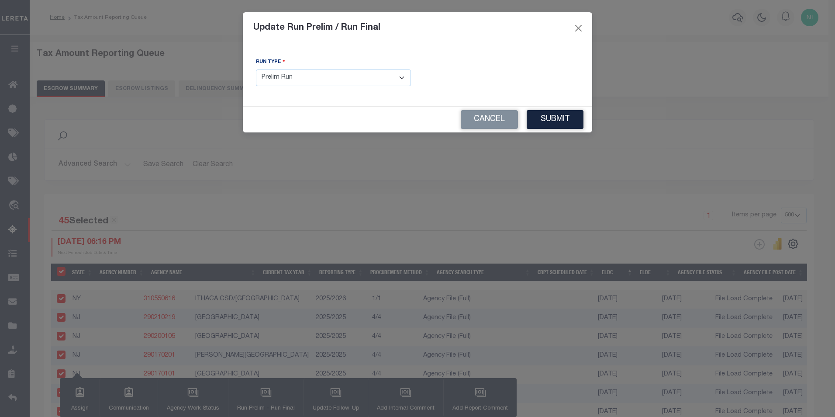
click at [403, 77] on select "- Select Run Type - Prelim Run Final Run" at bounding box center [333, 77] width 155 height 17
select select "F"
click at [256, 69] on select "- Select Run Type - Prelim Run Final Run" at bounding box center [333, 77] width 155 height 17
click at [470, 73] on input "text" at bounding box center [501, 77] width 155 height 17
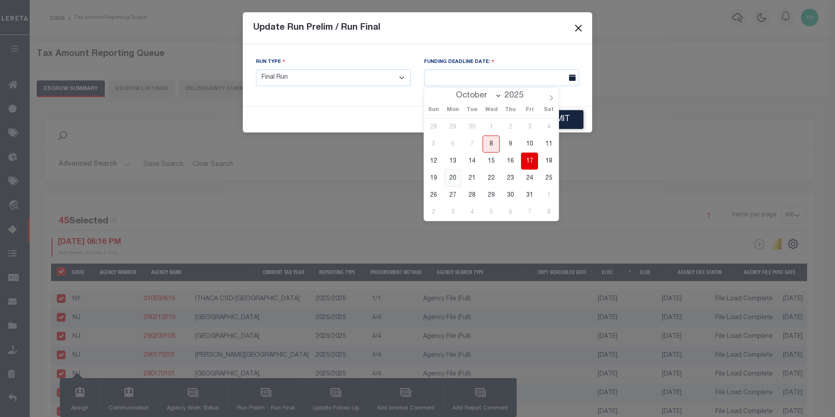
click at [451, 177] on span "20" at bounding box center [452, 178] width 17 height 17
type input "10/20/2025"
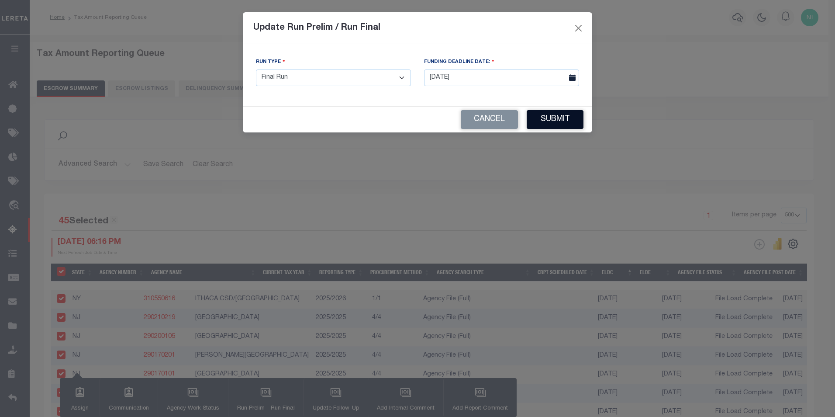
click at [555, 125] on button "Submit" at bounding box center [555, 119] width 57 height 19
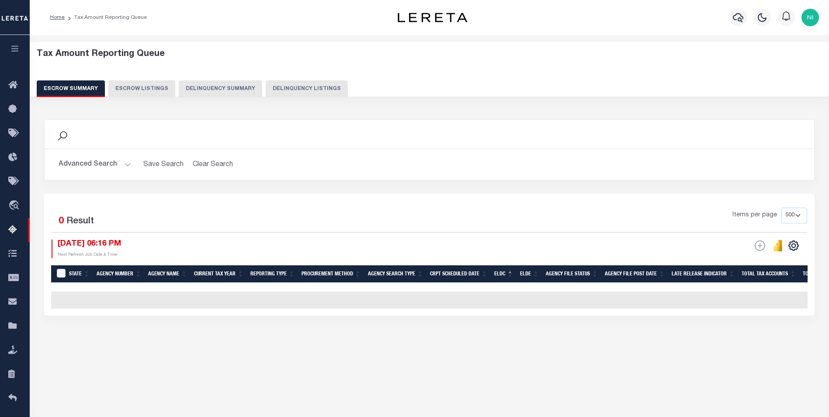
click at [115, 166] on button "Advanced Search" at bounding box center [95, 164] width 73 height 17
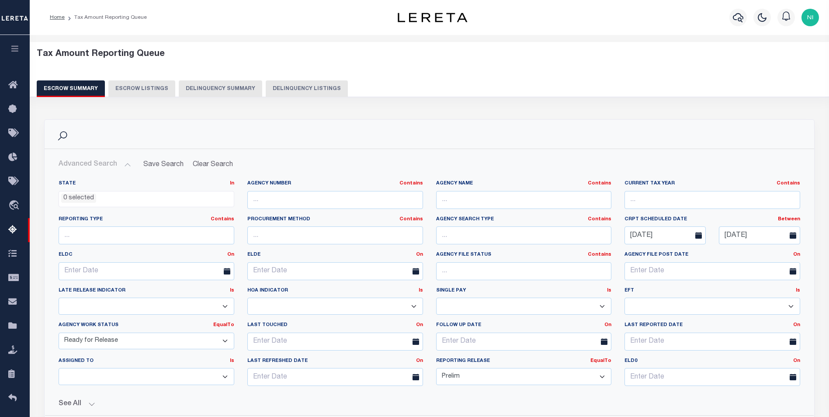
click at [226, 338] on select "New In Progress Pending Agency Follow-up Pending QC Ready for Release Prep for …" at bounding box center [147, 340] width 176 height 17
select select "7"
click at [59, 332] on select "New In Progress Pending Agency Follow-up Pending QC Ready for Release Prep for …" at bounding box center [147, 340] width 176 height 17
click at [600, 378] on select "Prelim Final" at bounding box center [524, 376] width 176 height 17
select select
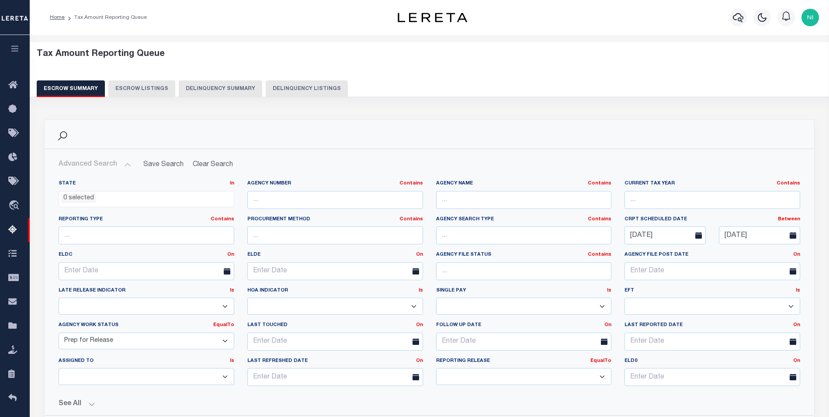
click at [436, 368] on select "Prelim Final" at bounding box center [524, 376] width 176 height 17
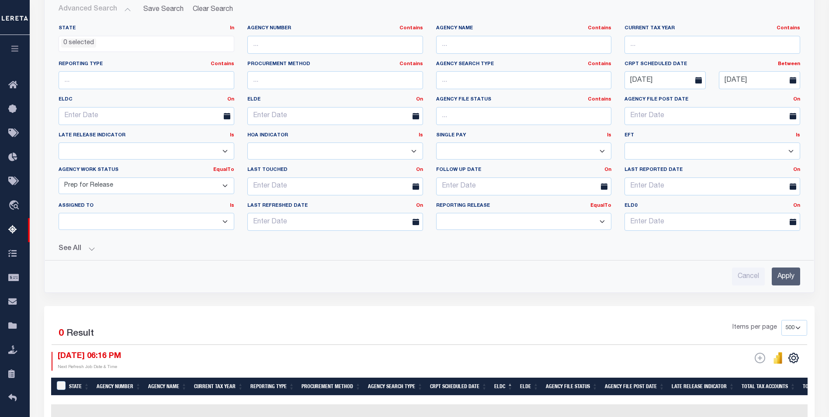
scroll to position [175, 0]
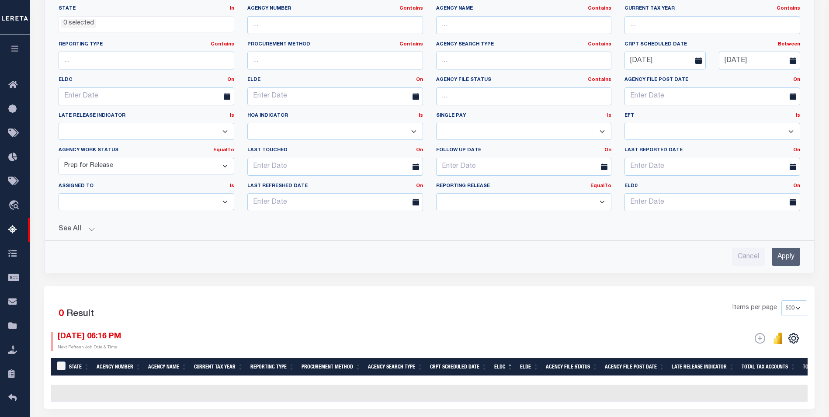
click at [781, 259] on input "Apply" at bounding box center [786, 257] width 28 height 18
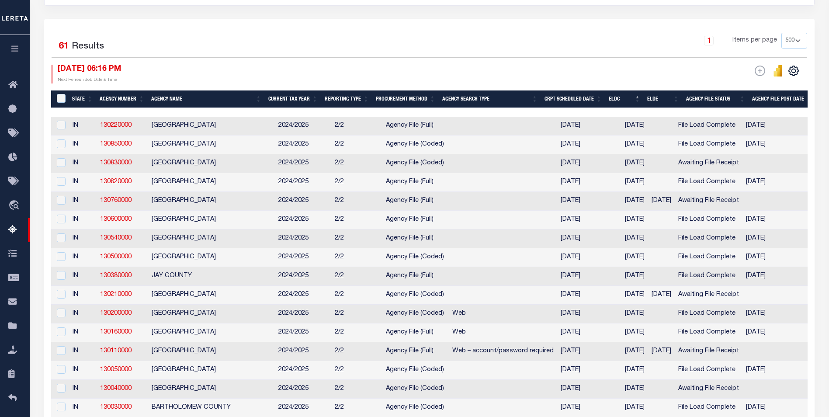
click at [615, 97] on th "ELDC" at bounding box center [624, 99] width 38 height 18
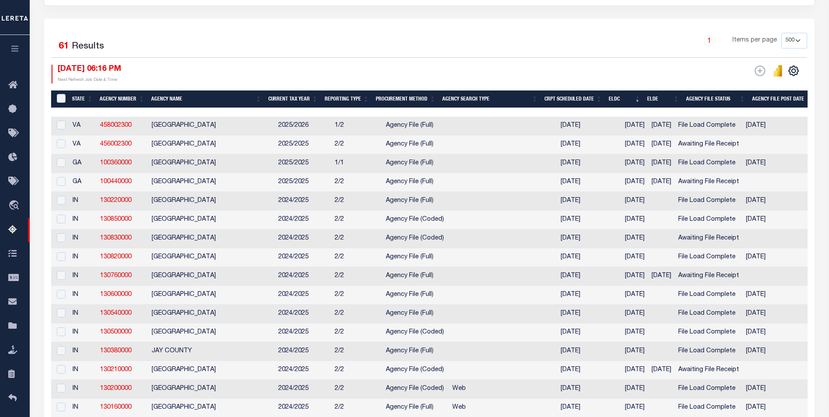
click at [622, 98] on th "ELDC" at bounding box center [624, 99] width 38 height 18
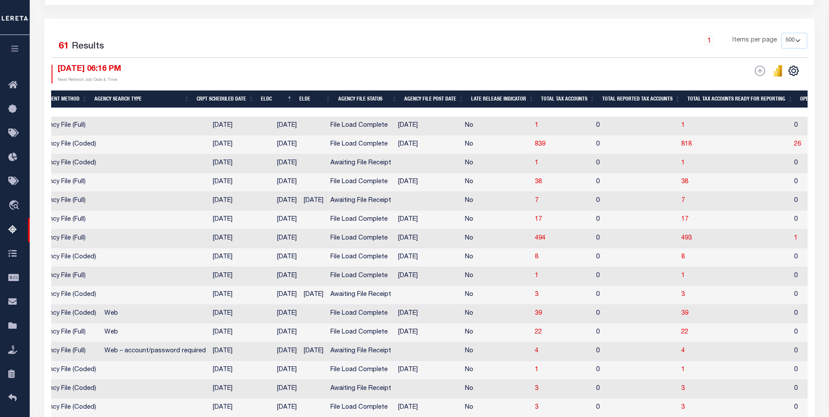
scroll to position [0, 392]
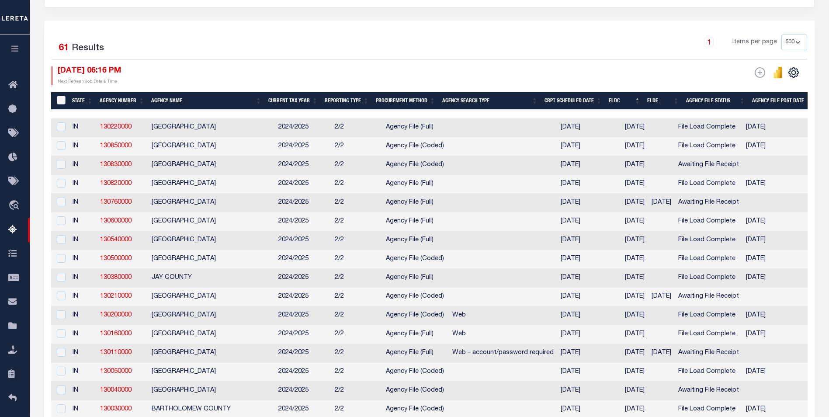
click at [59, 98] on input "&nbsp;" at bounding box center [61, 100] width 9 height 9
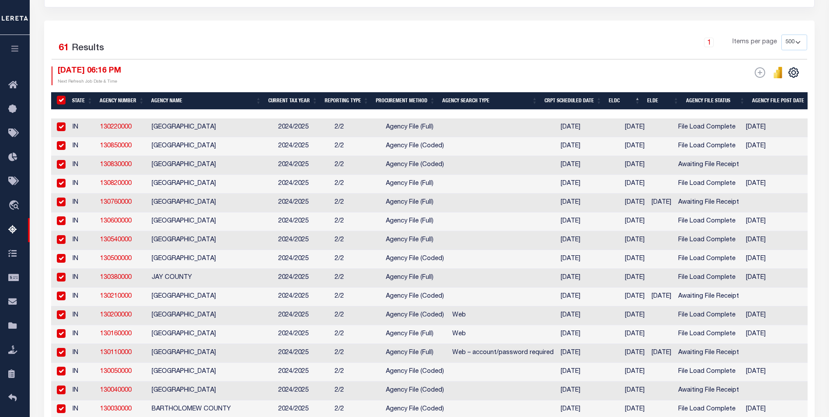
checkbox input "true"
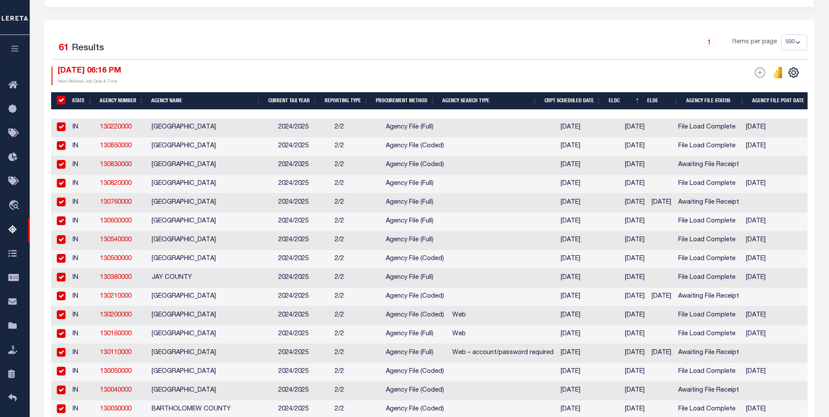
checkbox input "true"
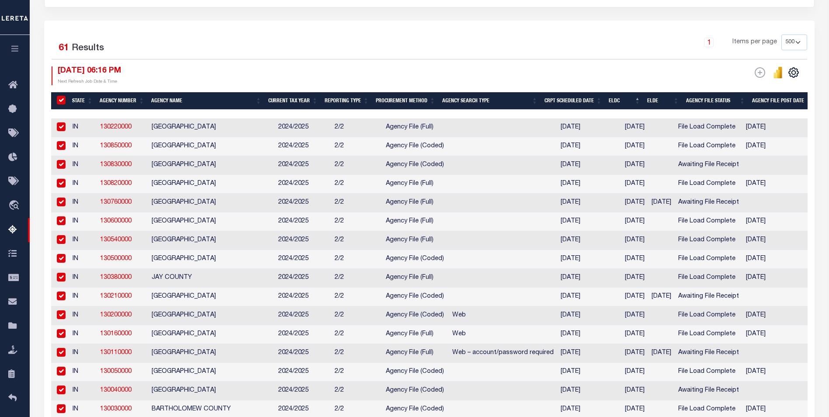
checkbox input "true"
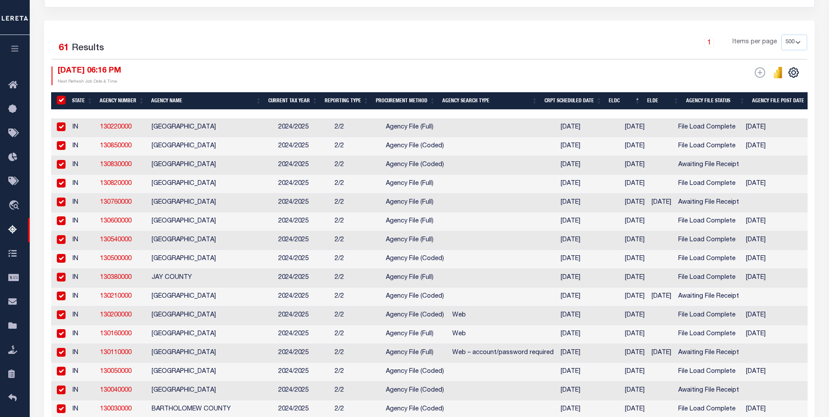
checkbox input "true"
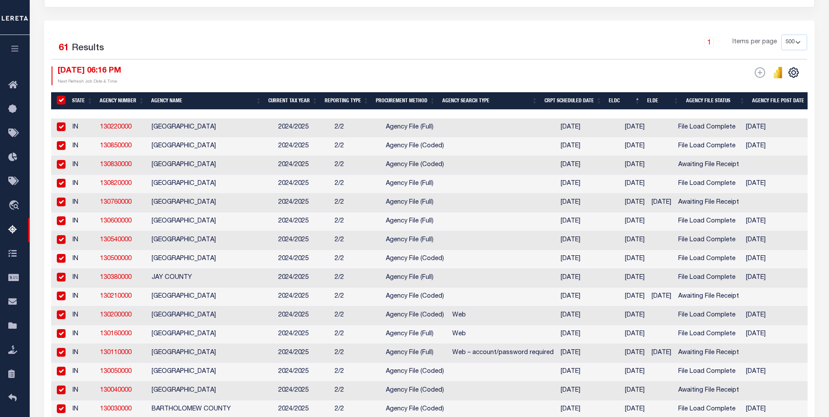
checkbox input "true"
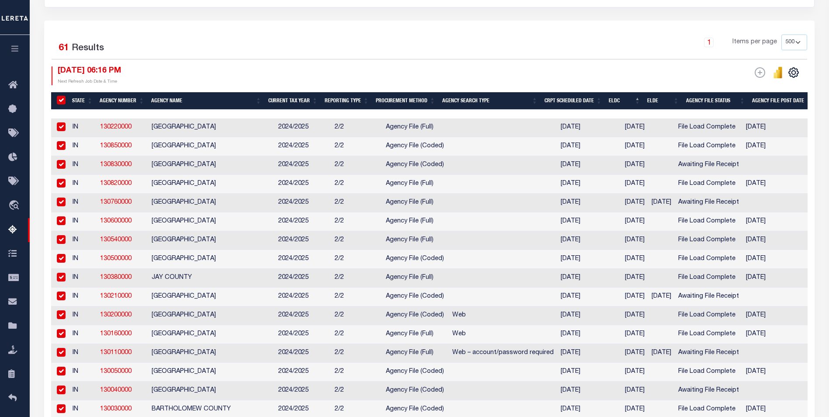
checkbox input "true"
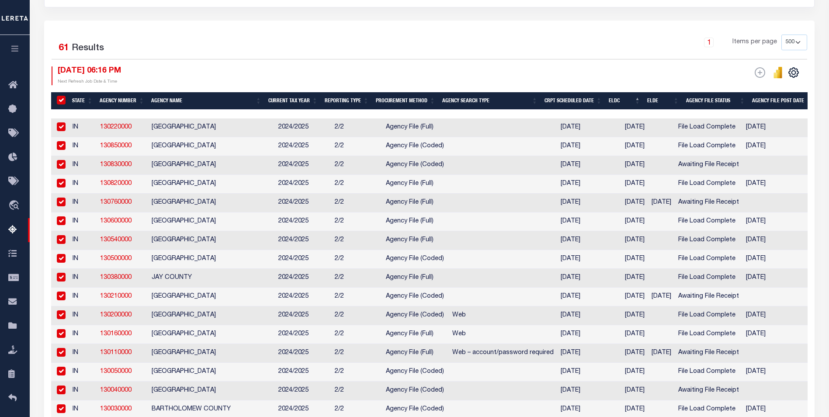
checkbox input "true"
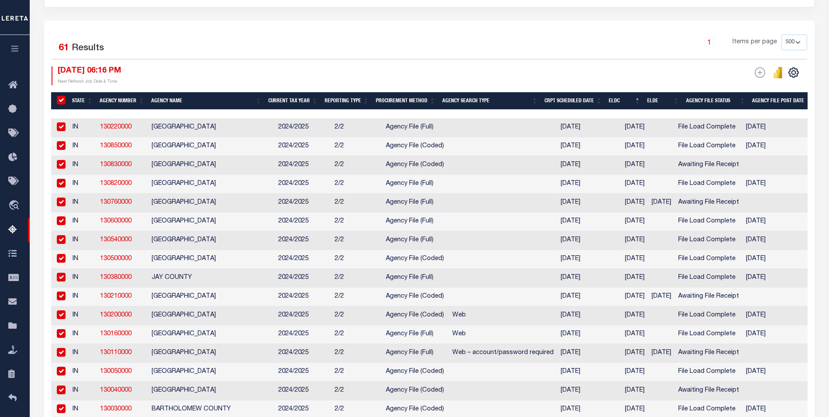
checkbox input "true"
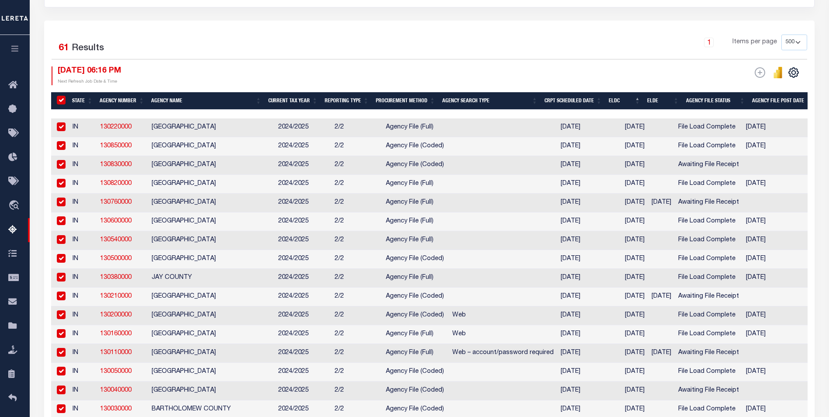
checkbox input "true"
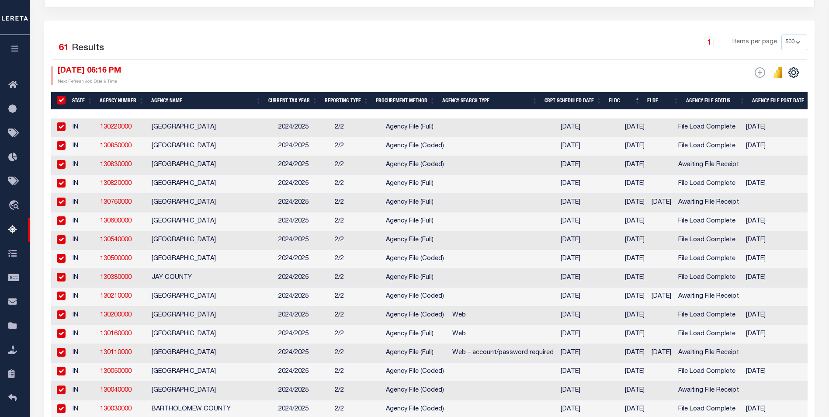
checkbox input "true"
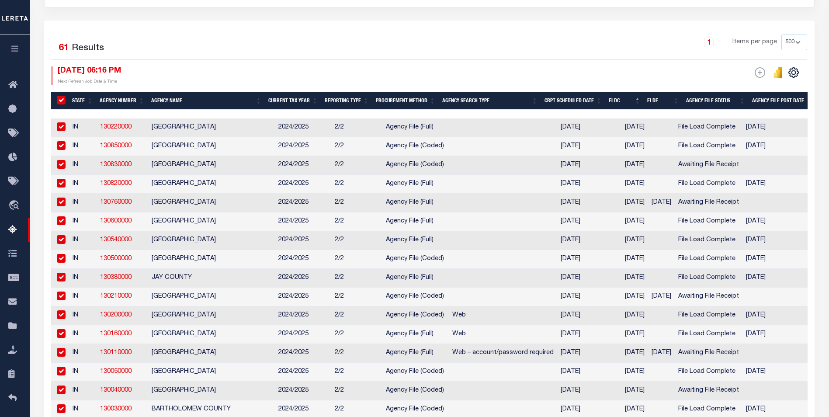
checkbox input "true"
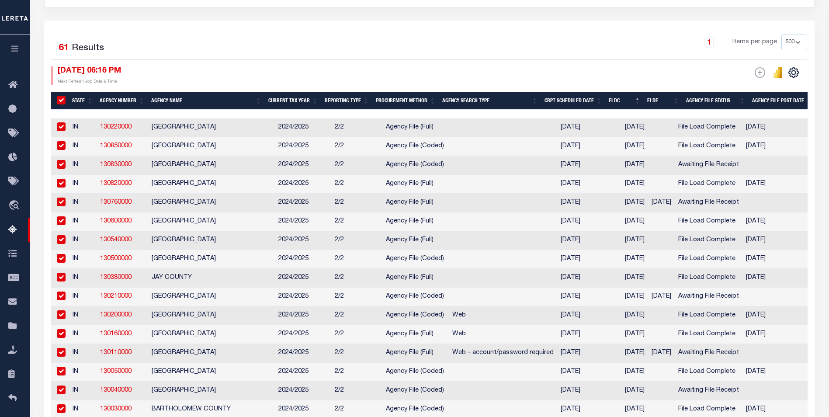
checkbox input "true"
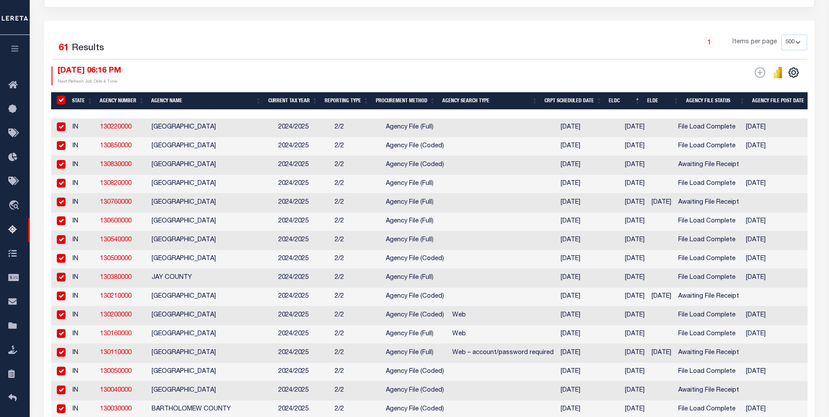
checkbox input "true"
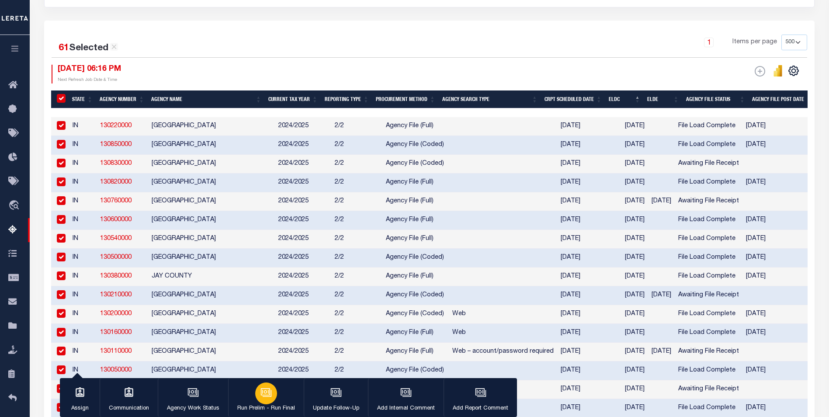
click at [260, 402] on div "button" at bounding box center [266, 393] width 22 height 22
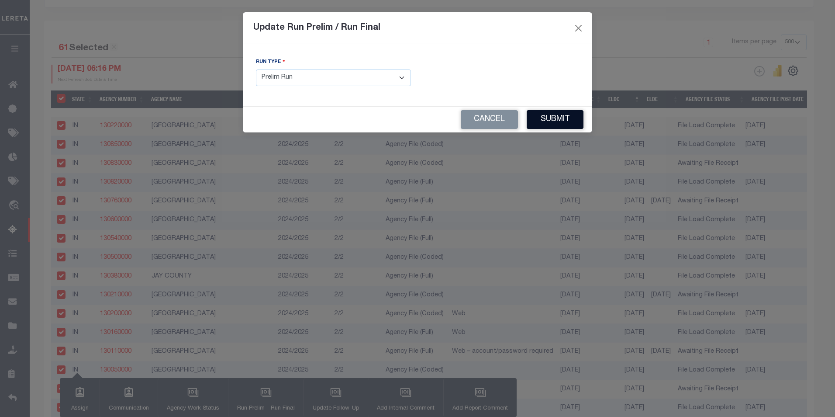
click at [553, 116] on button "Submit" at bounding box center [555, 119] width 57 height 19
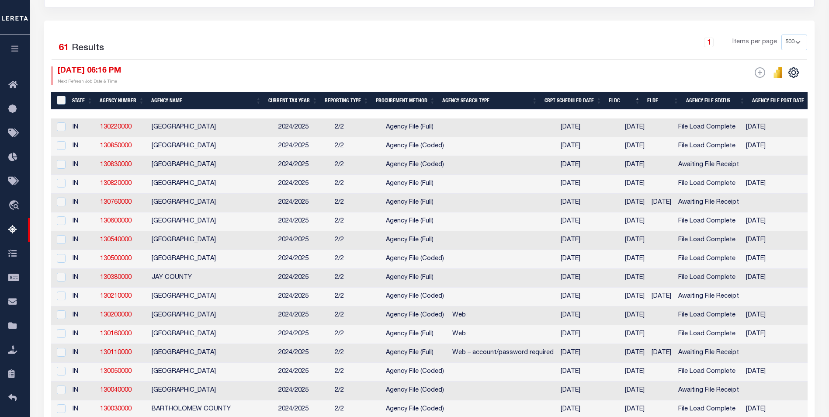
click at [61, 103] on input "&nbsp;" at bounding box center [61, 100] width 9 height 9
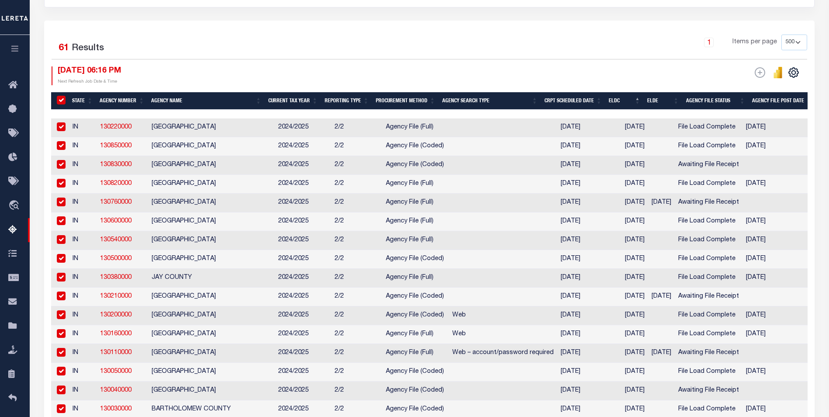
checkbox input "true"
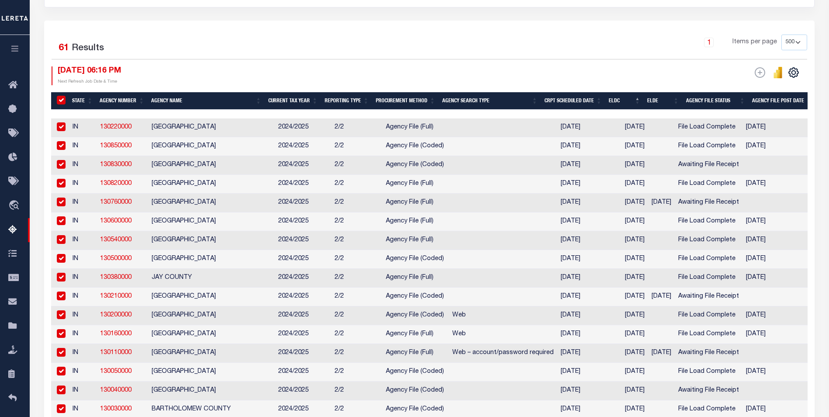
checkbox input "true"
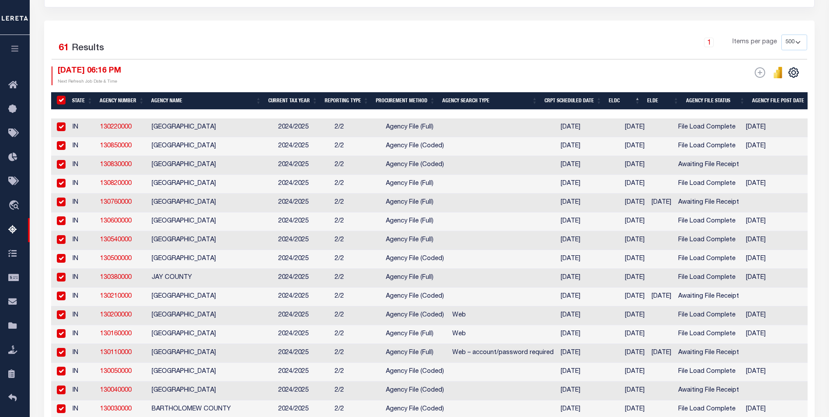
checkbox input "true"
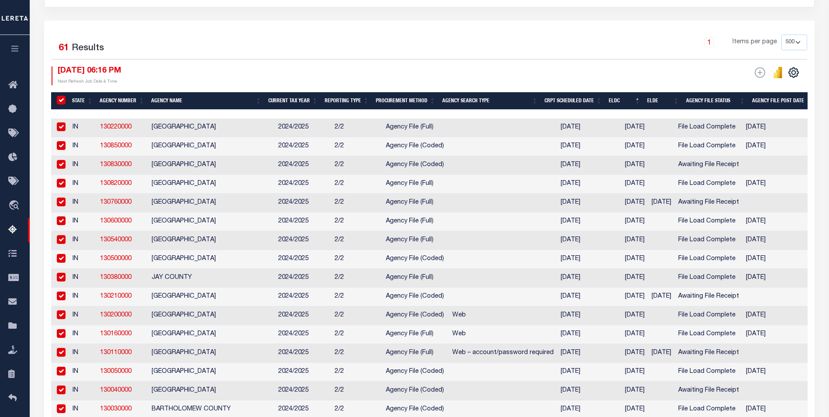
checkbox input "true"
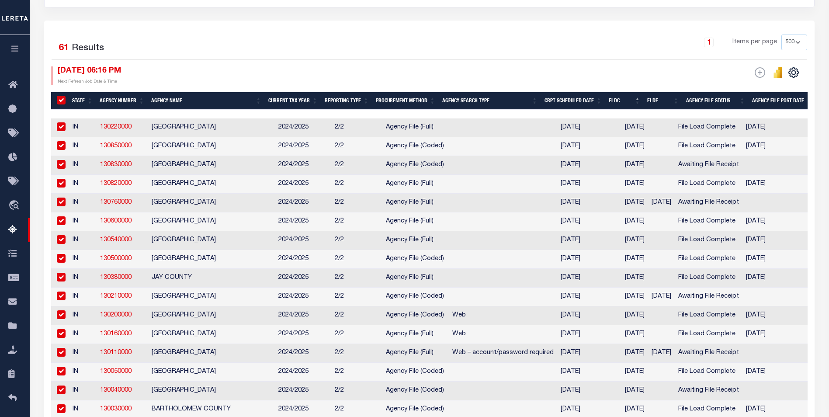
checkbox input "true"
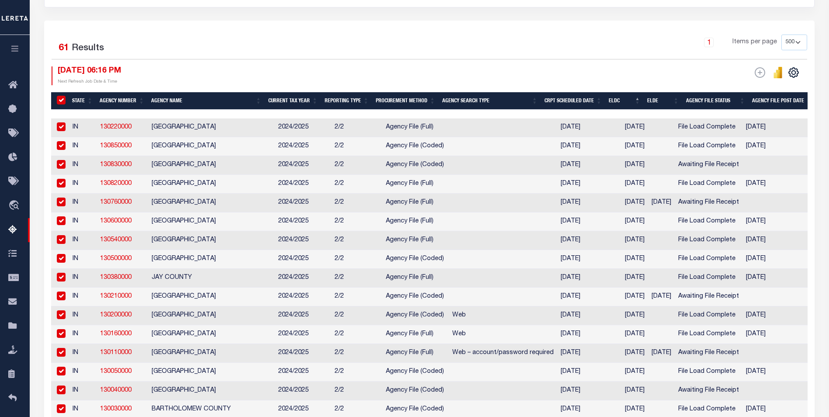
checkbox input "true"
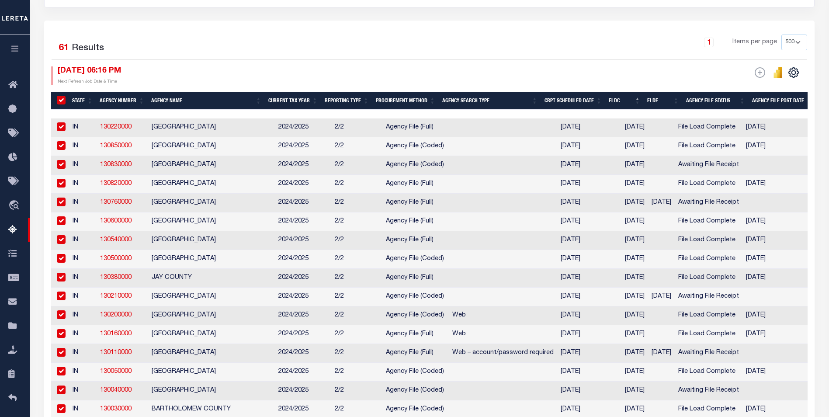
checkbox input "true"
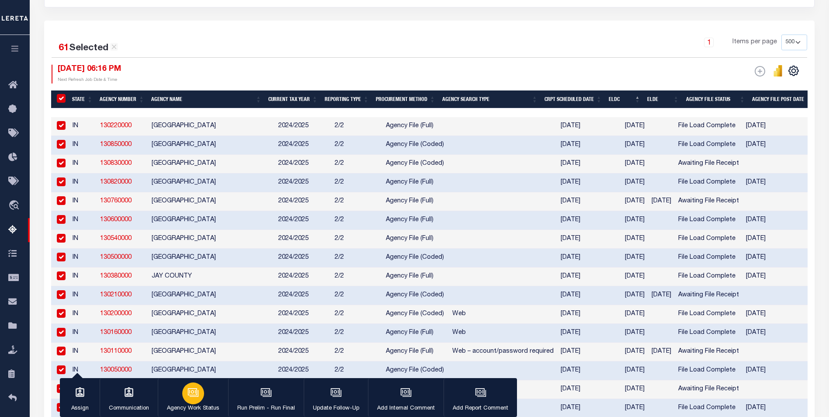
click at [185, 391] on div "button" at bounding box center [193, 393] width 22 height 22
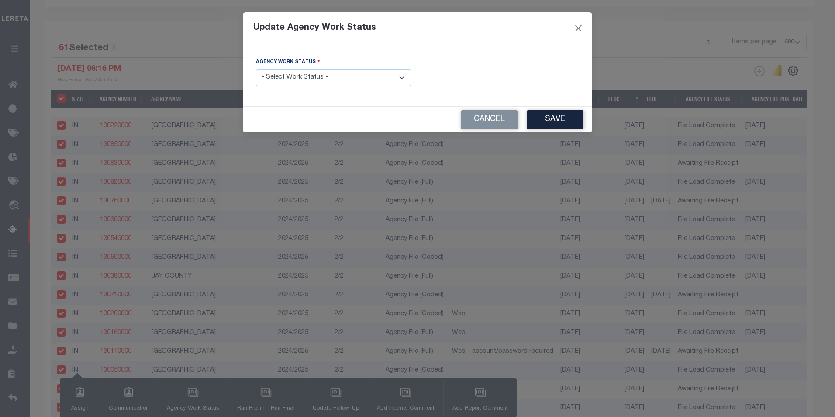
click at [400, 80] on select "- Select Work Status - New In Progress Pending Agency Follow-up Pending QC Read…" at bounding box center [333, 77] width 155 height 17
click at [256, 69] on select "- Select Work Status - New In Progress Pending Agency Follow-up Pending QC Read…" at bounding box center [333, 77] width 155 height 17
click at [571, 119] on button "Save" at bounding box center [555, 119] width 57 height 19
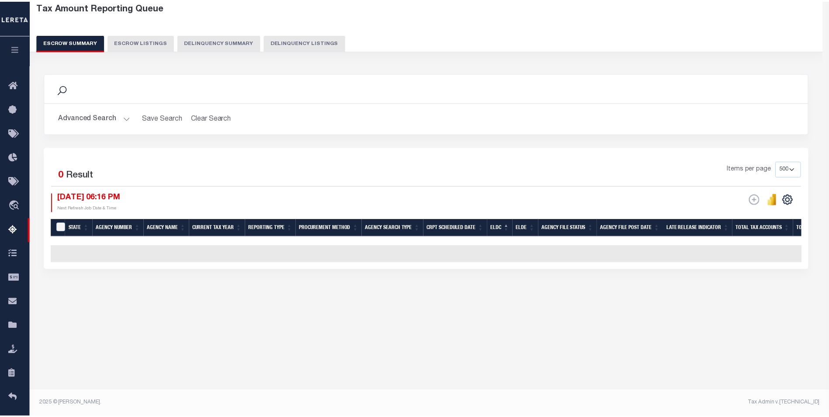
scroll to position [46, 0]
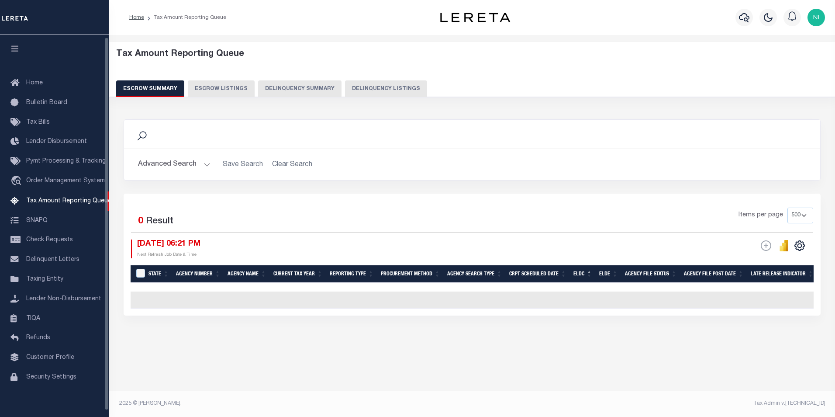
select select
select select "7"
select select "500"
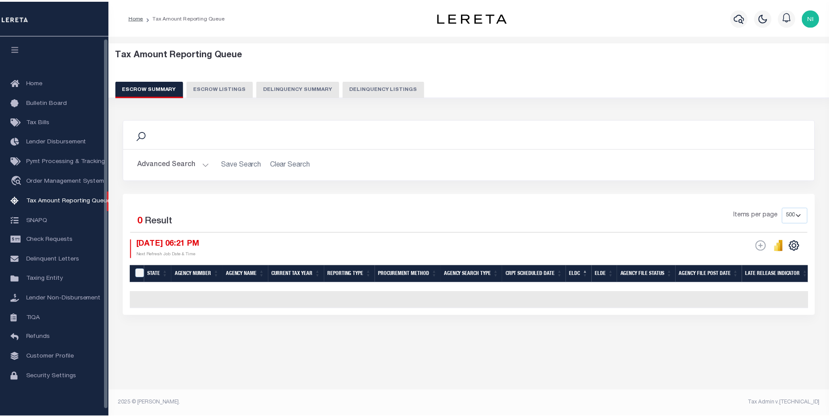
scroll to position [2, 0]
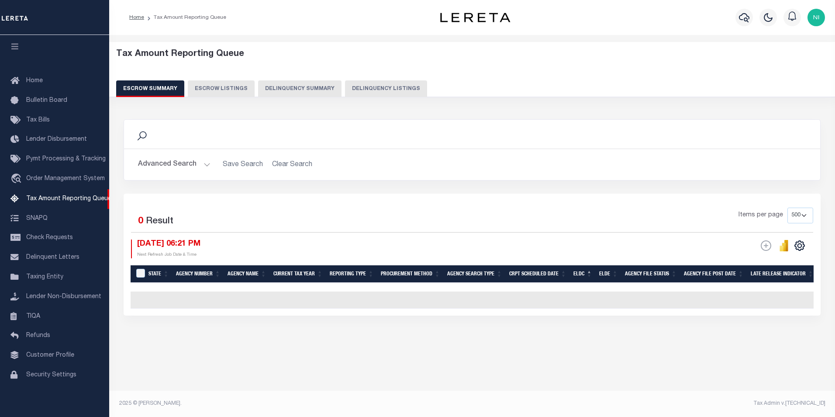
click at [206, 164] on button "Advanced Search" at bounding box center [174, 164] width 73 height 17
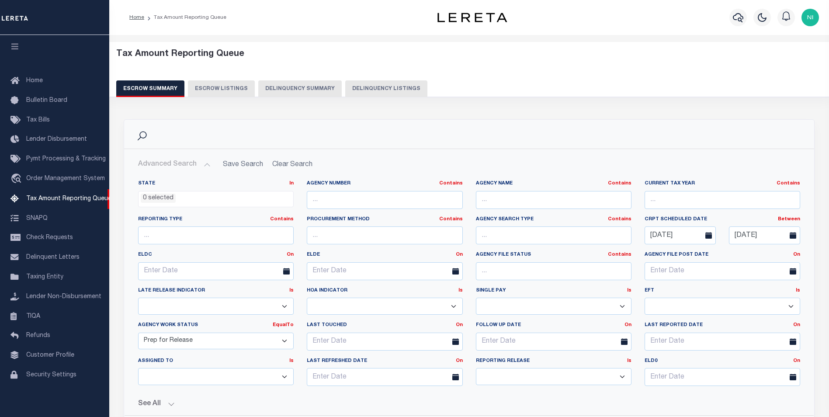
click at [283, 340] on select "New In Progress Pending Agency Follow-up Pending QC Ready for Release Prep for …" at bounding box center [216, 340] width 156 height 17
select select "6"
click at [138, 332] on select "New In Progress Pending Agency Follow-up Pending QC Ready for Release Prep for …" at bounding box center [216, 340] width 156 height 17
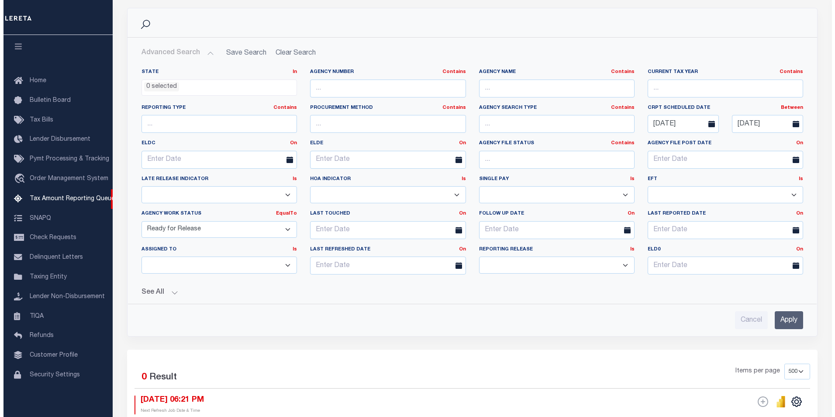
scroll to position [131, 0]
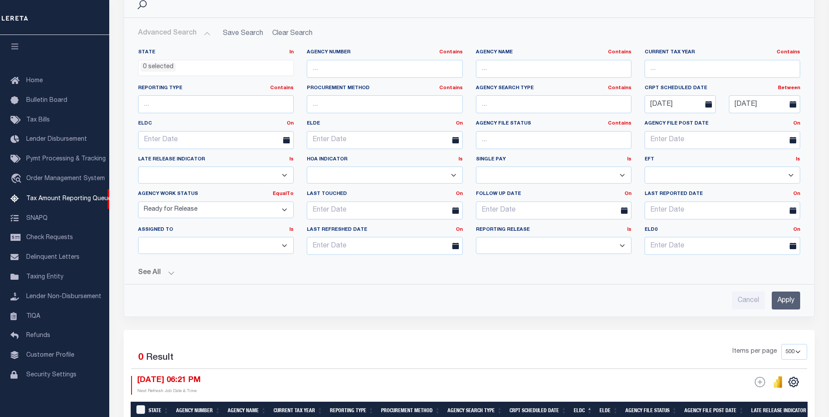
click at [624, 245] on select "Prelim Final" at bounding box center [554, 245] width 156 height 17
select select "P"
click at [476, 237] on select "Prelim Final" at bounding box center [554, 245] width 156 height 17
click at [787, 299] on input "Apply" at bounding box center [786, 300] width 28 height 18
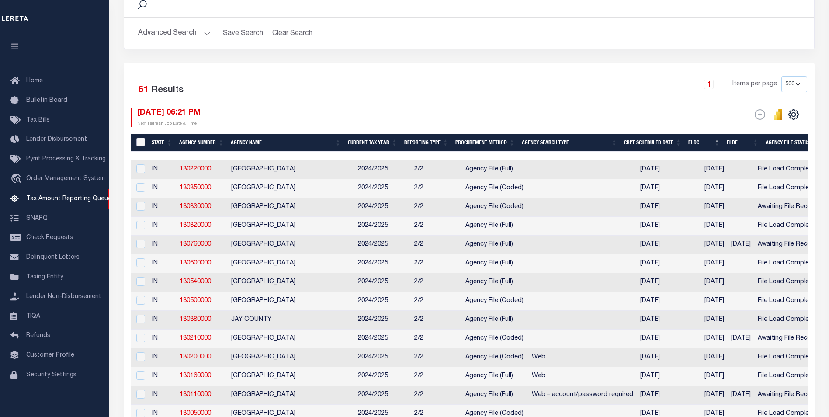
click at [142, 143] on input "&nbsp;" at bounding box center [140, 142] width 9 height 9
checkbox input "true"
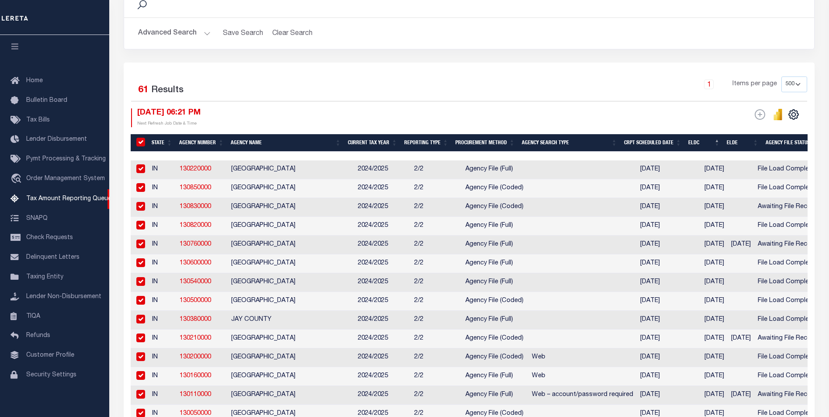
checkbox input "true"
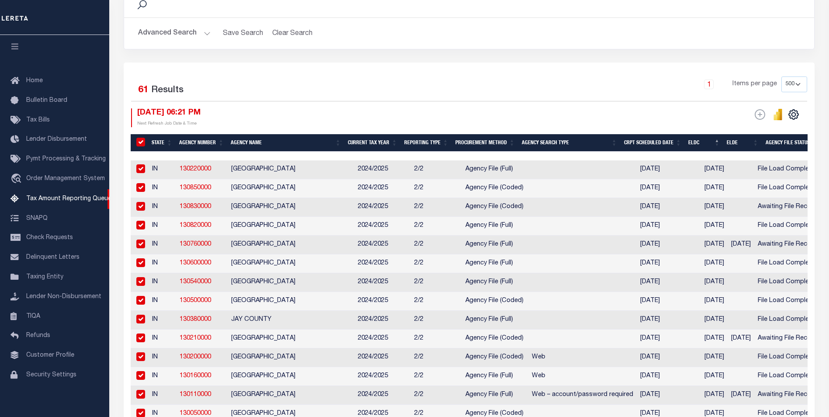
checkbox input "true"
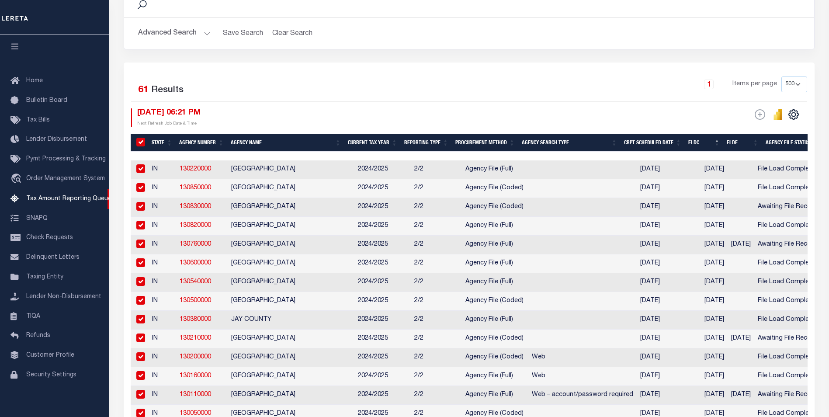
checkbox input "true"
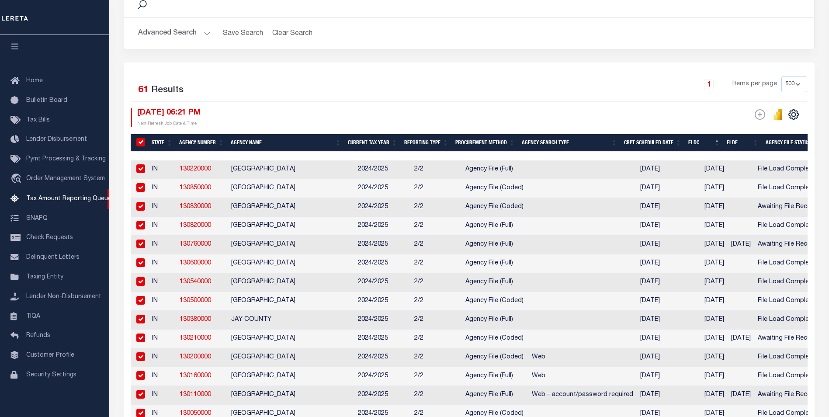
checkbox input "true"
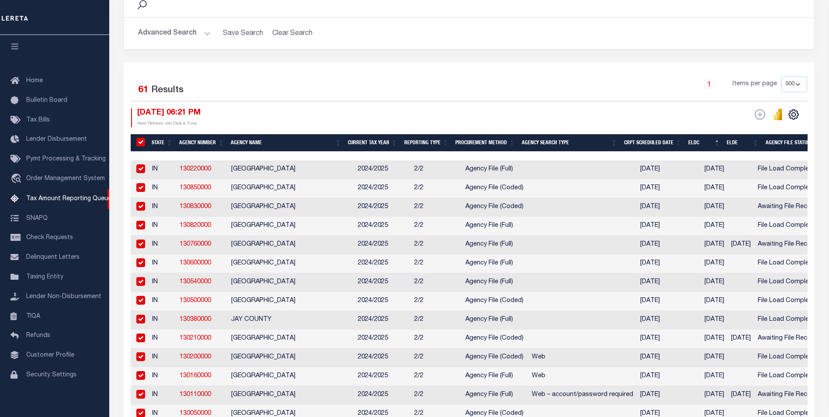
checkbox input "true"
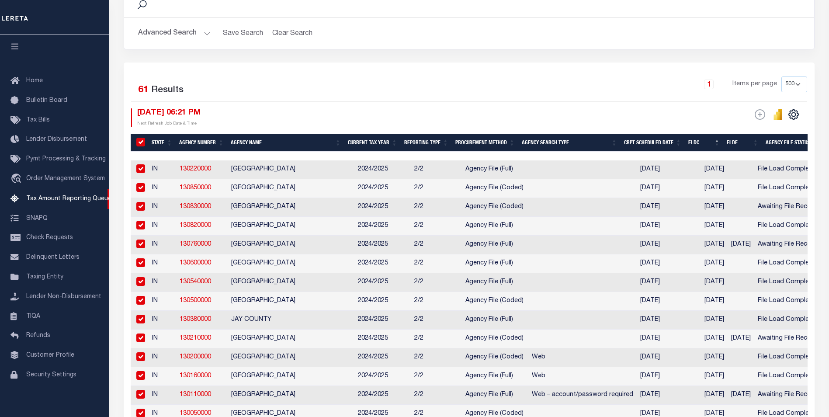
checkbox input "true"
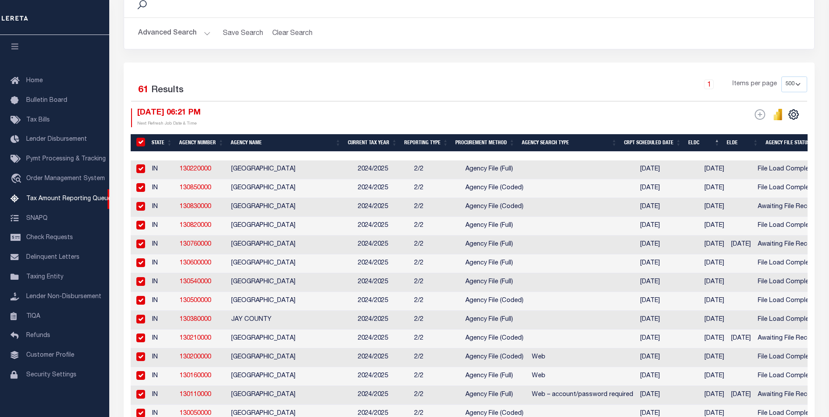
checkbox input "true"
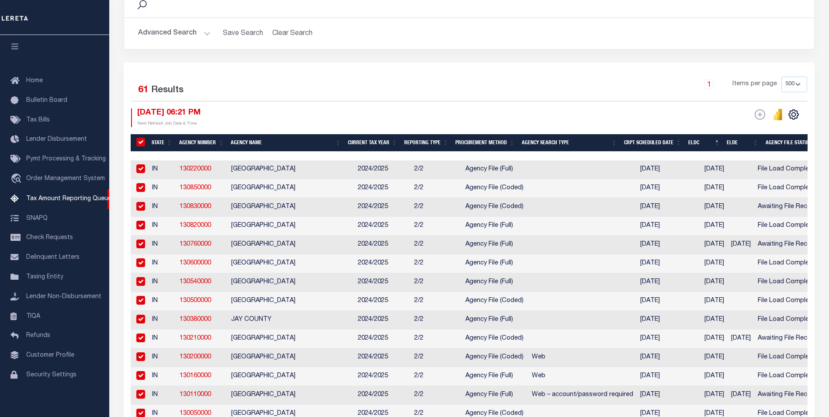
checkbox input "true"
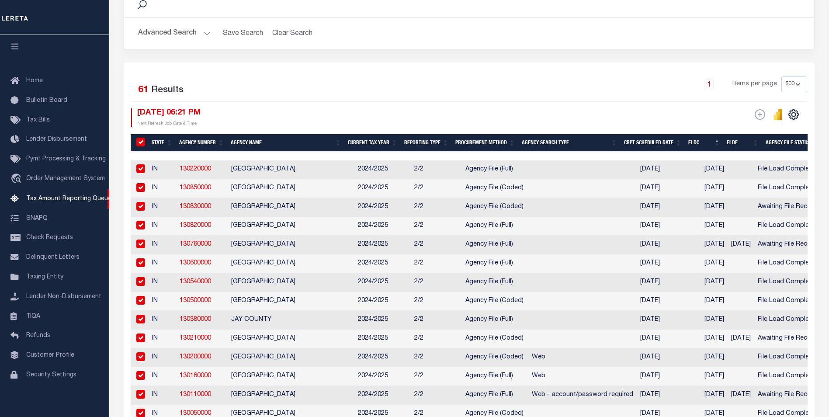
checkbox input "true"
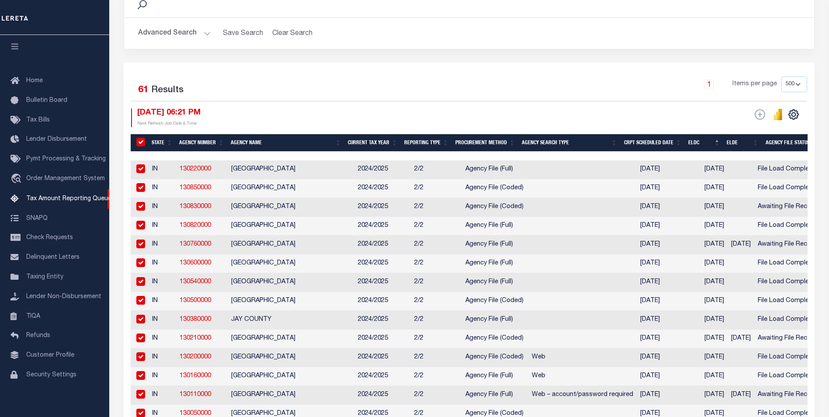
checkbox input "true"
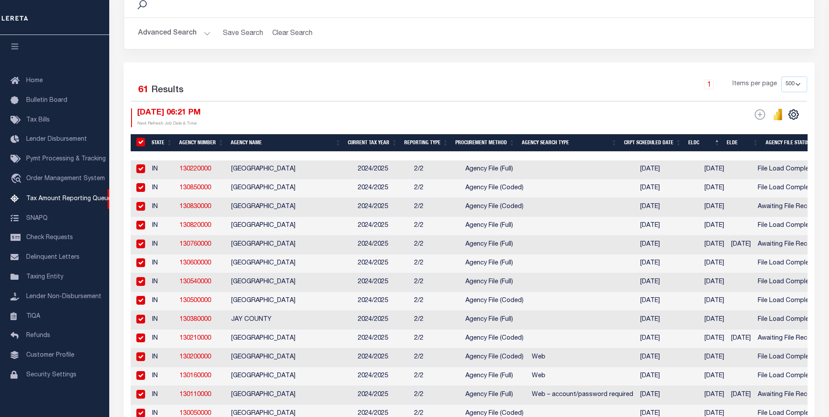
checkbox input "true"
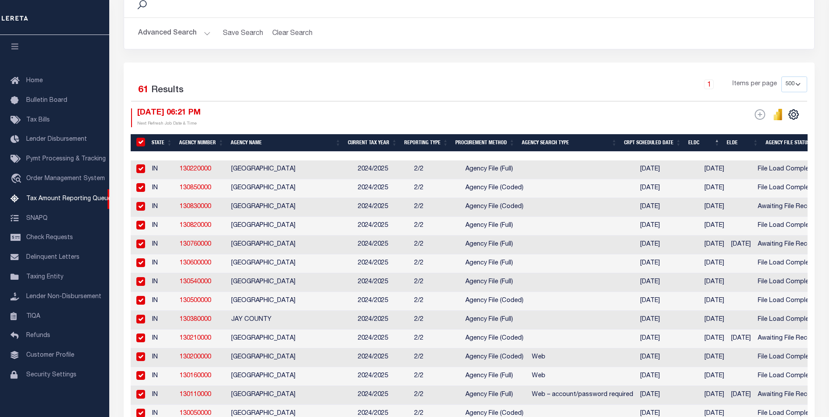
checkbox input "true"
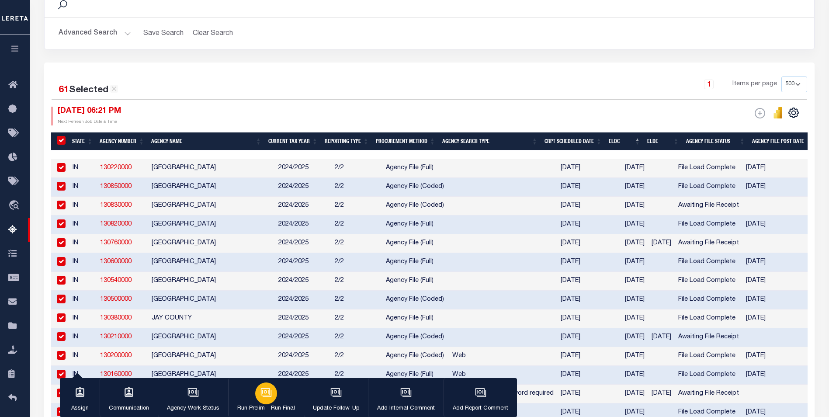
click at [266, 401] on div "button" at bounding box center [266, 393] width 22 height 22
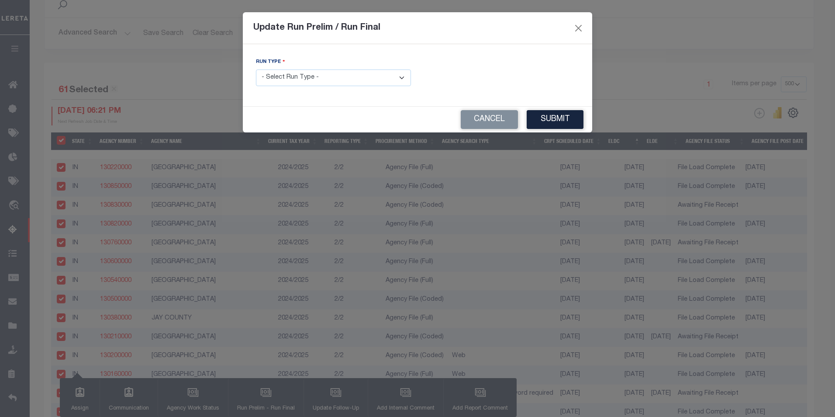
click at [404, 76] on select "- Select Run Type - Prelim Run Final Run" at bounding box center [333, 77] width 155 height 17
select select "F"
click at [256, 69] on select "- Select Run Type - Prelim Run Final Run" at bounding box center [333, 77] width 155 height 17
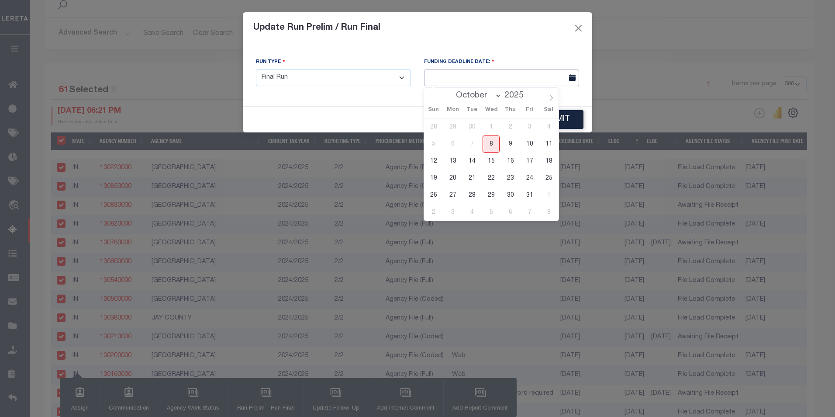
click at [458, 75] on input "text" at bounding box center [501, 77] width 155 height 17
click at [490, 178] on span "22" at bounding box center [491, 178] width 17 height 17
type input "[DATE]"
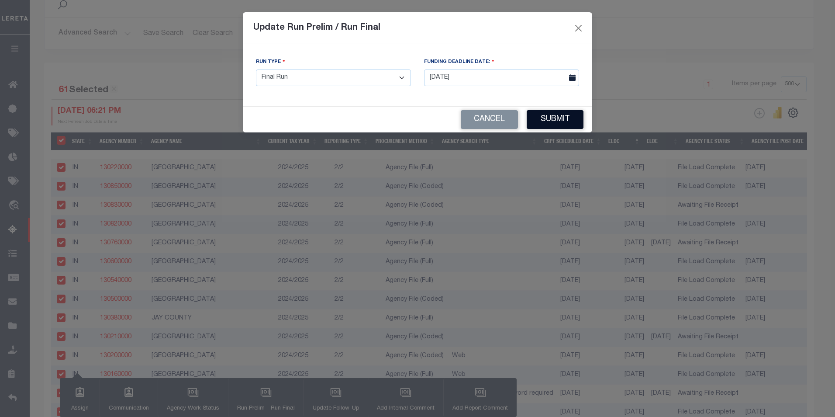
click at [563, 123] on button "Submit" at bounding box center [555, 119] width 57 height 19
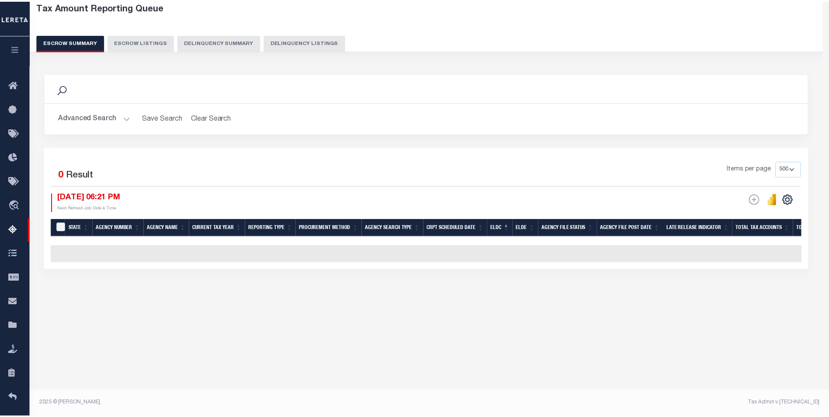
scroll to position [46, 0]
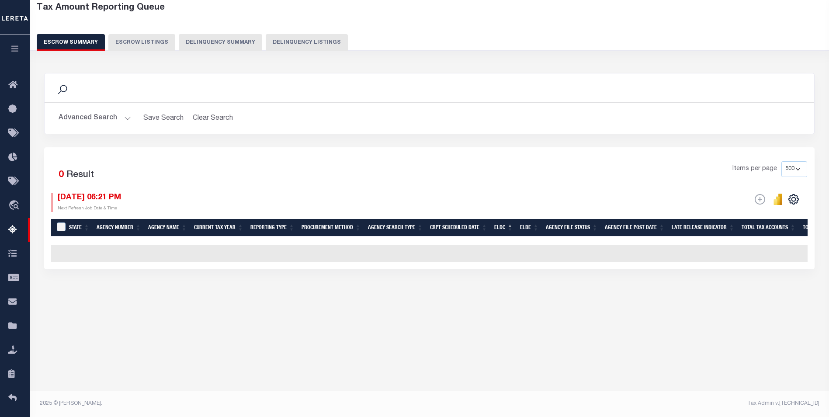
click at [163, 167] on div "61 Selected 0 Result" at bounding box center [141, 173] width 179 height 24
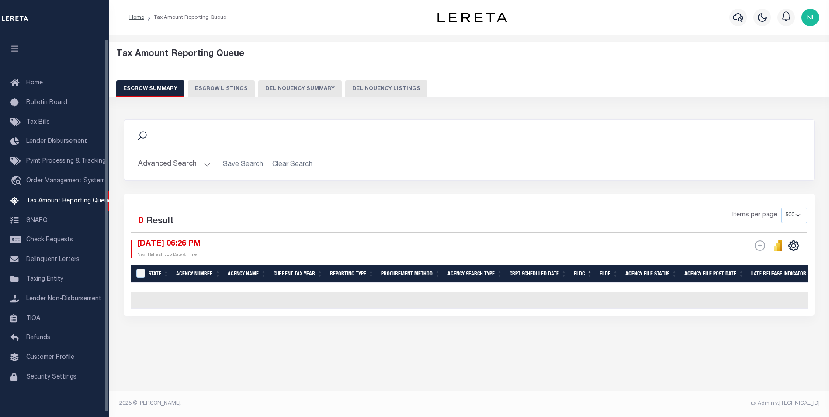
select select
select select "6"
select select "P"
select select "500"
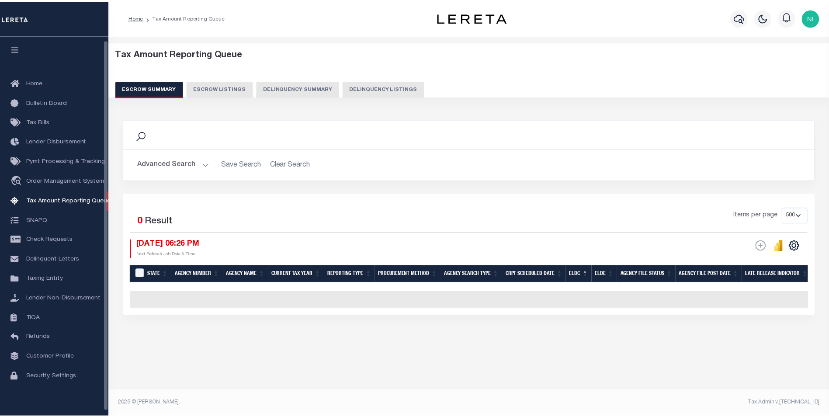
scroll to position [4, 0]
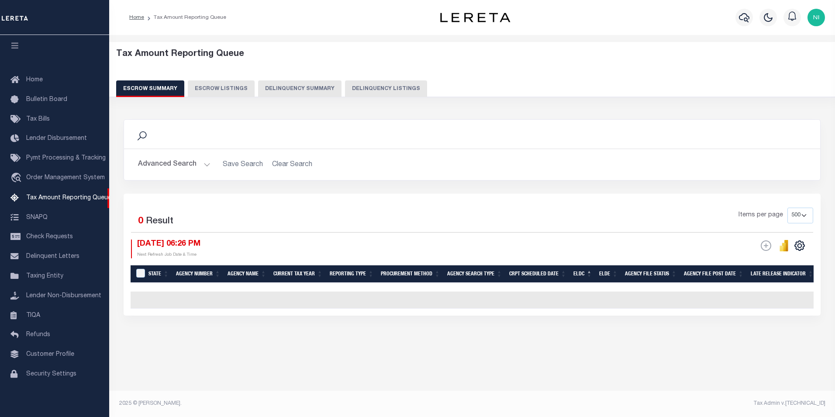
click at [204, 162] on button "Advanced Search" at bounding box center [174, 164] width 73 height 17
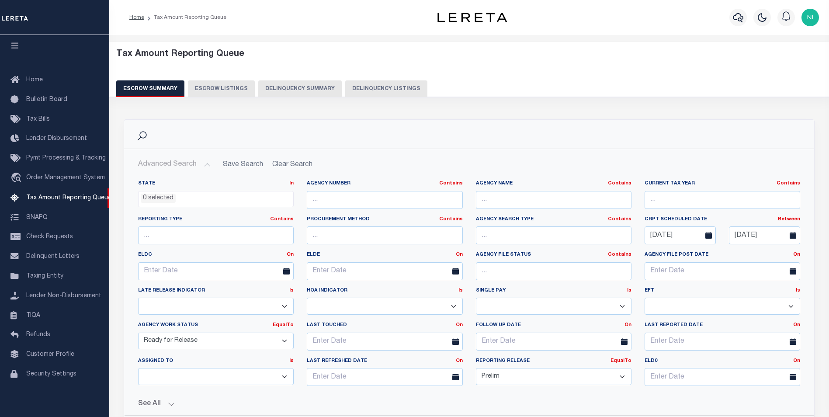
click at [285, 341] on select "New In Progress Pending Agency Follow-up Pending QC Ready for Release Prep for …" at bounding box center [216, 340] width 156 height 17
select select
click at [138, 332] on select "New In Progress Pending Agency Follow-up Pending QC Ready for Release Prep for …" at bounding box center [216, 340] width 156 height 17
click at [625, 377] on select "Prelim Final" at bounding box center [554, 376] width 156 height 17
select select
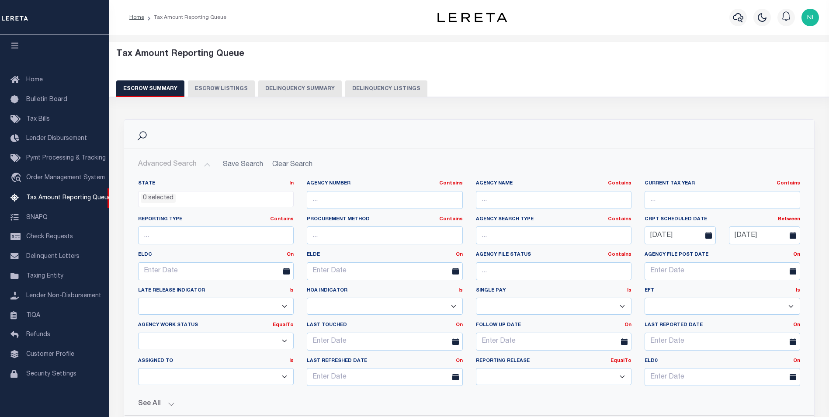
click at [476, 368] on select "Prelim Final" at bounding box center [554, 376] width 156 height 17
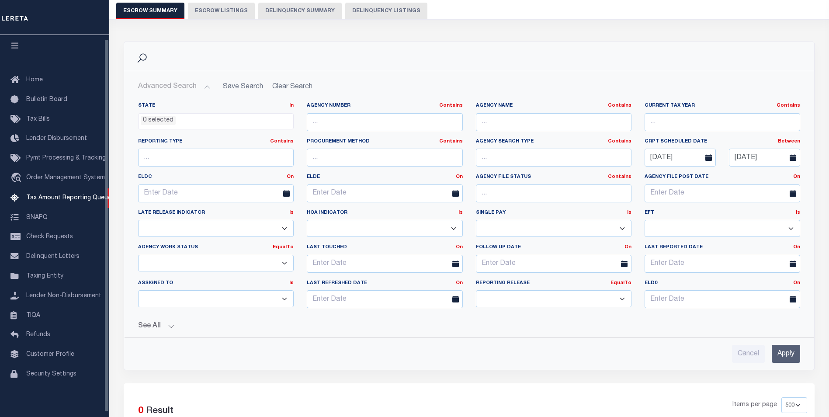
scroll to position [87, 0]
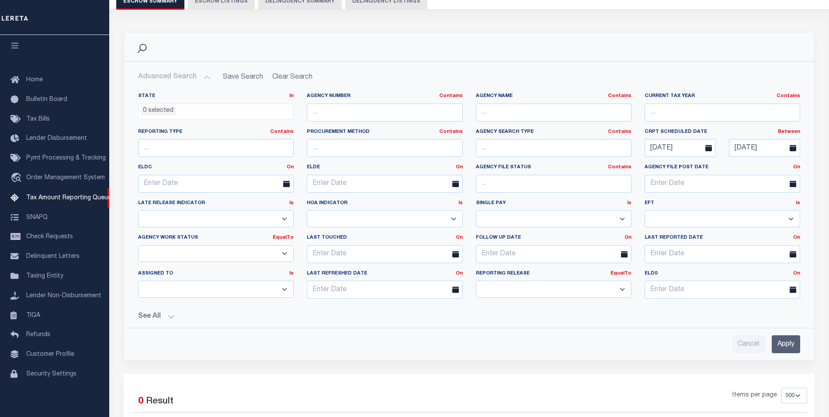
click at [785, 347] on input "Apply" at bounding box center [786, 344] width 28 height 18
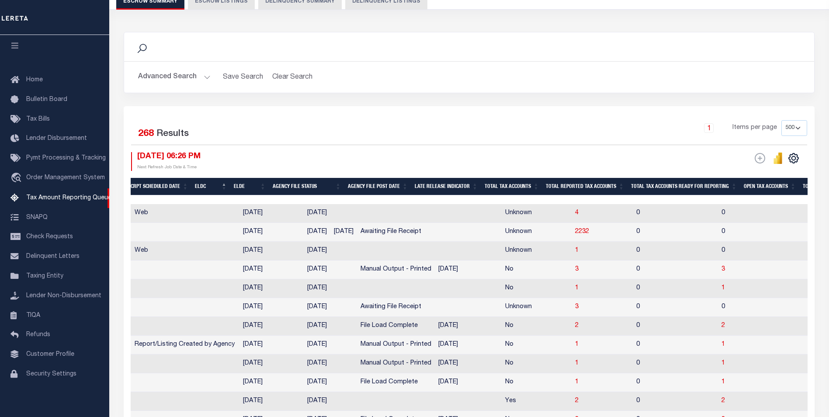
scroll to position [0, 551]
